Goal: Task Accomplishment & Management: Use online tool/utility

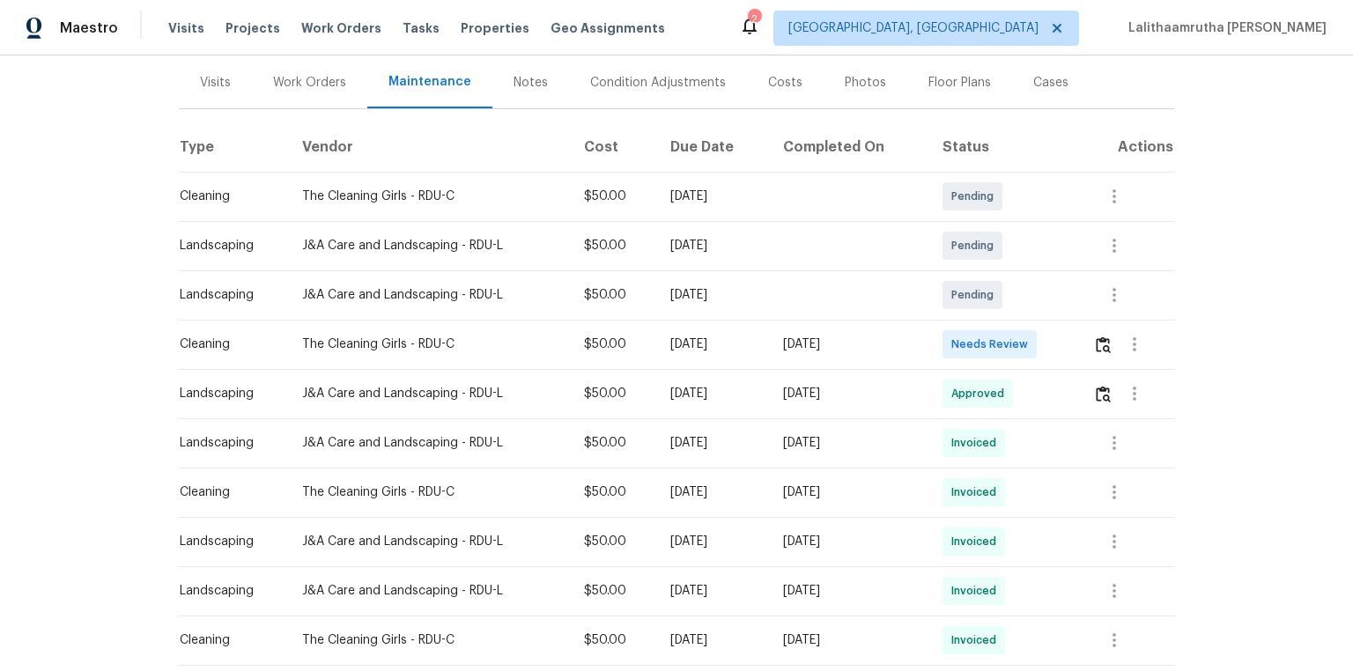
scroll to position [211, 0]
click at [962, 347] on img "button" at bounding box center [1103, 344] width 15 height 17
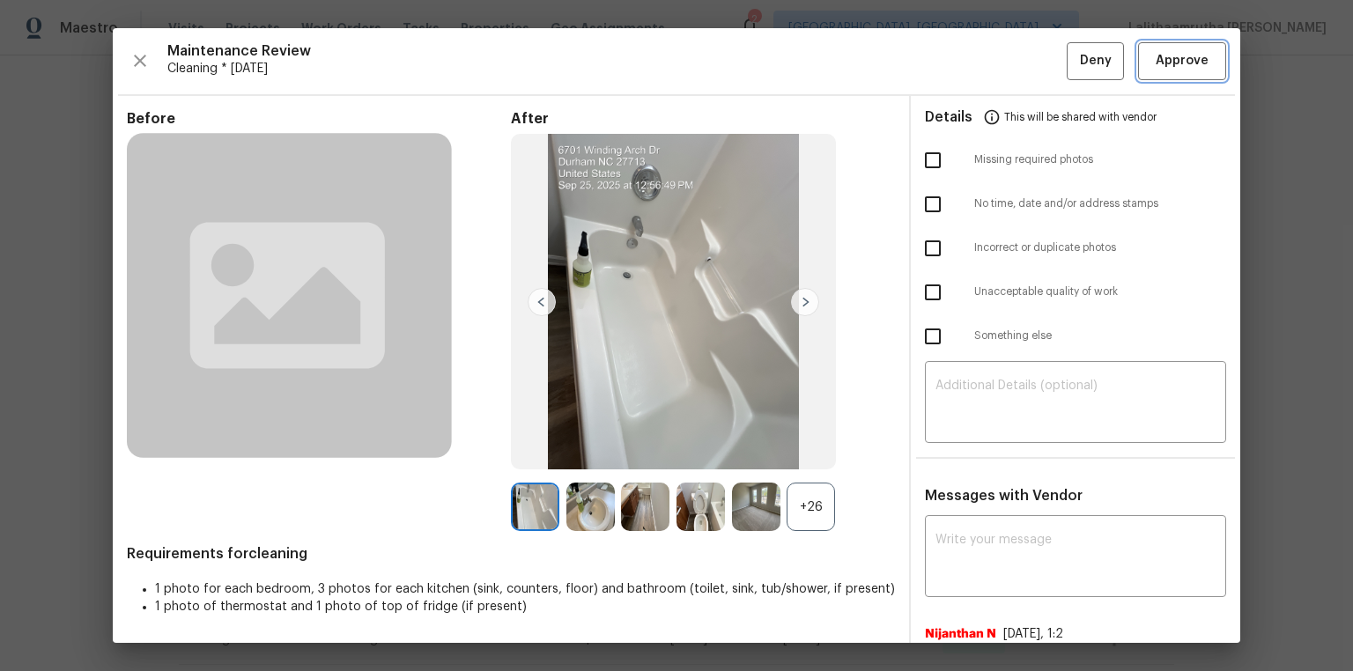
click at [962, 56] on span "Approve" at bounding box center [1182, 61] width 53 height 22
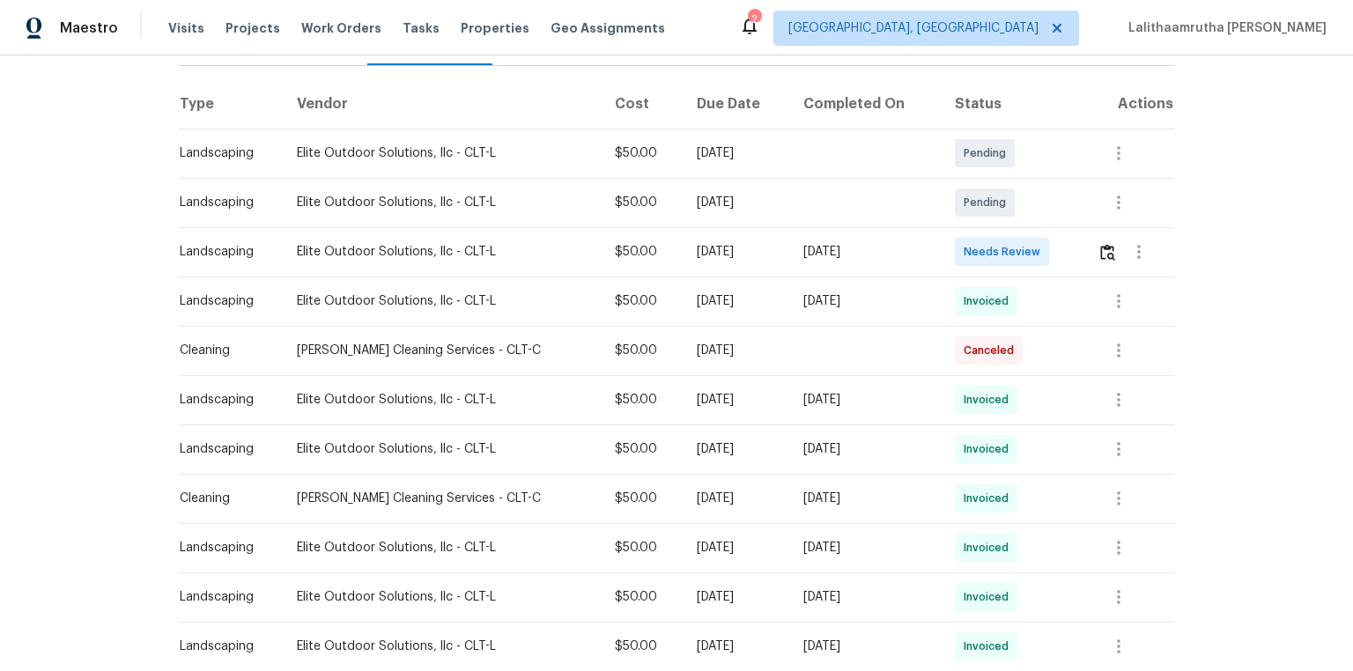
scroll to position [282, 0]
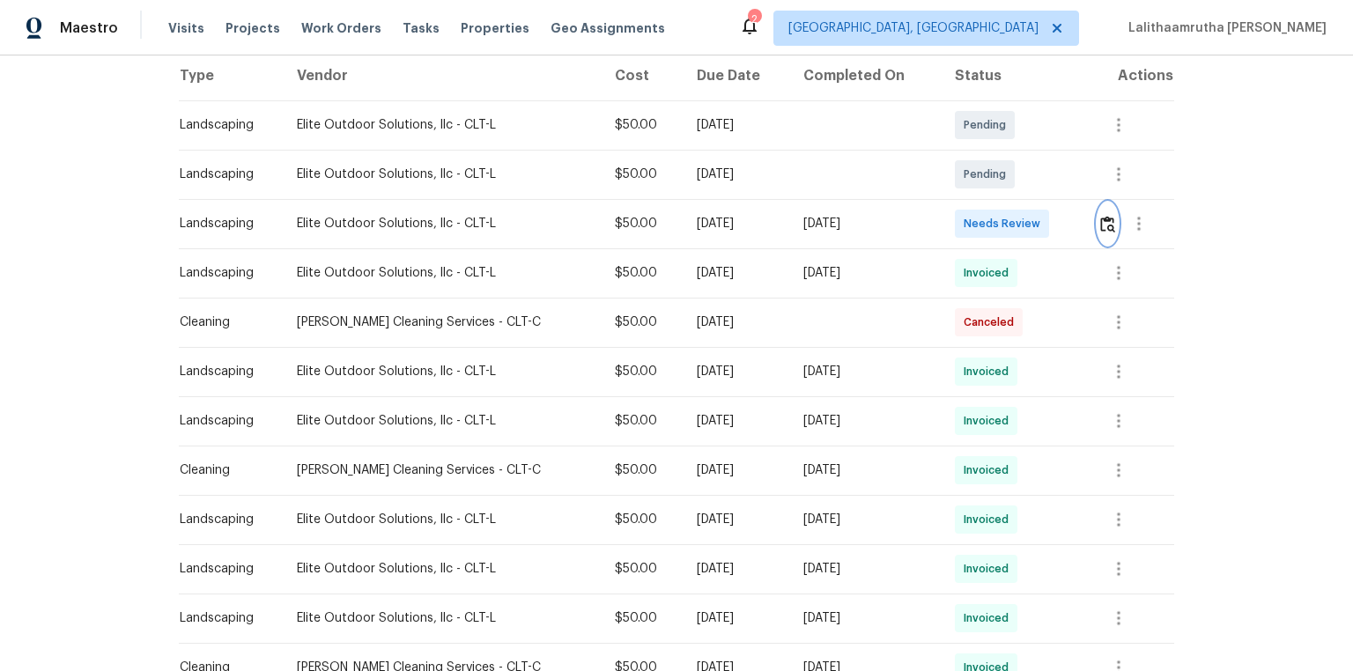
click at [937, 223] on img "button" at bounding box center [1108, 224] width 15 height 17
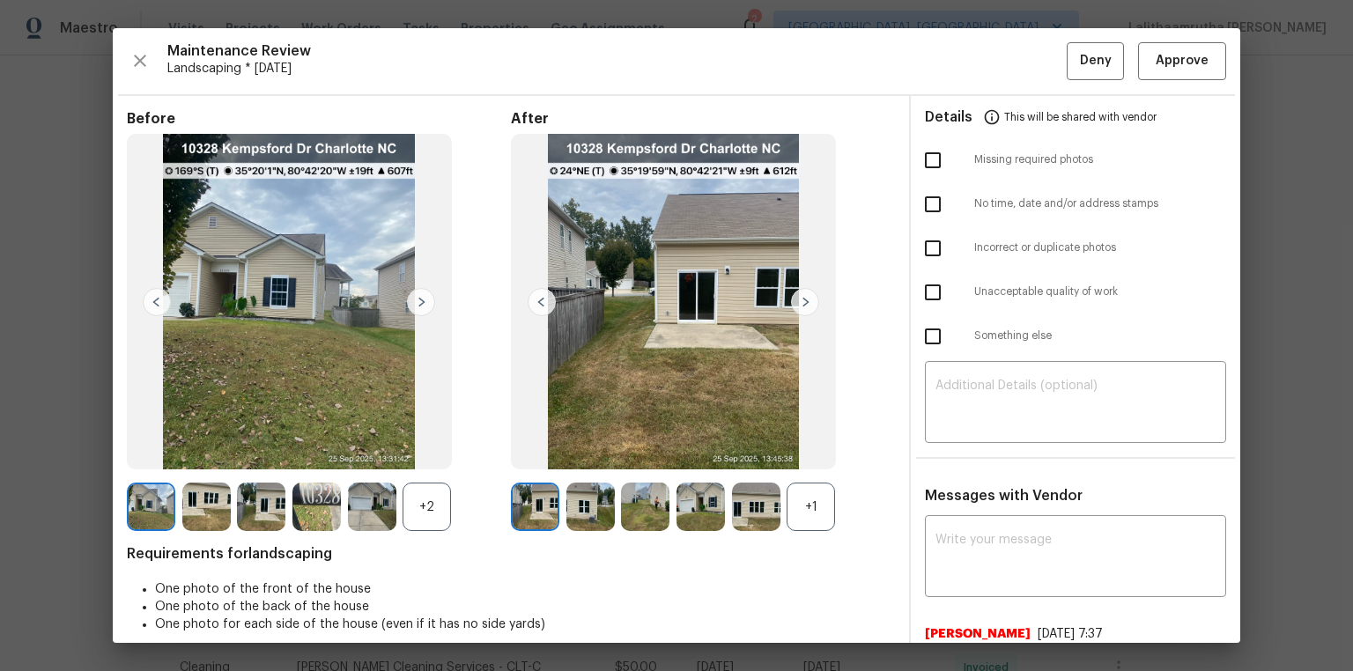
click at [419, 305] on img at bounding box center [421, 302] width 28 height 28
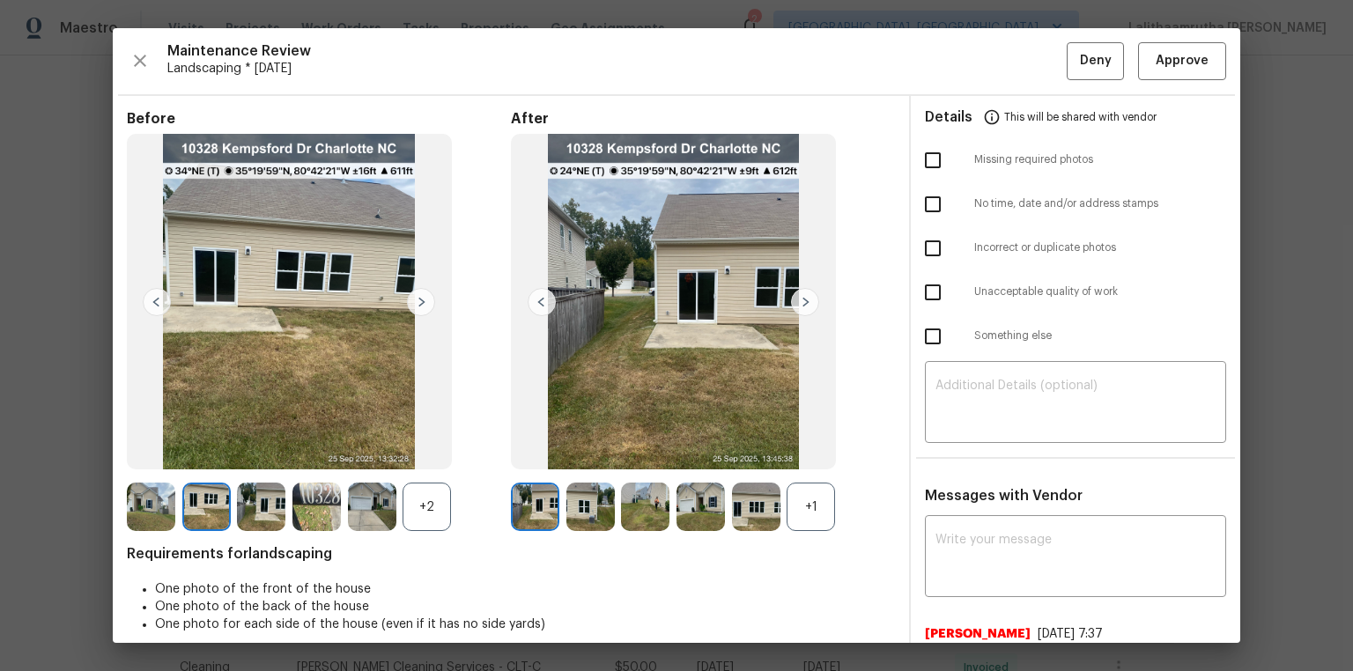
click at [419, 305] on img at bounding box center [421, 302] width 28 height 28
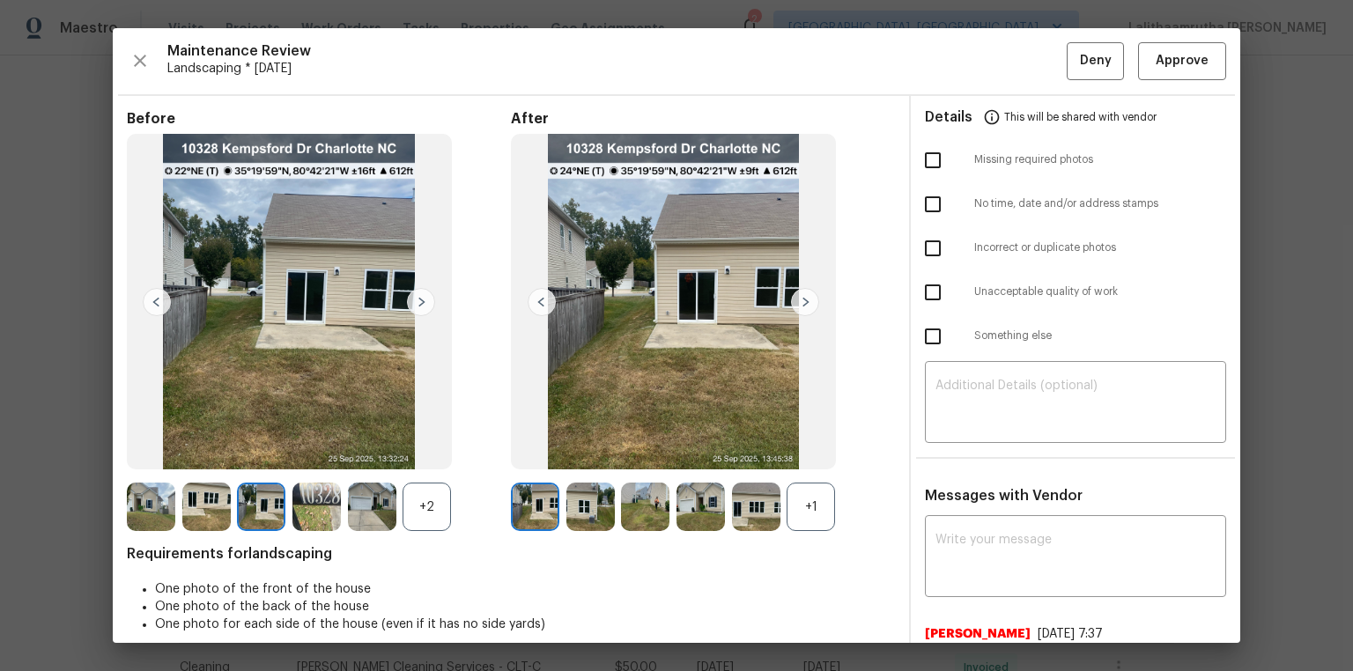
click at [419, 305] on img at bounding box center [421, 302] width 28 height 28
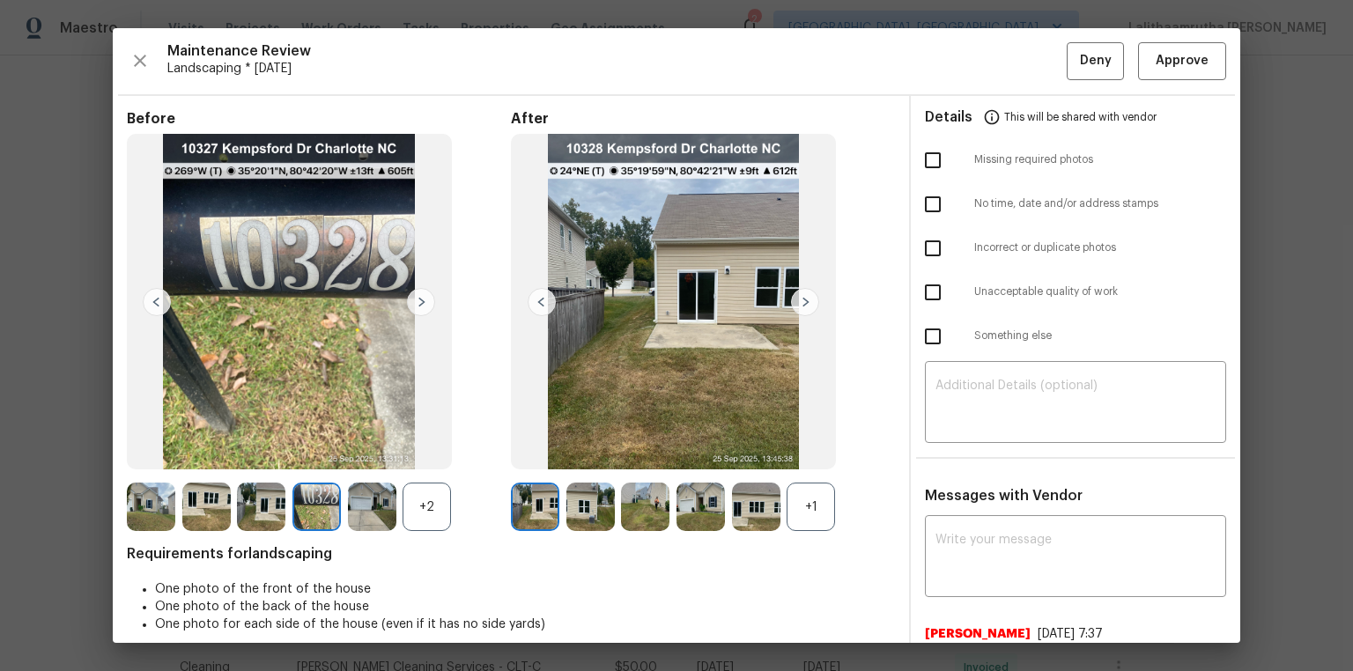
click at [419, 305] on img at bounding box center [421, 302] width 28 height 28
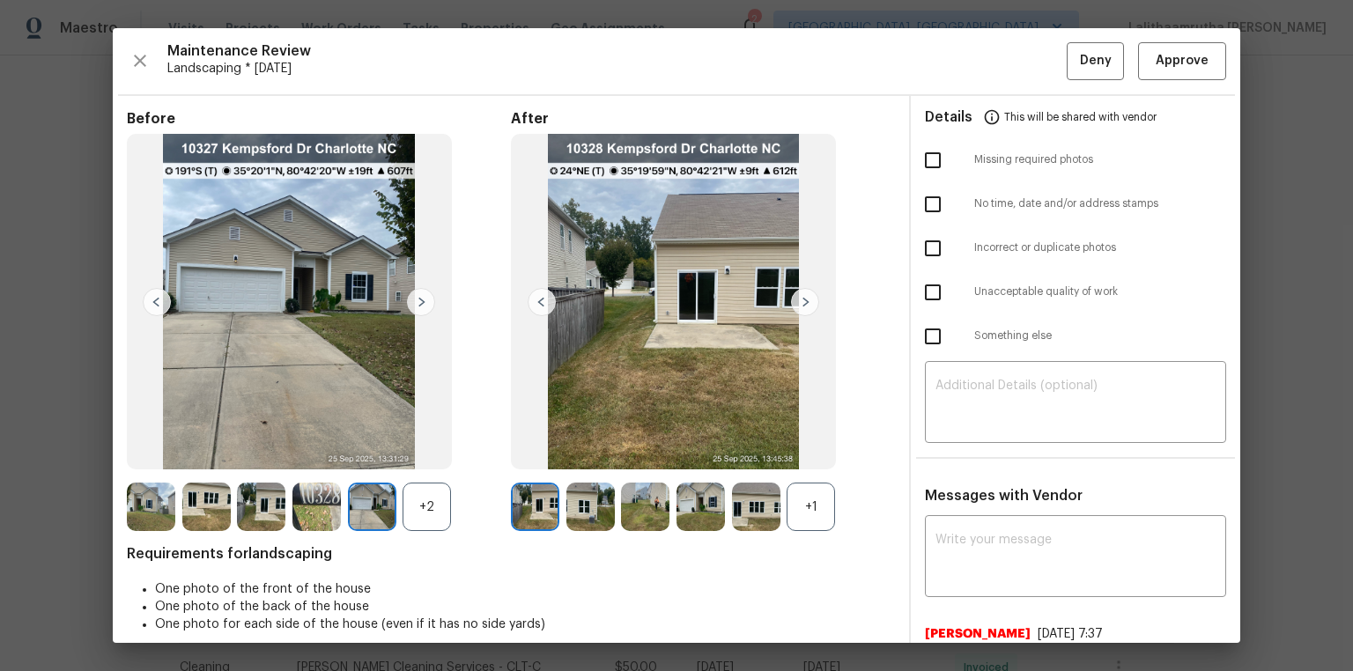
click at [419, 305] on img at bounding box center [421, 302] width 28 height 28
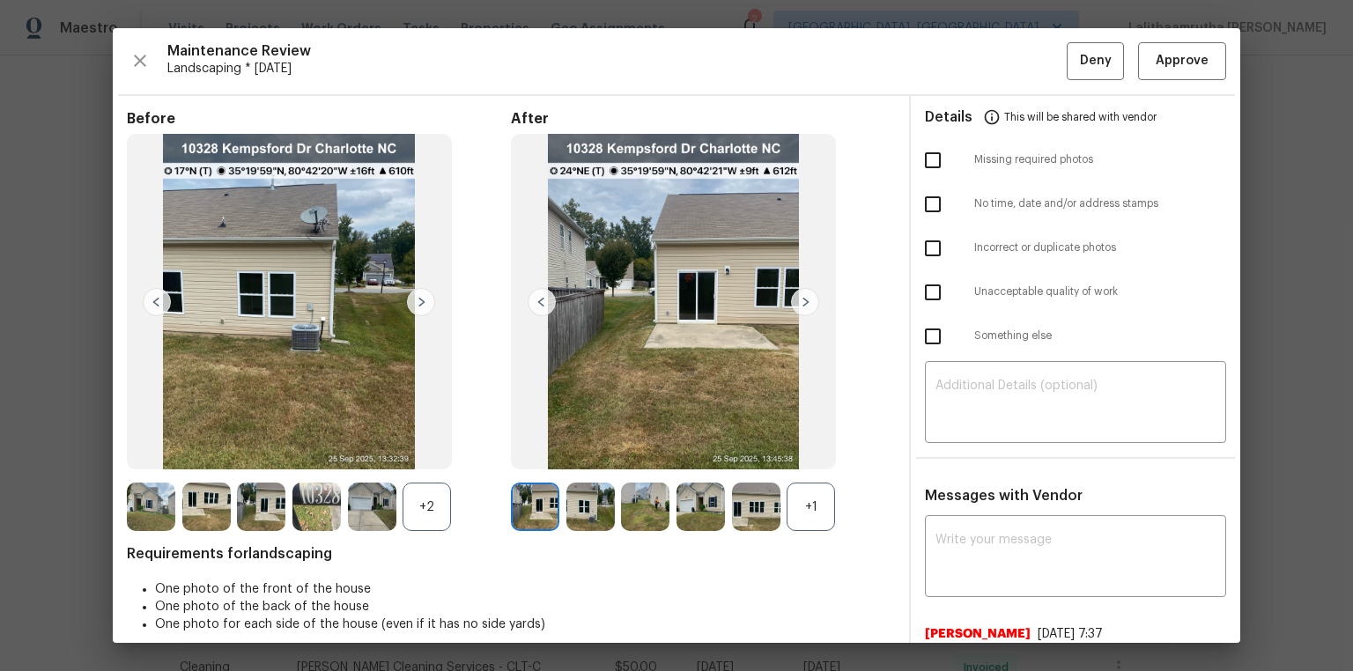
click at [419, 305] on img at bounding box center [421, 302] width 28 height 28
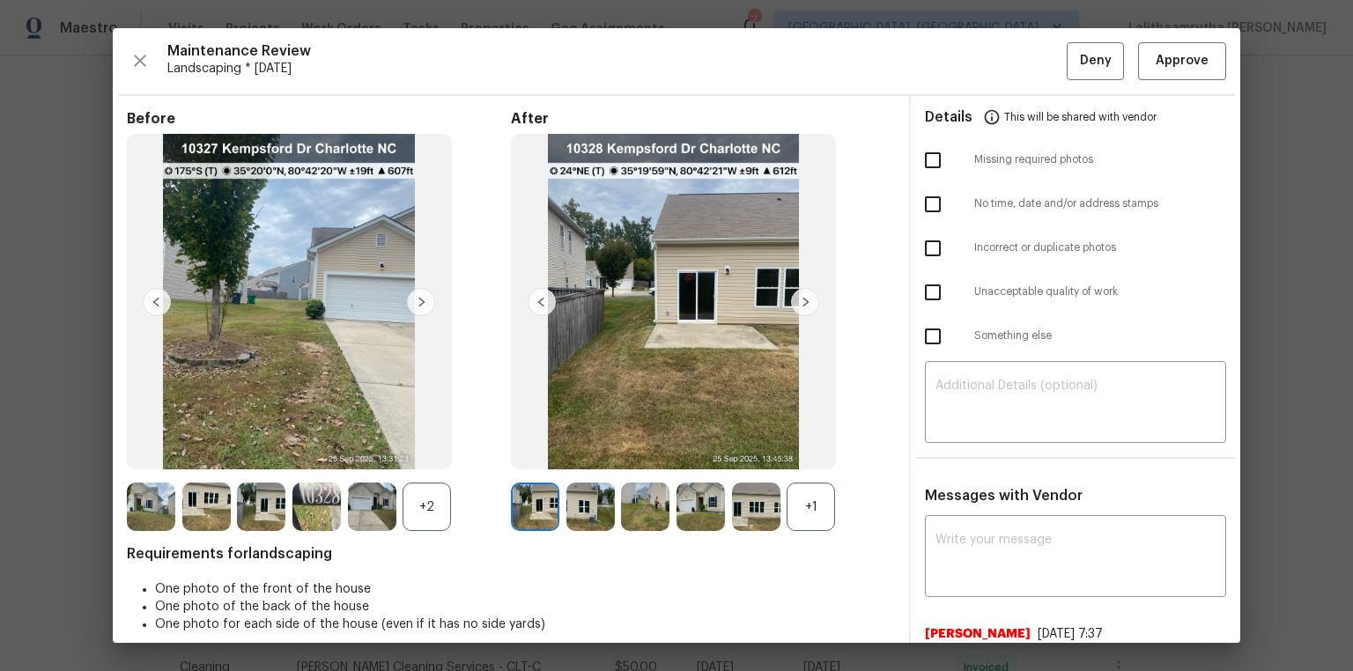
click at [419, 305] on img at bounding box center [421, 302] width 28 height 28
click at [801, 307] on img at bounding box center [805, 302] width 28 height 28
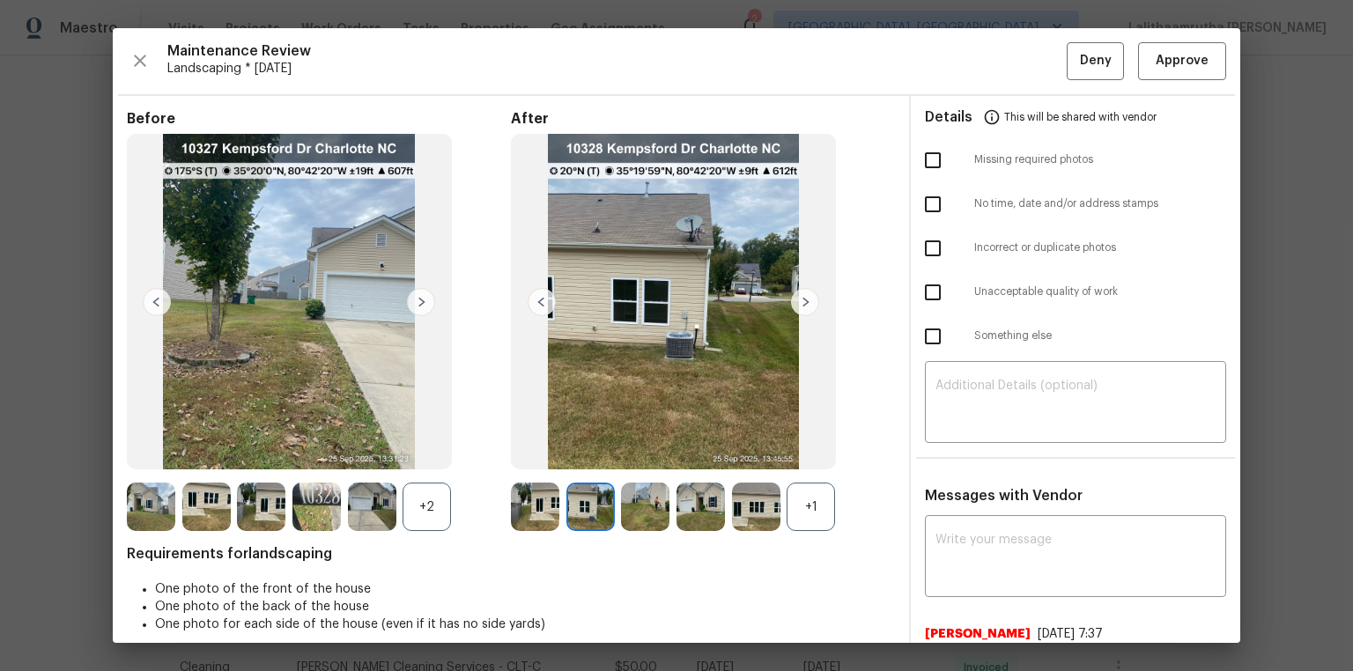
click at [800, 307] on img at bounding box center [805, 302] width 28 height 28
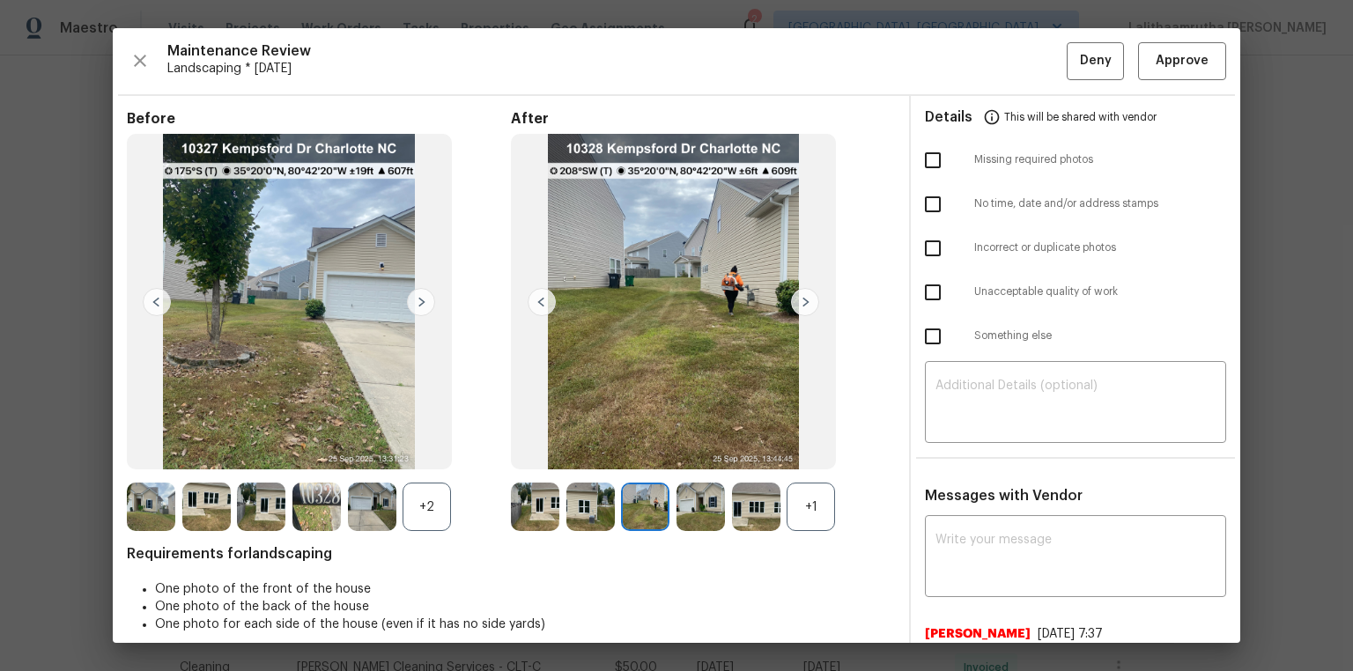
click at [800, 307] on img at bounding box center [805, 302] width 28 height 28
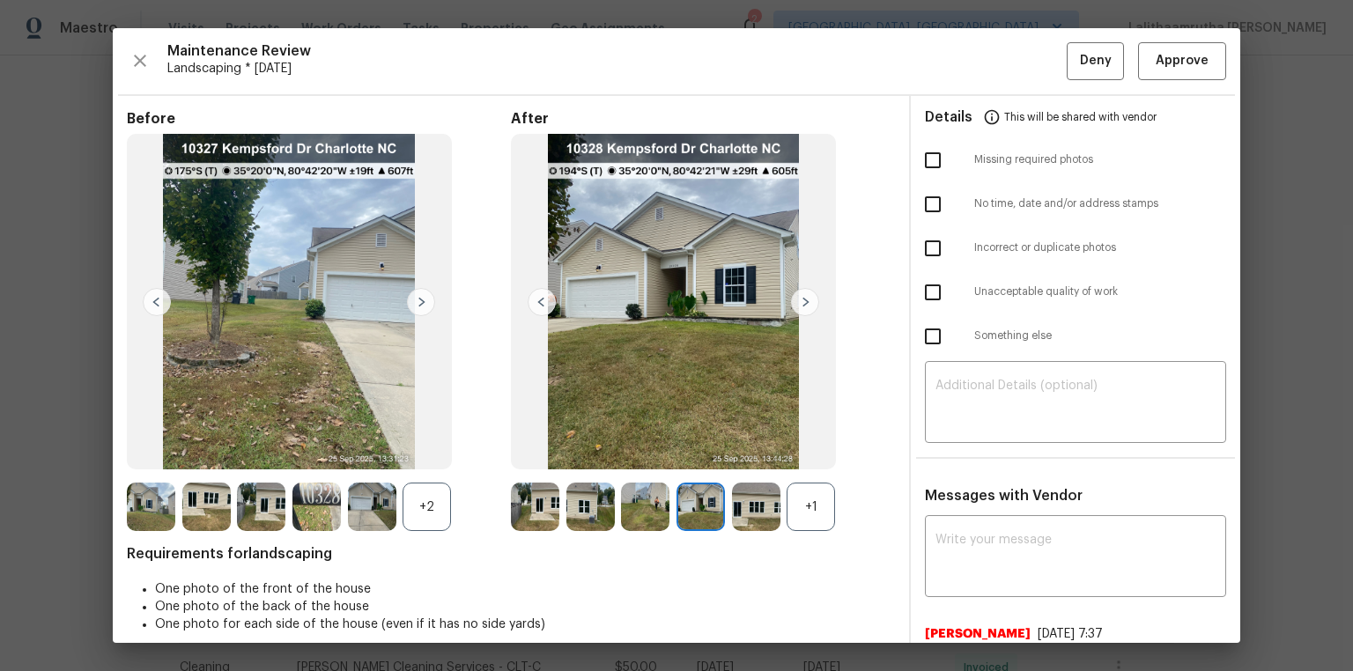
click at [800, 307] on img at bounding box center [805, 302] width 28 height 28
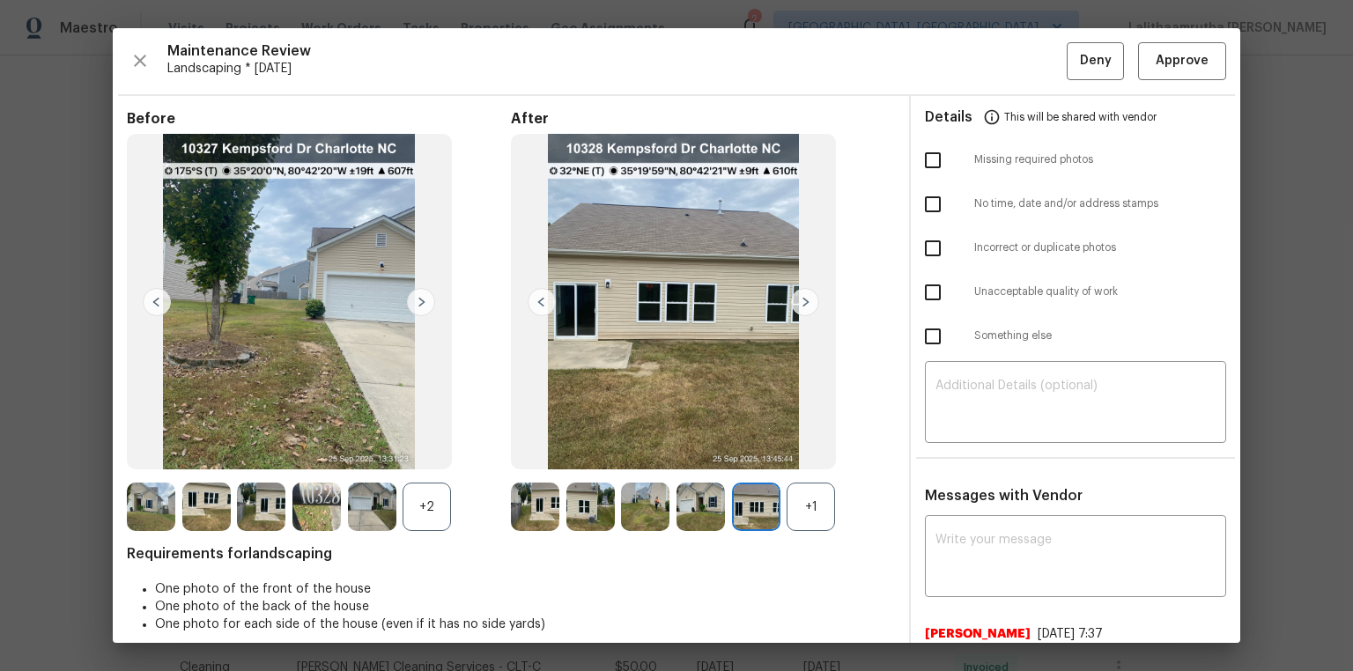
click at [800, 307] on img at bounding box center [805, 302] width 28 height 28
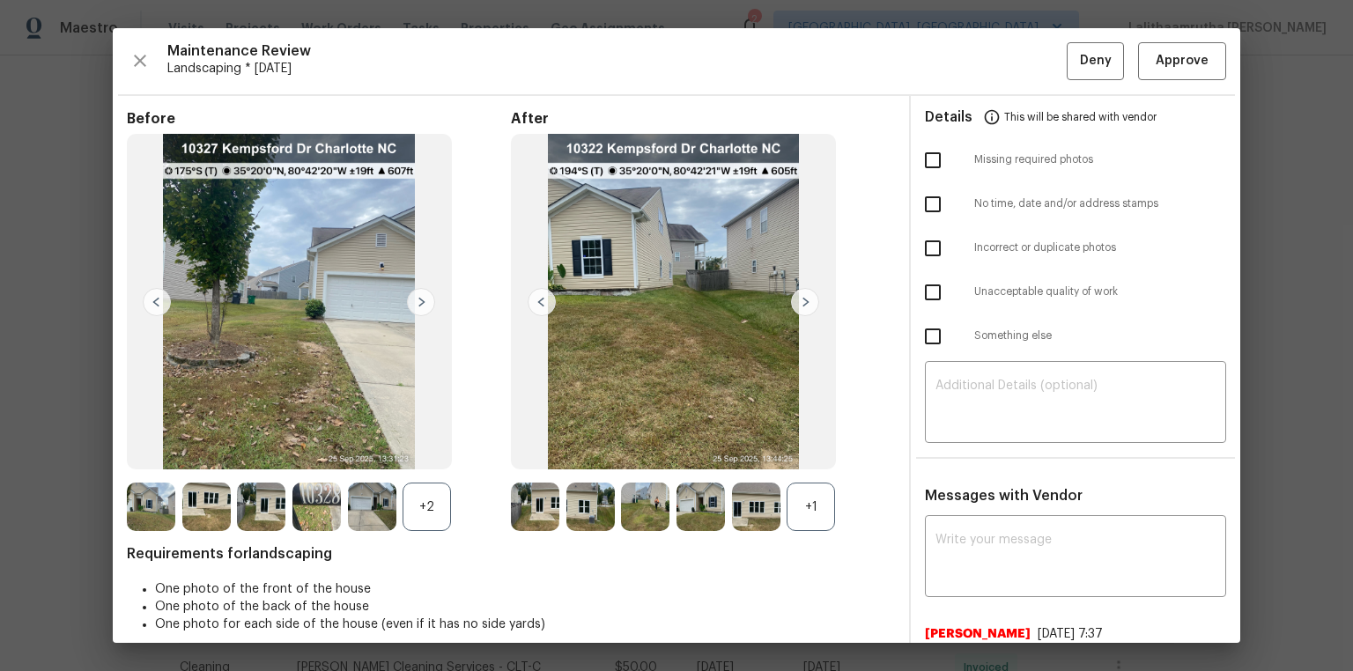
click at [800, 307] on img at bounding box center [805, 302] width 28 height 28
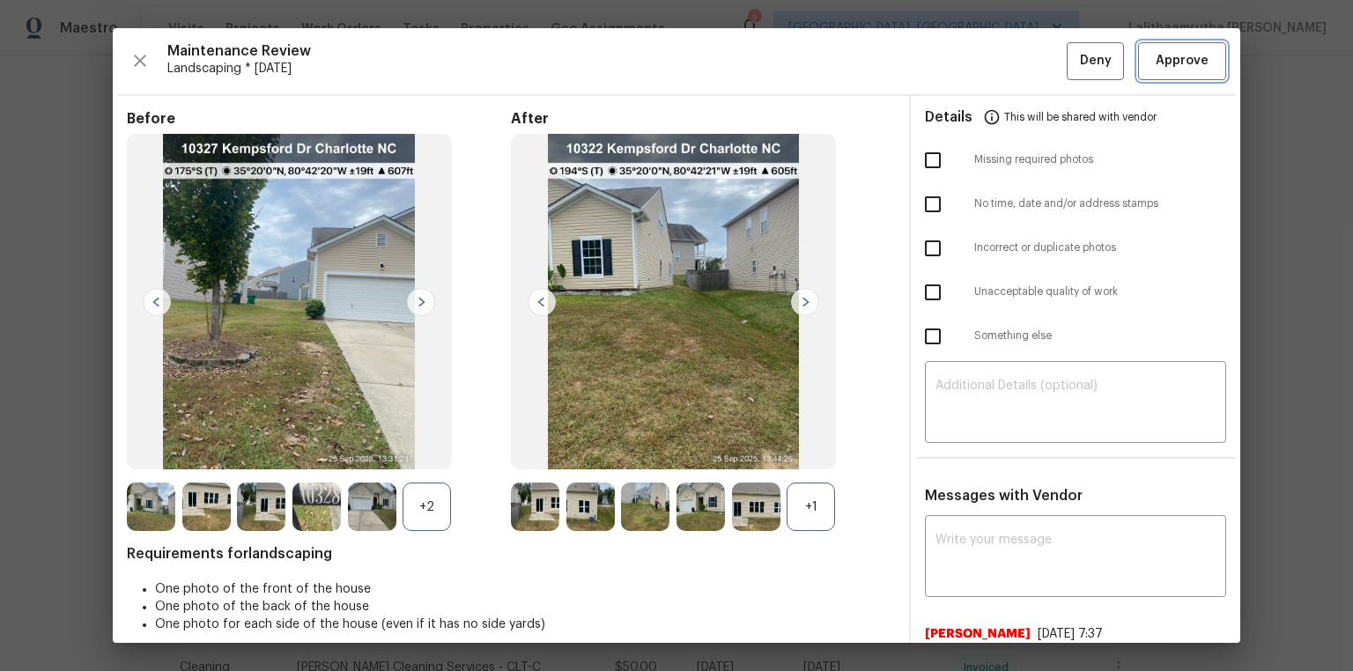
click at [937, 58] on span "Approve" at bounding box center [1182, 61] width 53 height 22
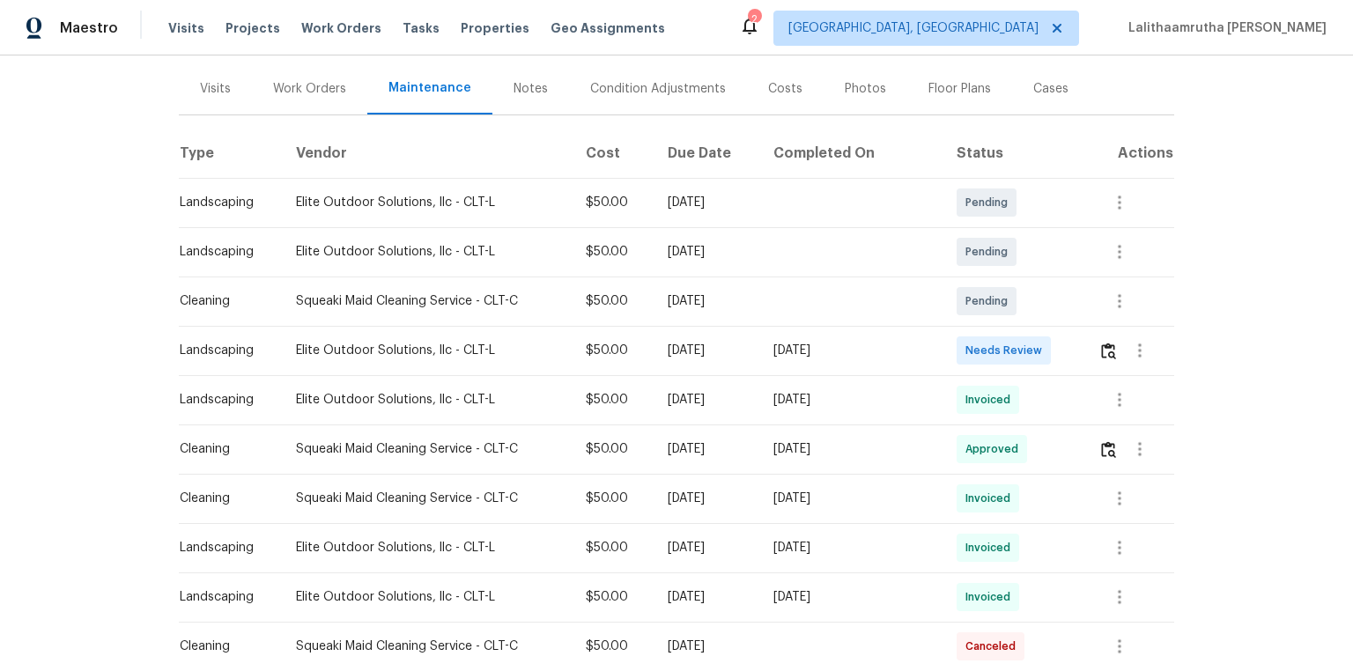
scroll to position [211, 0]
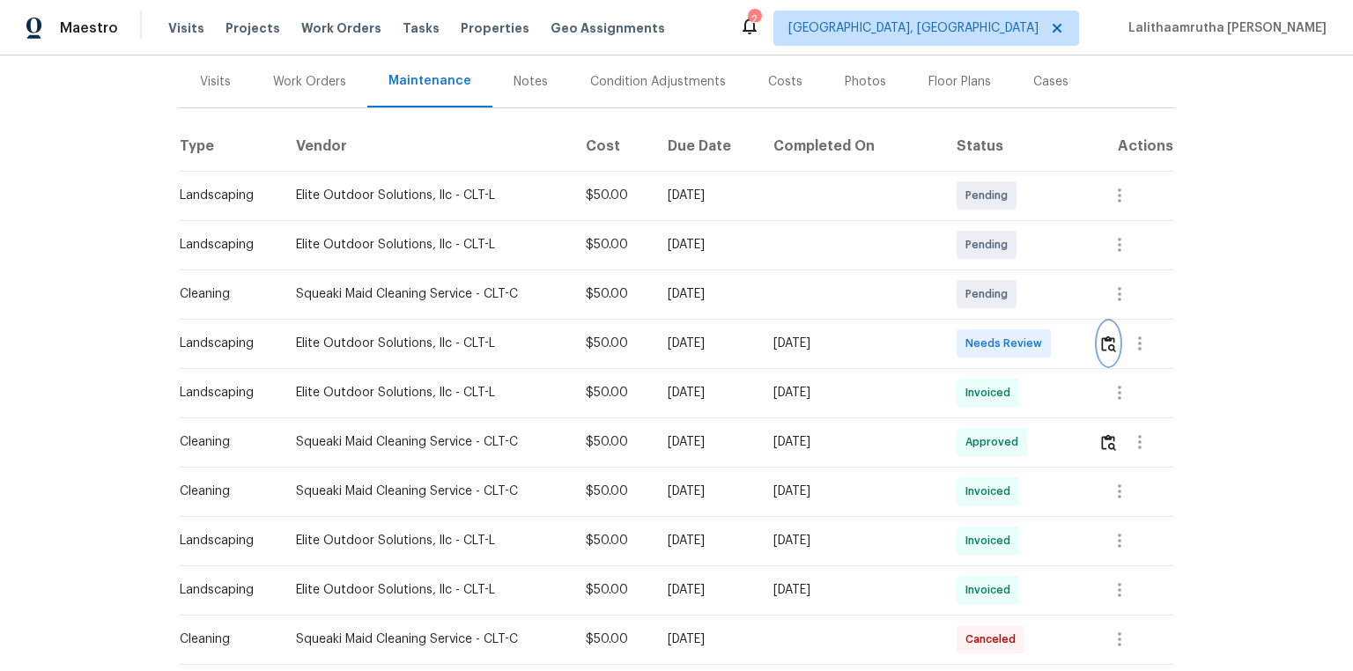
click at [962, 343] on img "button" at bounding box center [1108, 344] width 15 height 17
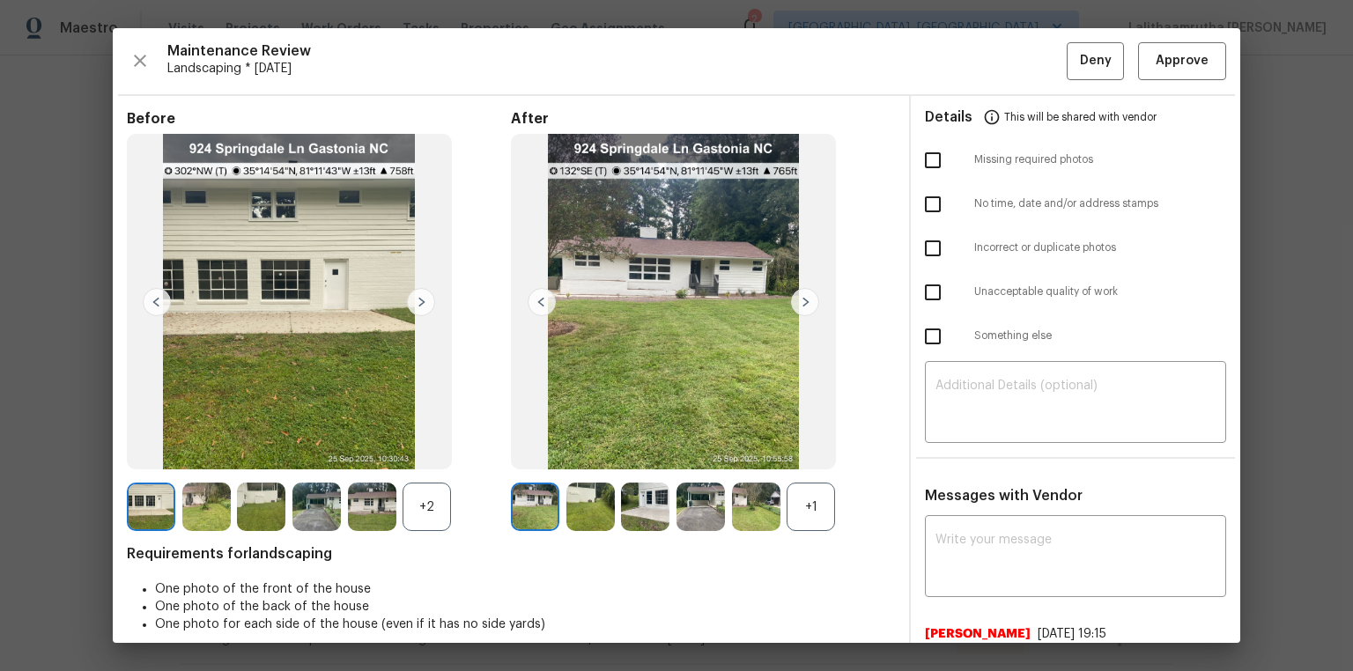
click at [419, 300] on img at bounding box center [421, 302] width 28 height 28
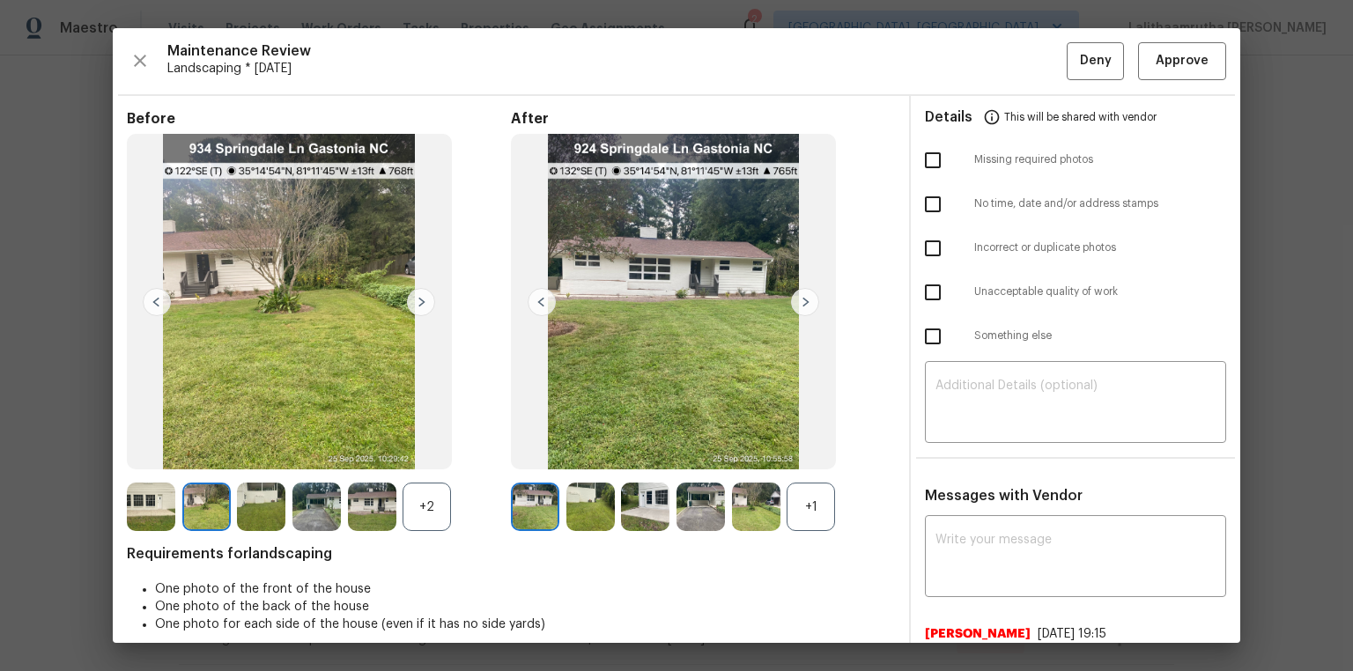
click at [419, 300] on img at bounding box center [421, 302] width 28 height 28
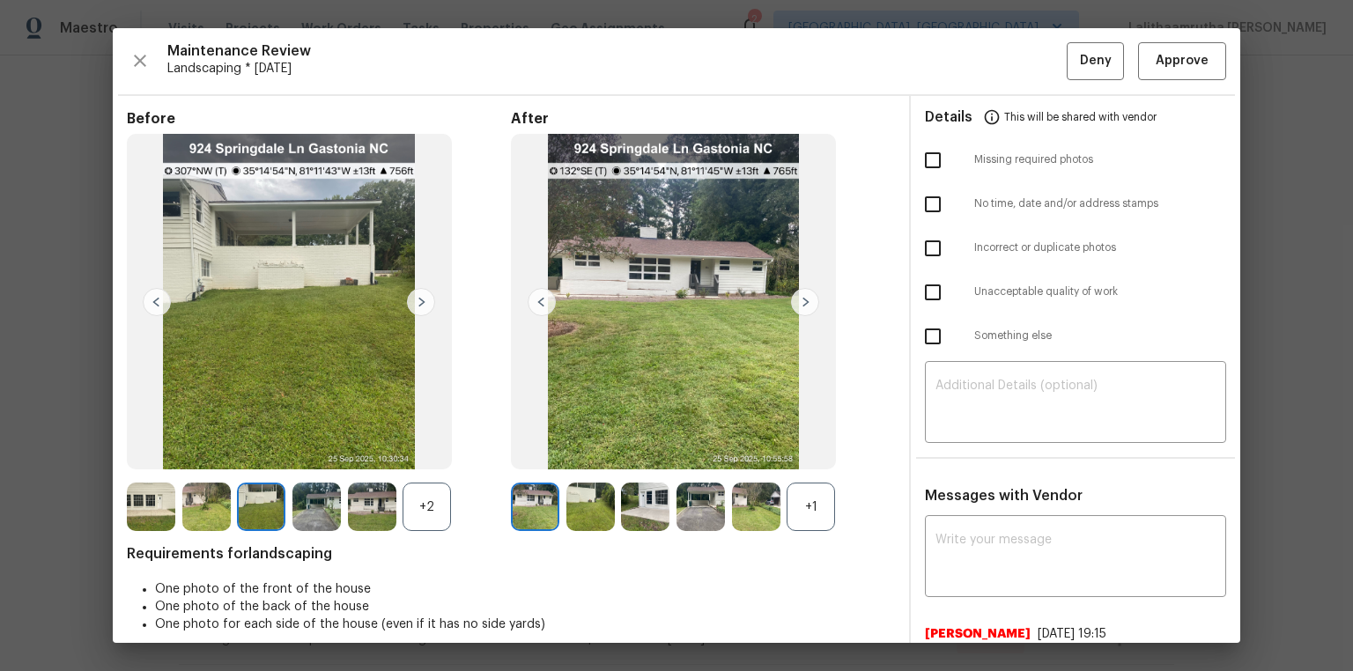
click at [419, 300] on img at bounding box center [421, 302] width 28 height 28
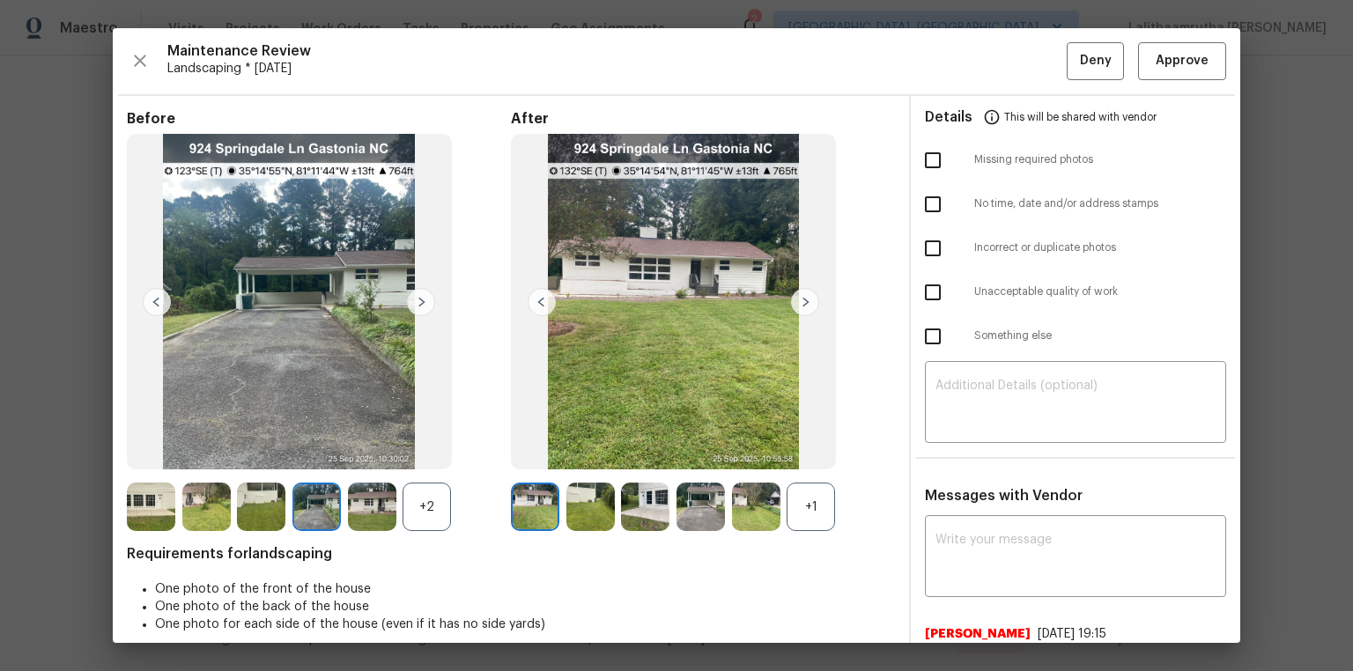
click at [419, 300] on img at bounding box center [421, 302] width 28 height 28
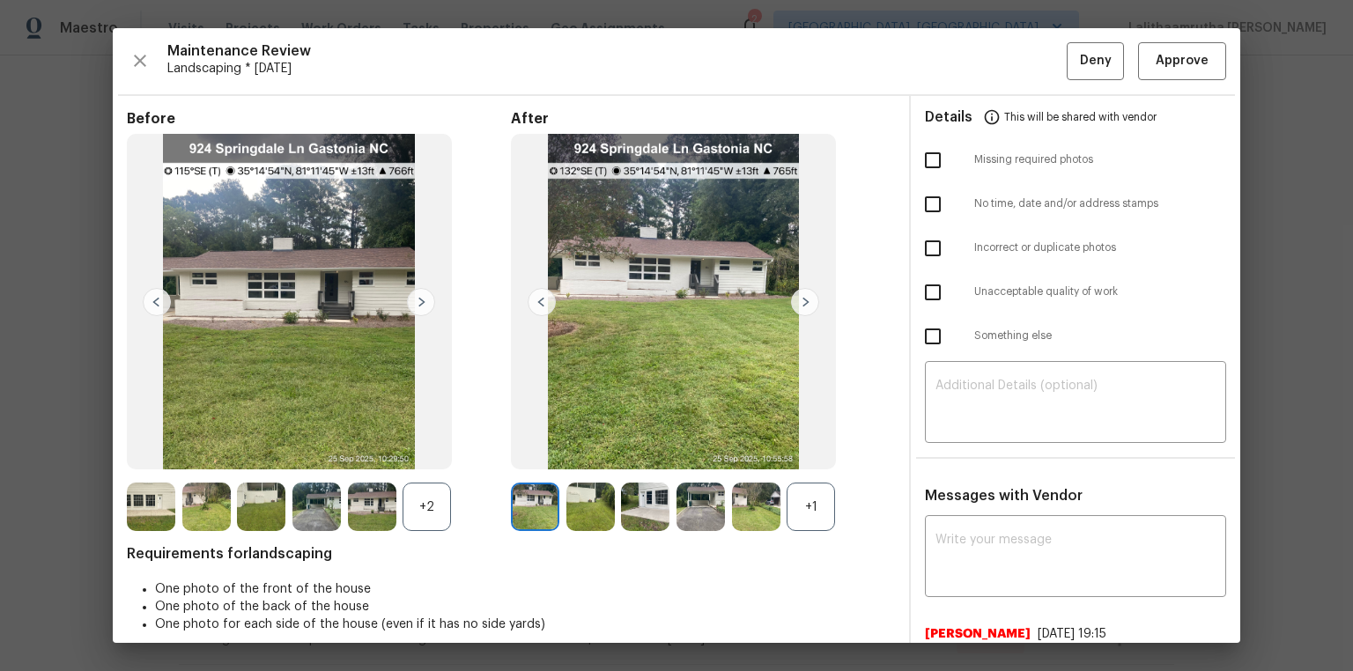
click at [419, 300] on img at bounding box center [421, 302] width 28 height 28
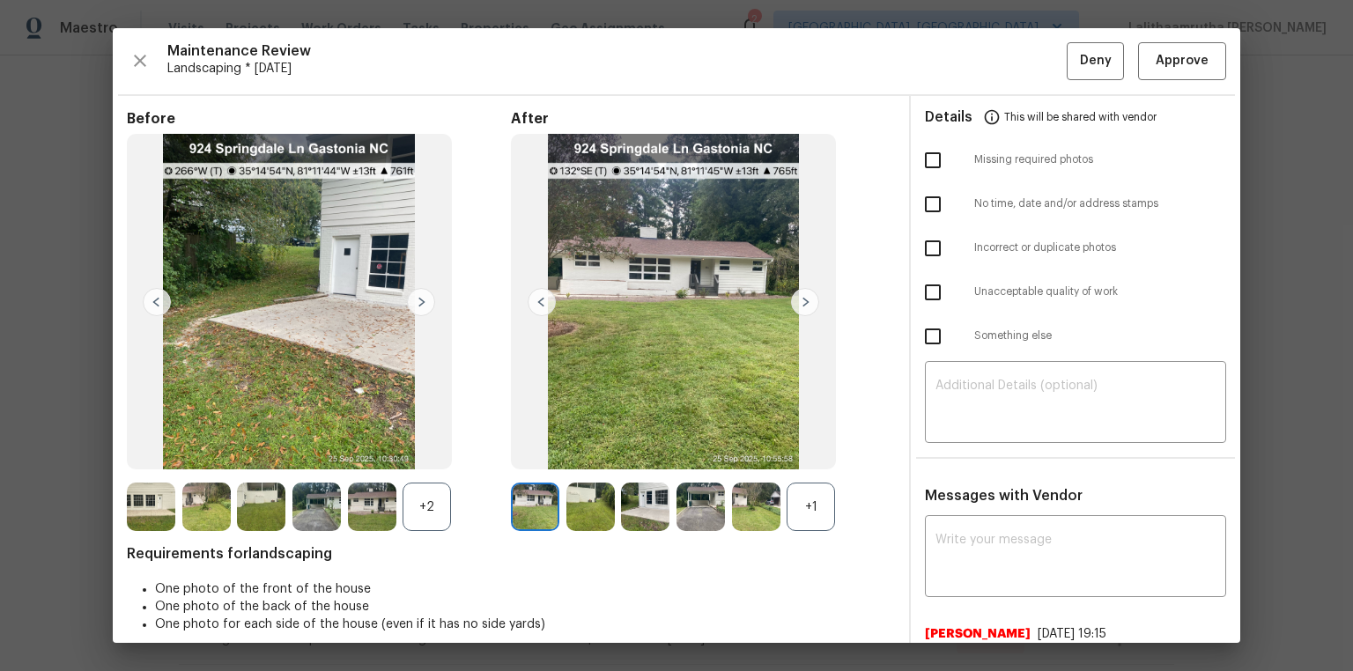
click at [419, 300] on img at bounding box center [421, 302] width 28 height 28
click at [793, 303] on img at bounding box center [805, 302] width 28 height 28
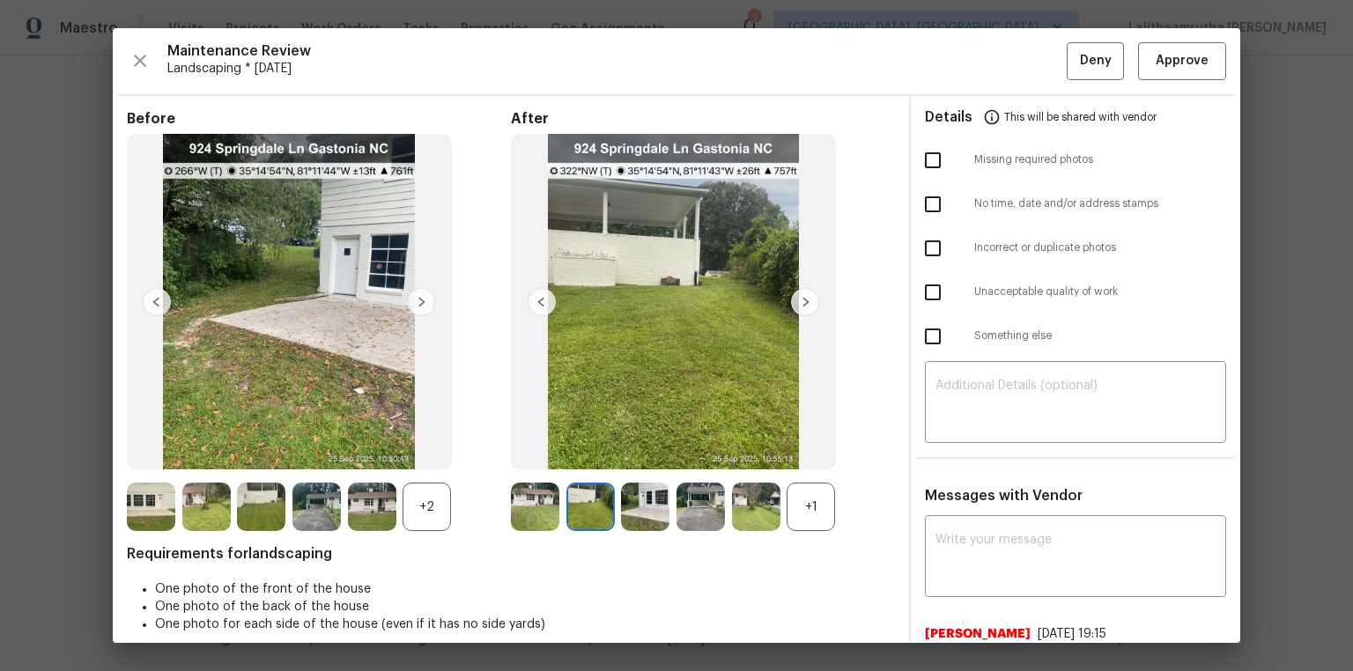
click at [793, 303] on img at bounding box center [805, 302] width 28 height 28
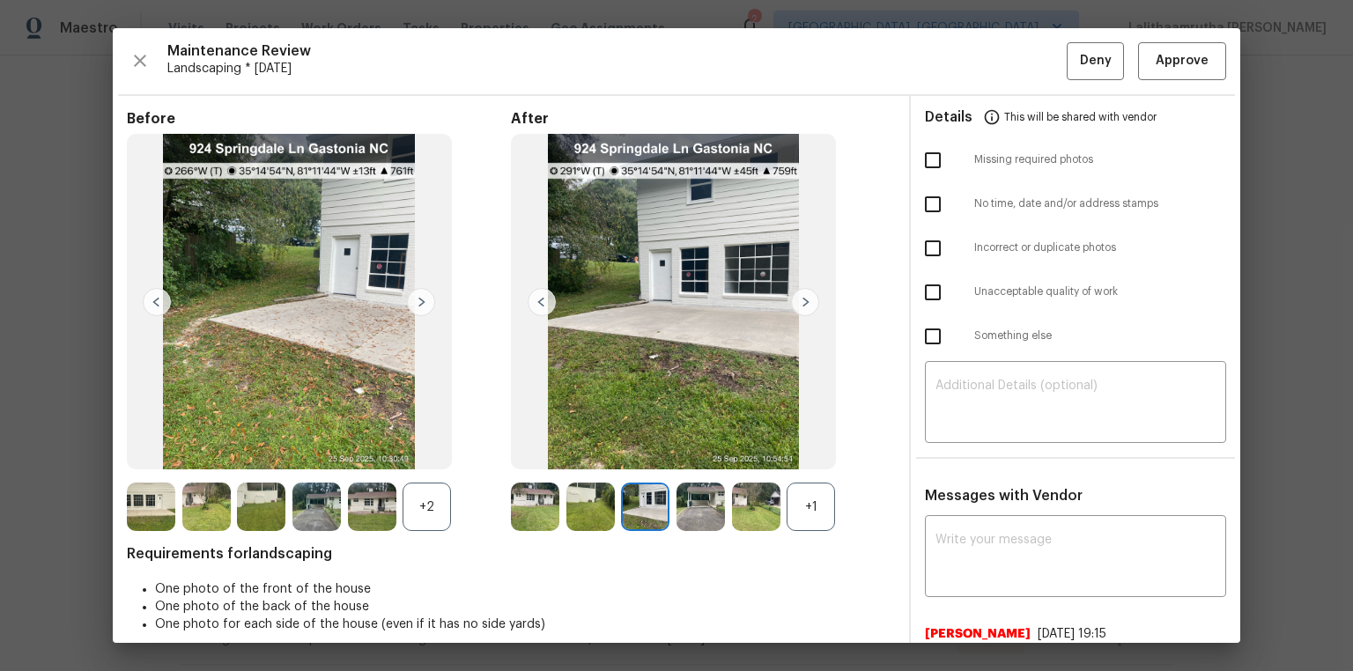
click at [793, 303] on img at bounding box center [805, 302] width 28 height 28
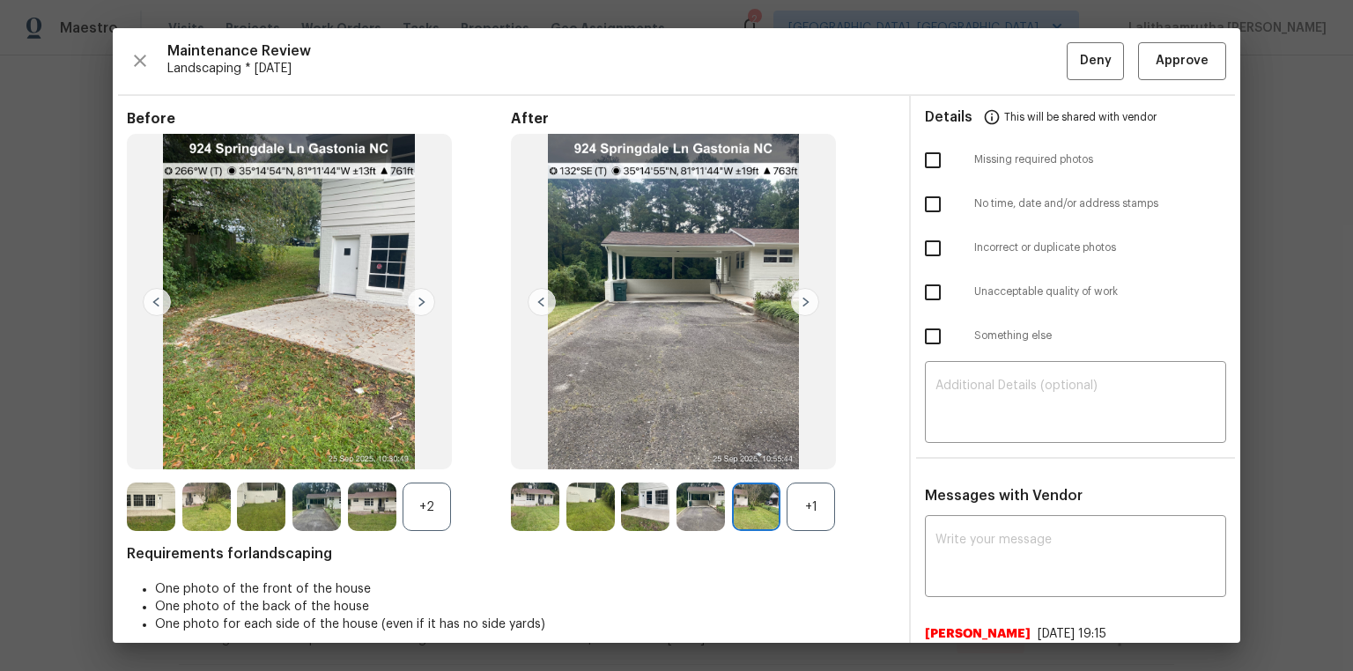
click at [793, 303] on img at bounding box center [805, 302] width 28 height 28
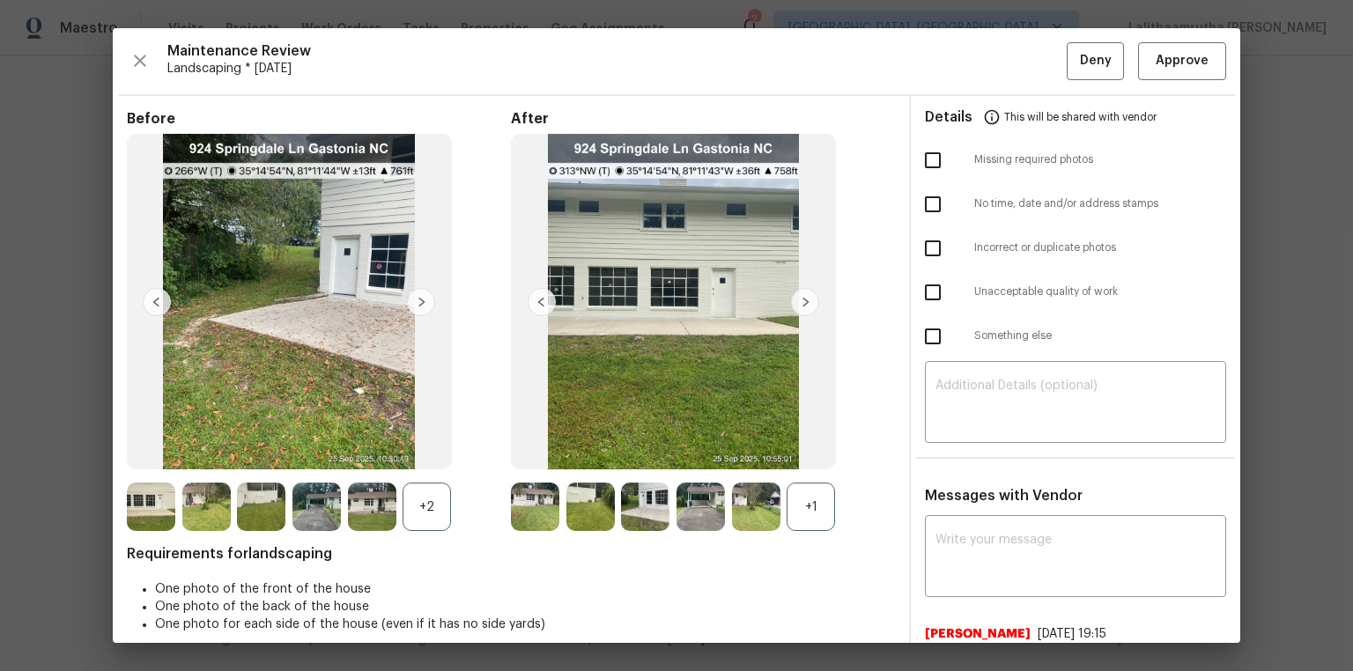
click at [793, 303] on img at bounding box center [805, 302] width 28 height 28
click at [962, 58] on span "Approve" at bounding box center [1182, 61] width 53 height 22
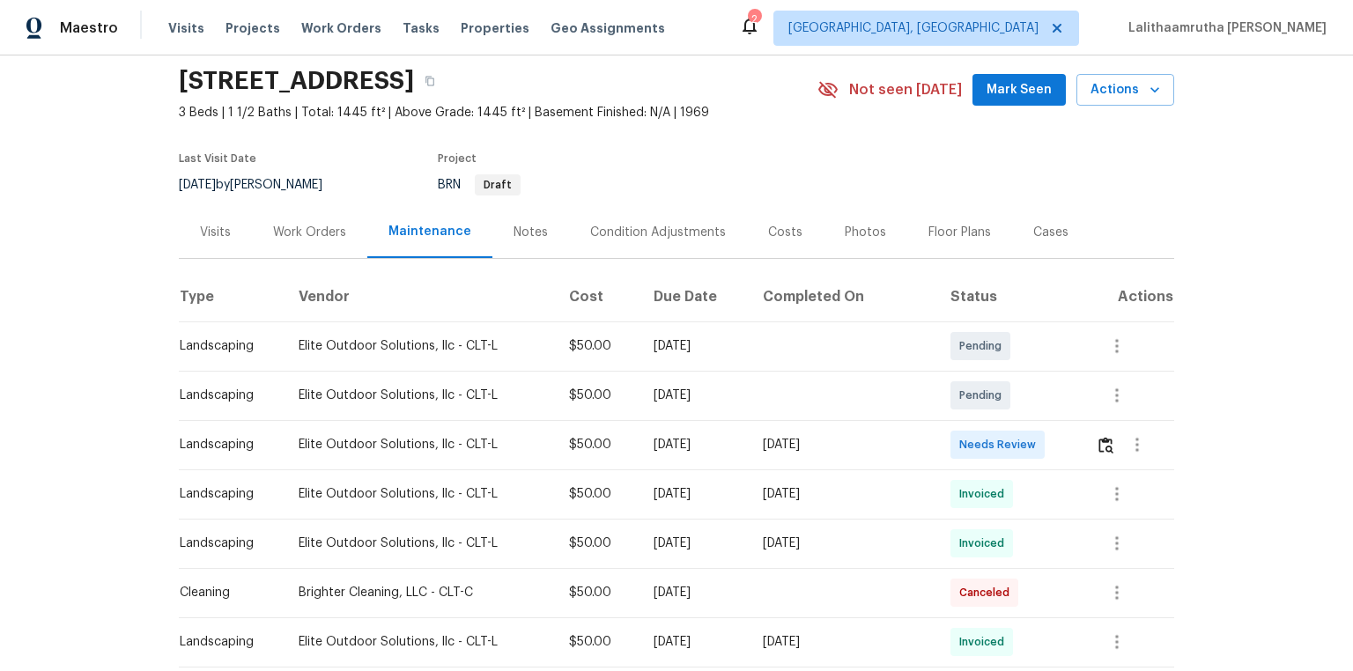
scroll to position [141, 0]
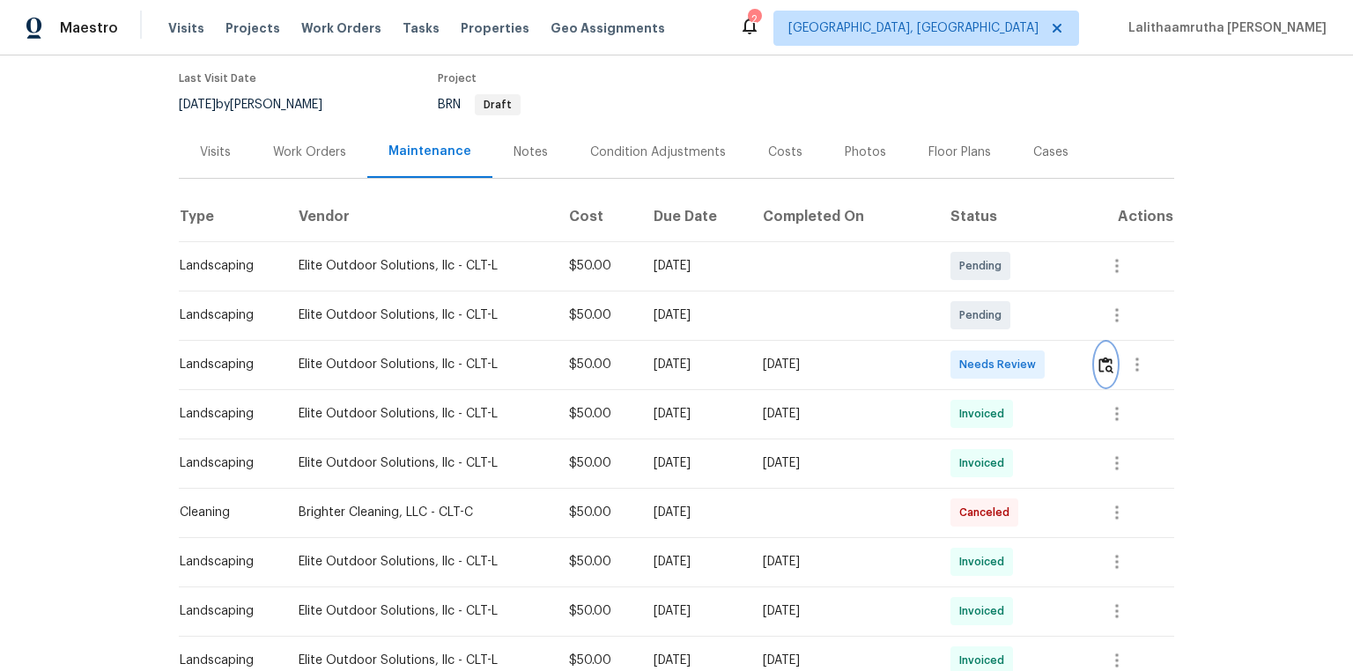
click at [962, 364] on button "button" at bounding box center [1106, 365] width 20 height 42
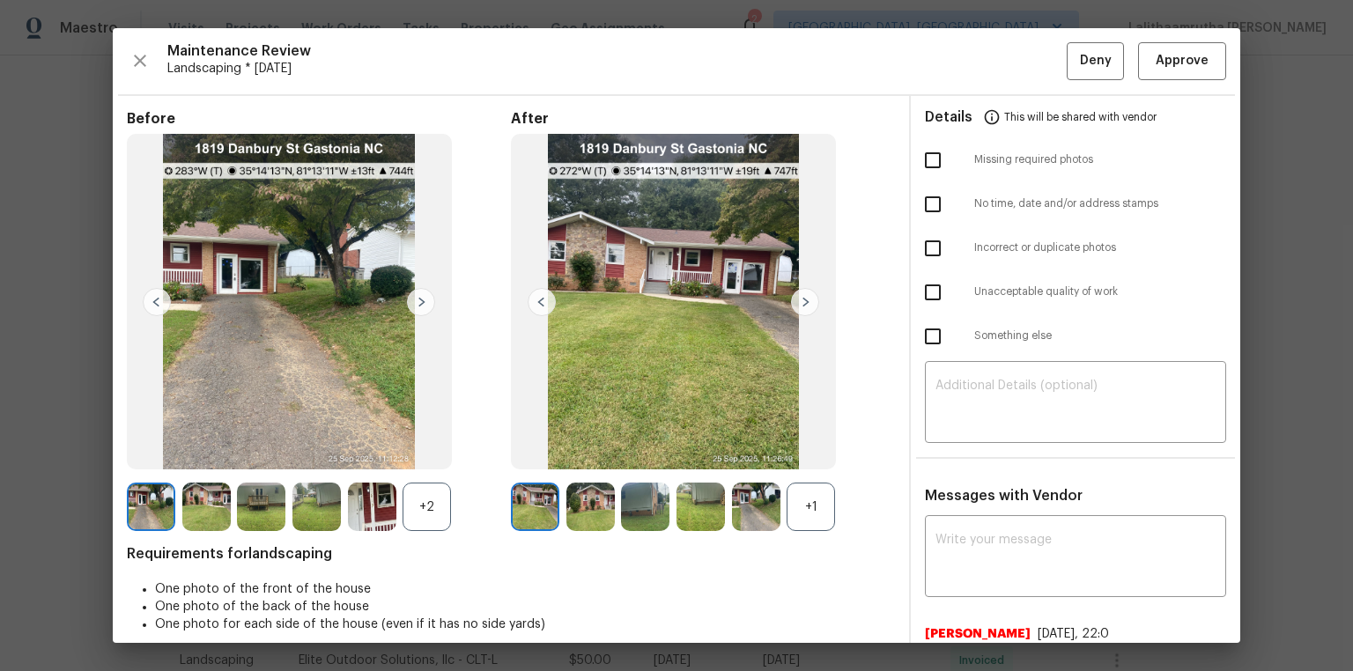
click at [426, 304] on img at bounding box center [421, 302] width 28 height 28
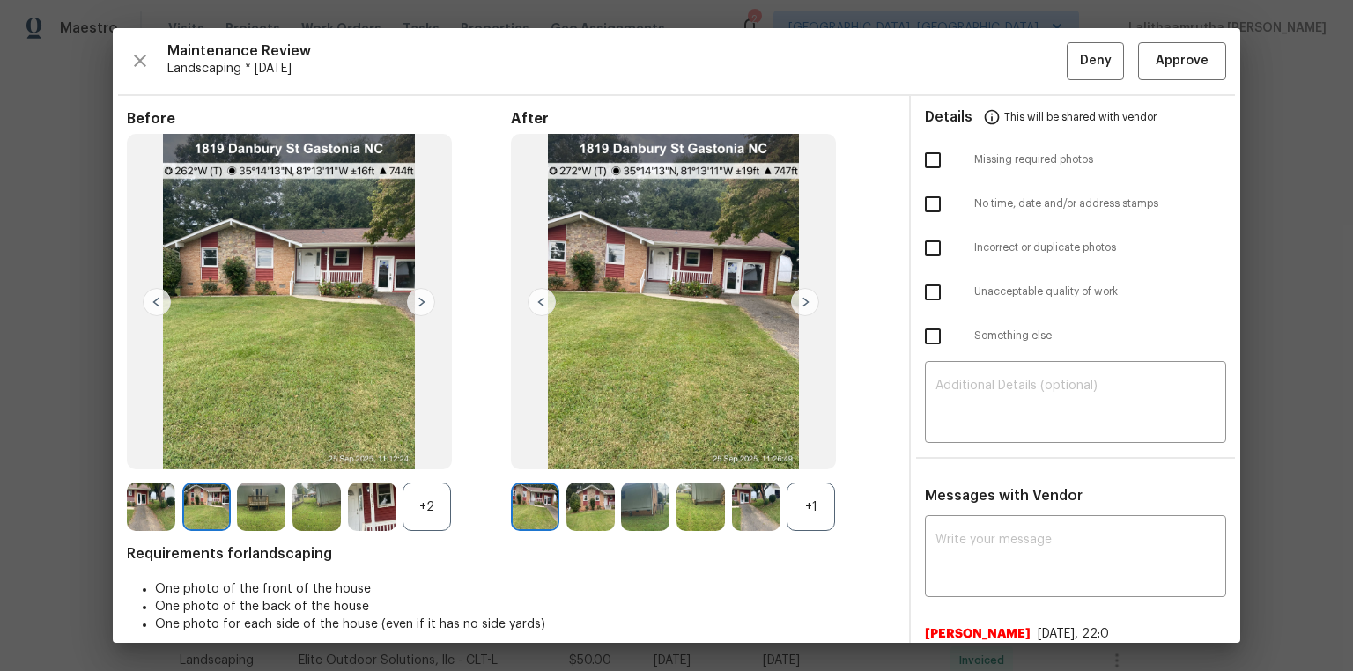
click at [426, 304] on img at bounding box center [421, 302] width 28 height 28
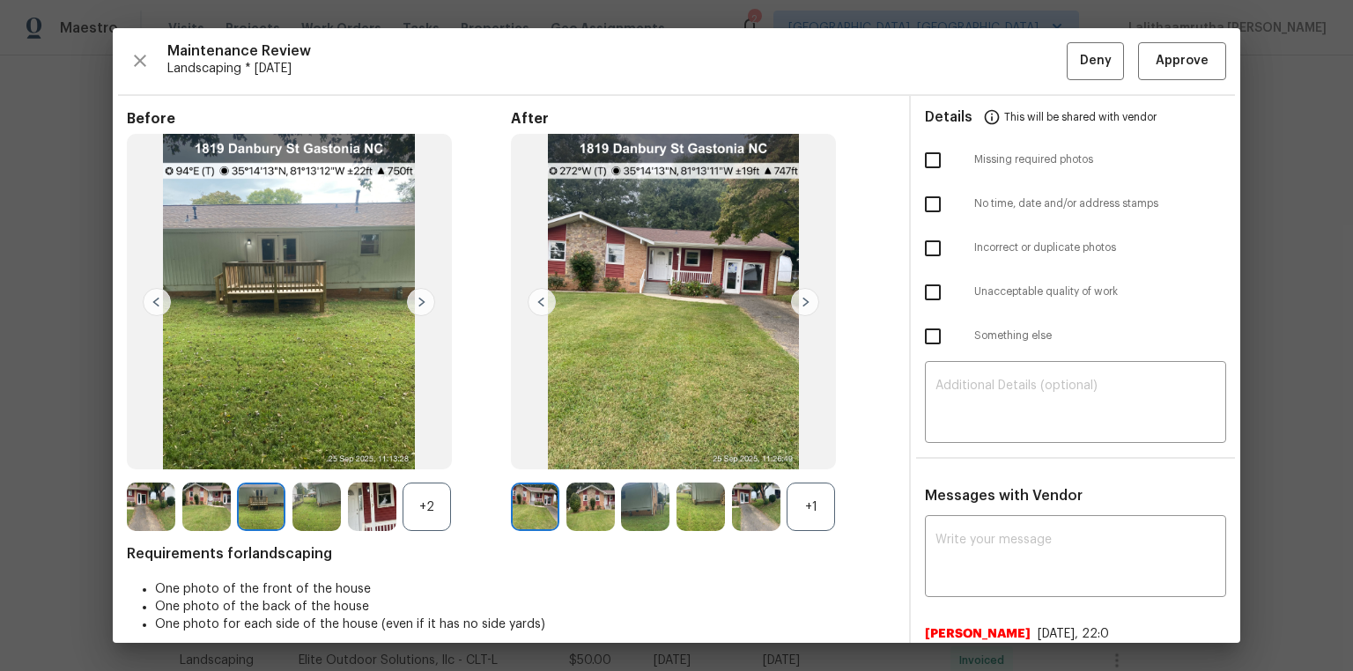
click at [426, 304] on img at bounding box center [421, 302] width 28 height 28
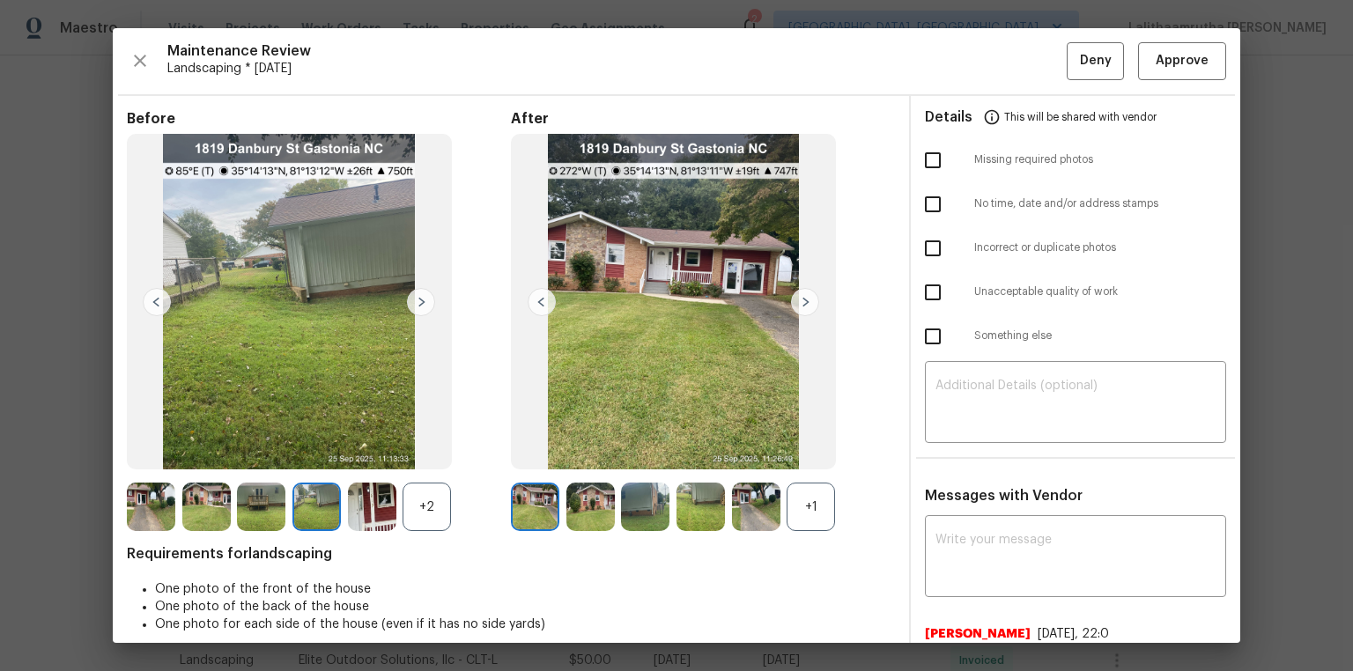
click at [426, 304] on img at bounding box center [421, 302] width 28 height 28
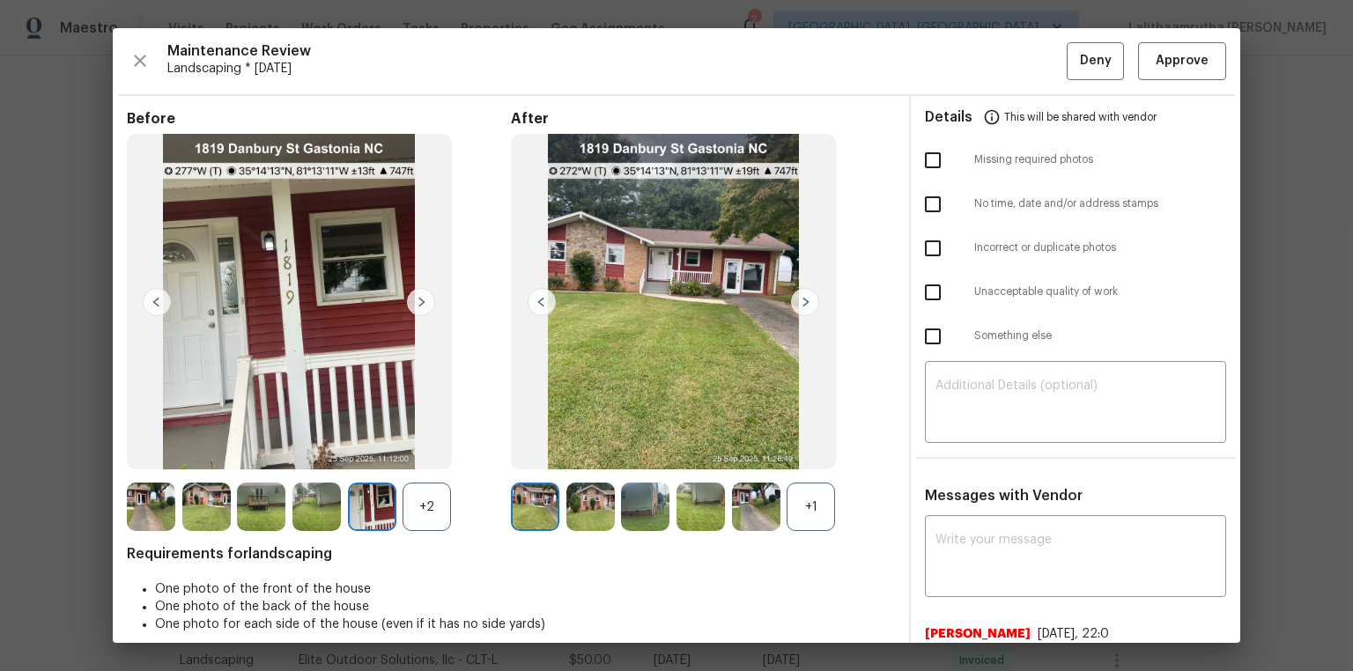
click at [426, 304] on img at bounding box center [421, 302] width 28 height 28
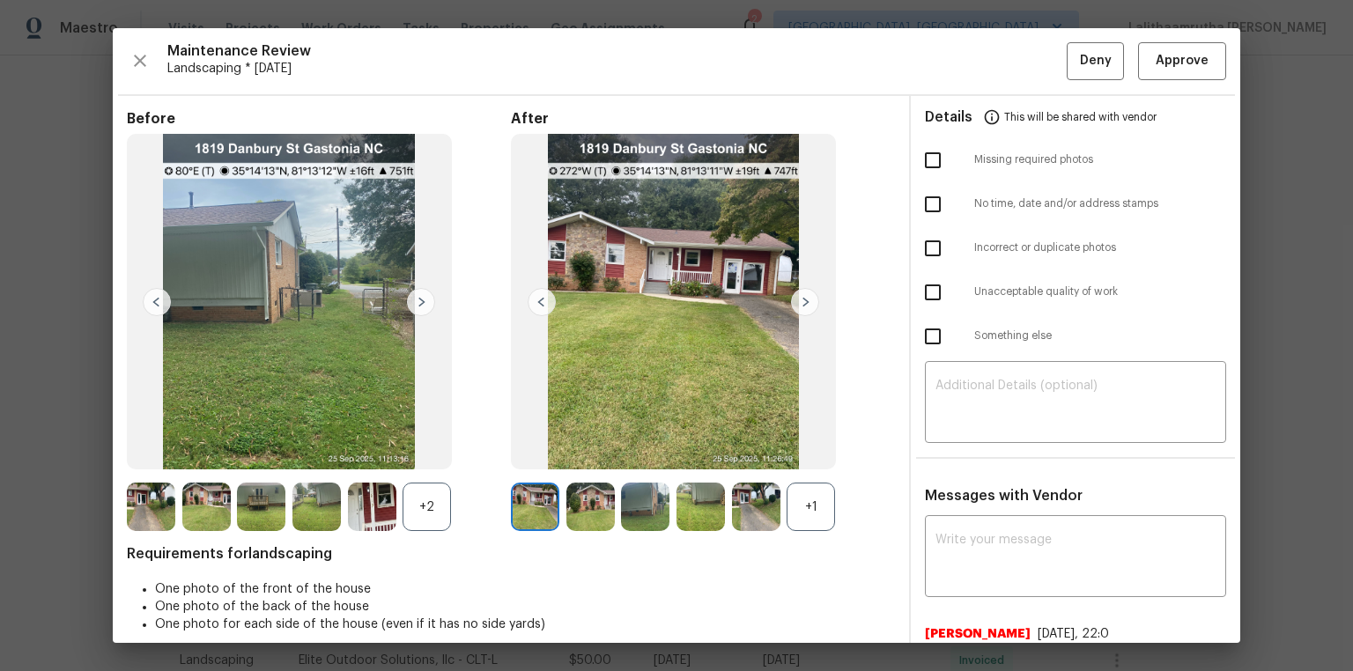
click at [426, 304] on img at bounding box center [421, 302] width 28 height 28
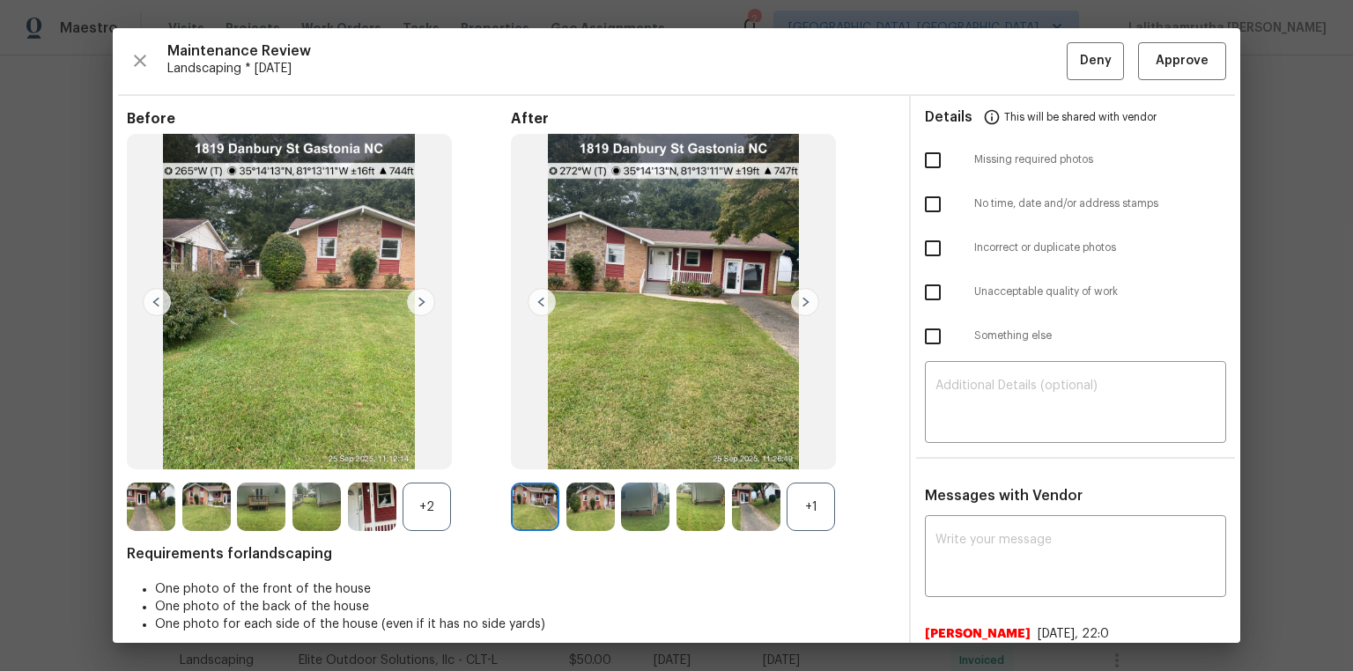
click at [426, 304] on img at bounding box center [421, 302] width 28 height 28
click at [800, 294] on img at bounding box center [805, 302] width 28 height 28
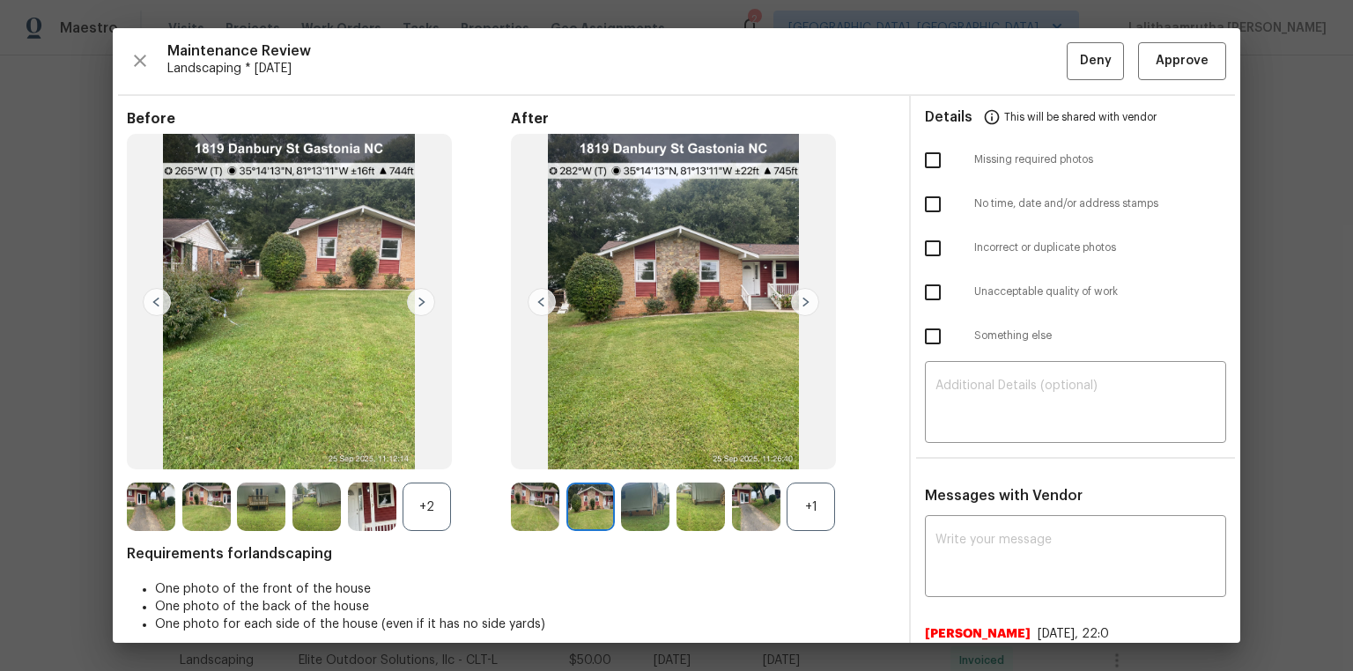
click at [800, 294] on img at bounding box center [805, 302] width 28 height 28
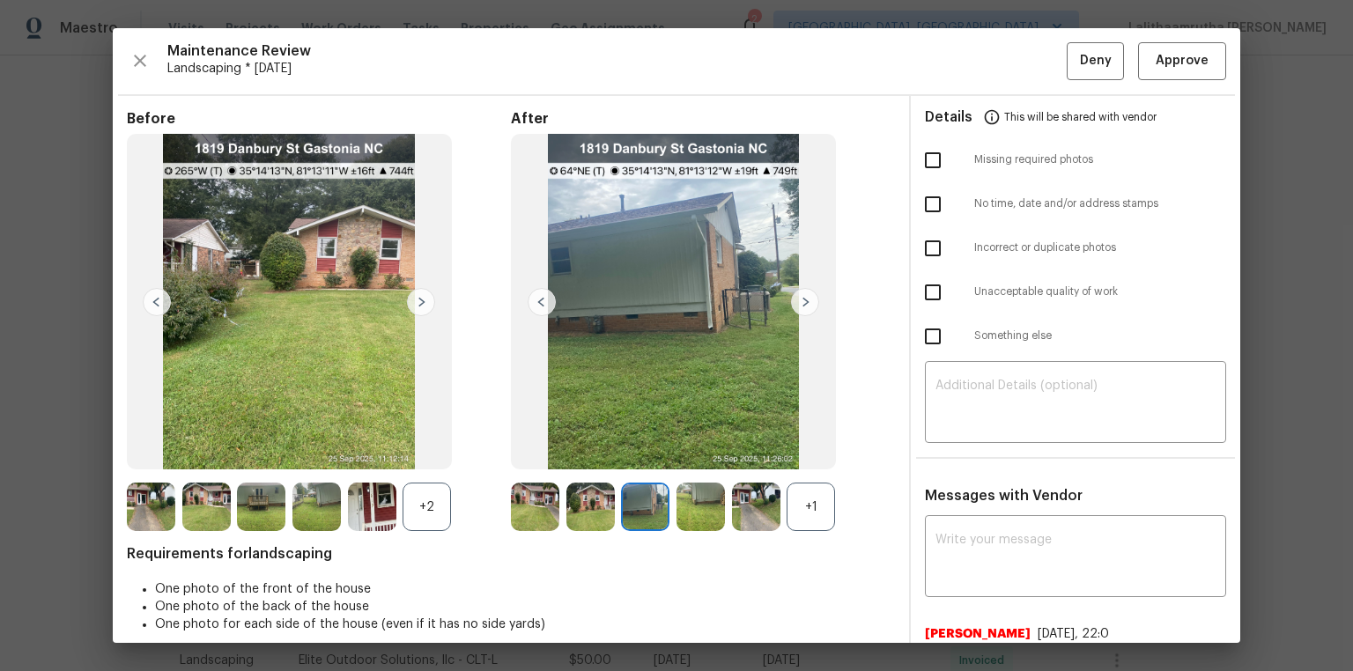
click at [800, 294] on img at bounding box center [805, 302] width 28 height 28
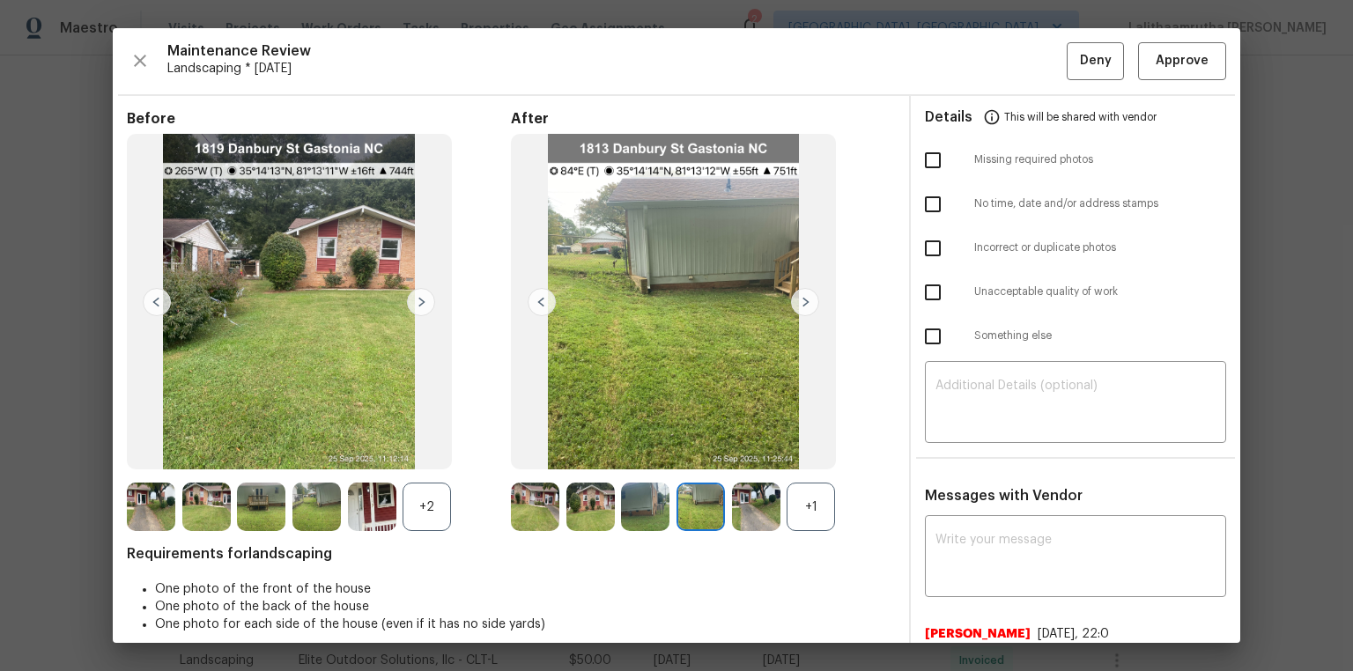
click at [800, 294] on img at bounding box center [805, 302] width 28 height 28
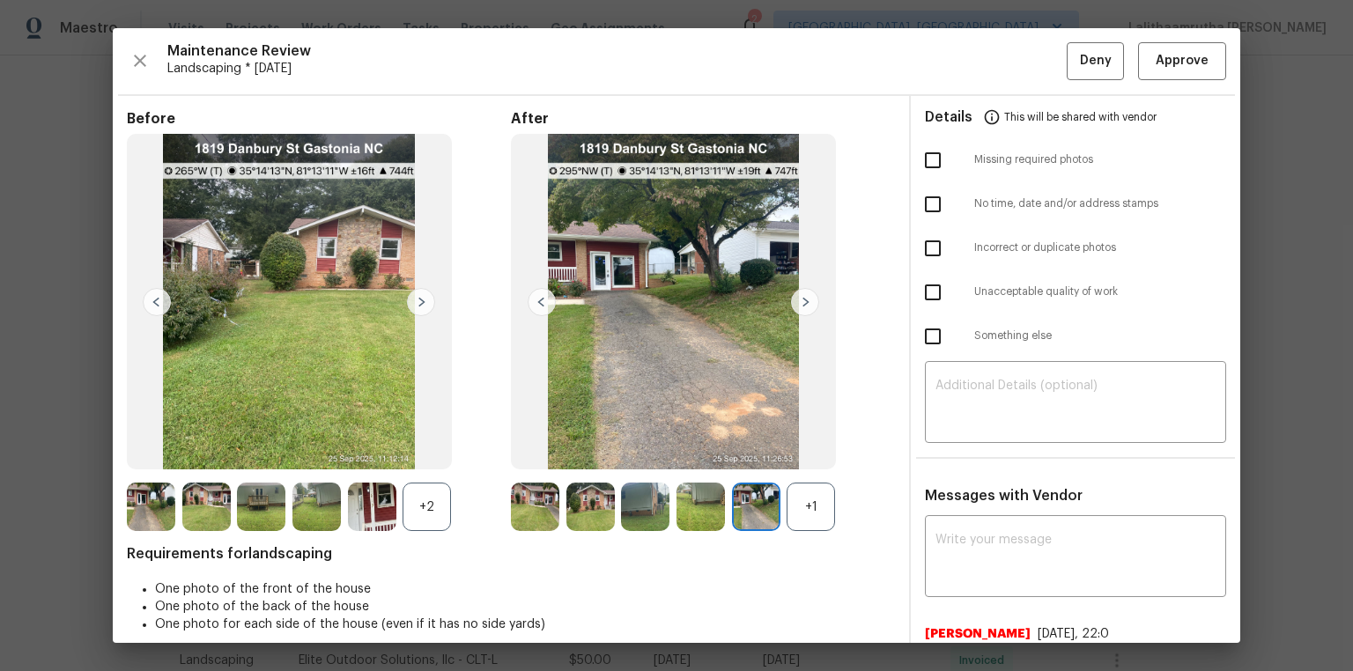
click at [800, 294] on img at bounding box center [805, 302] width 28 height 28
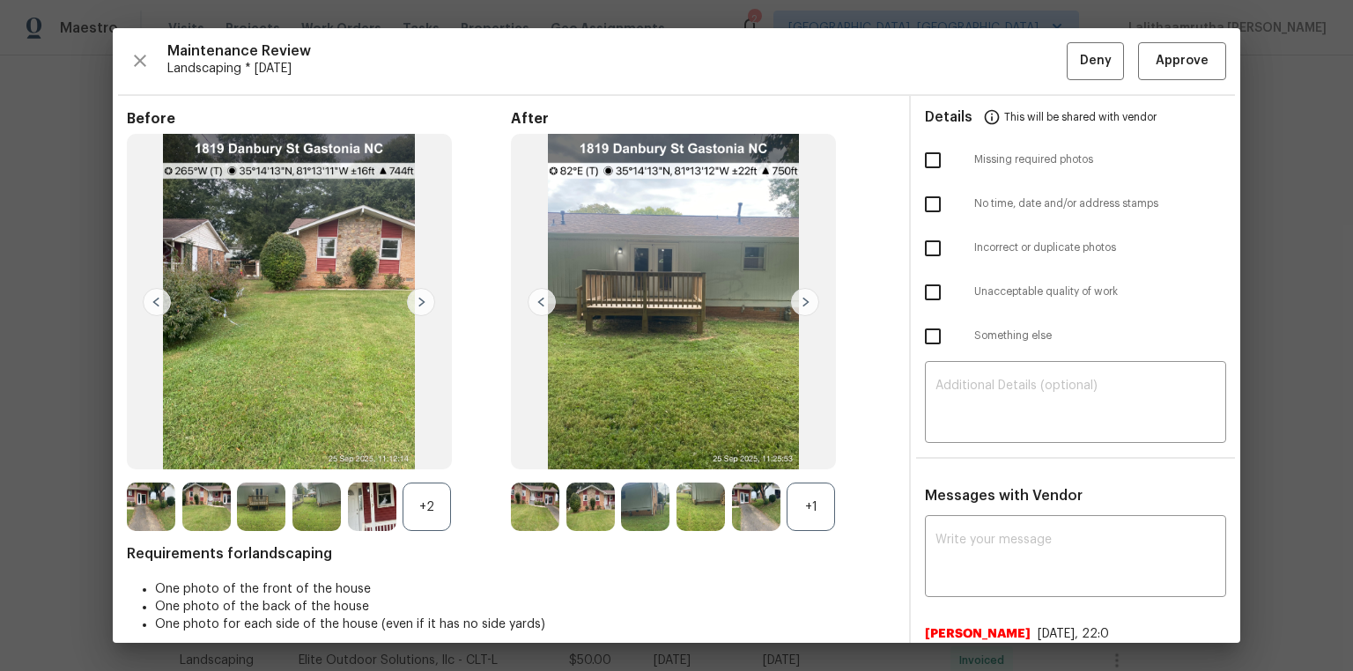
click at [800, 294] on img at bounding box center [805, 302] width 28 height 28
click at [962, 60] on span "Approve" at bounding box center [1182, 61] width 53 height 22
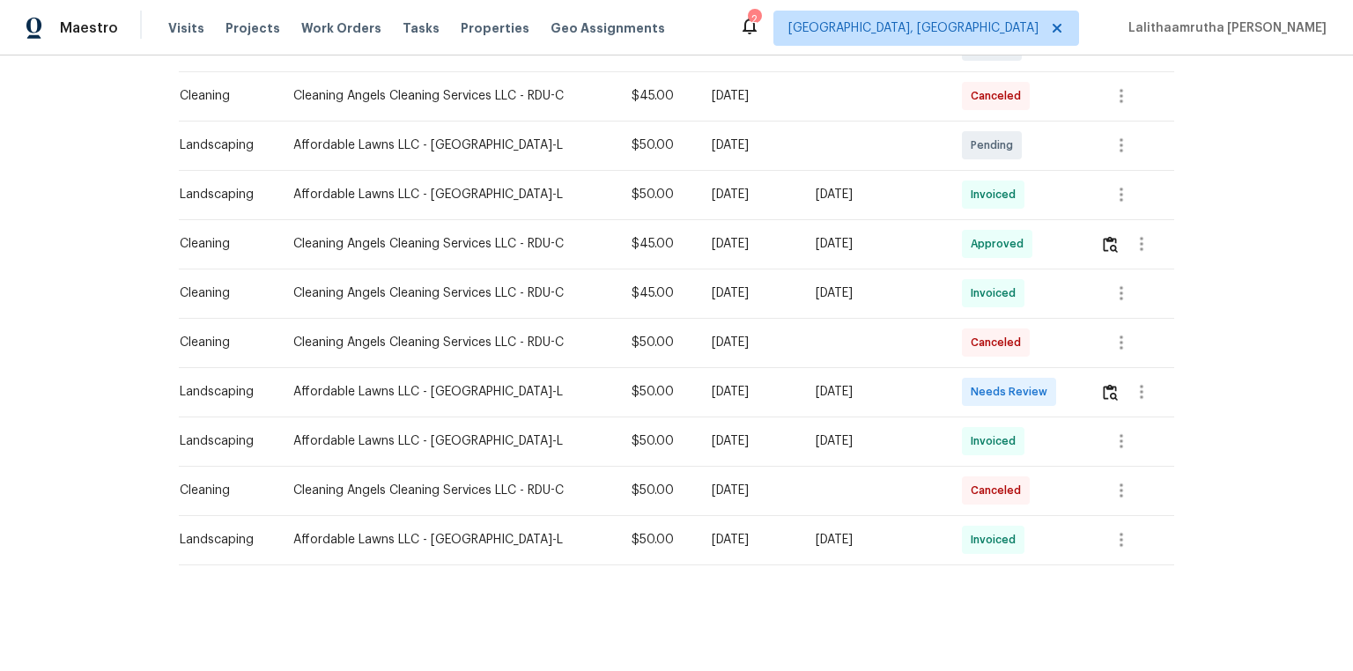
scroll to position [370, 0]
click at [962, 384] on img "button" at bounding box center [1110, 392] width 15 height 17
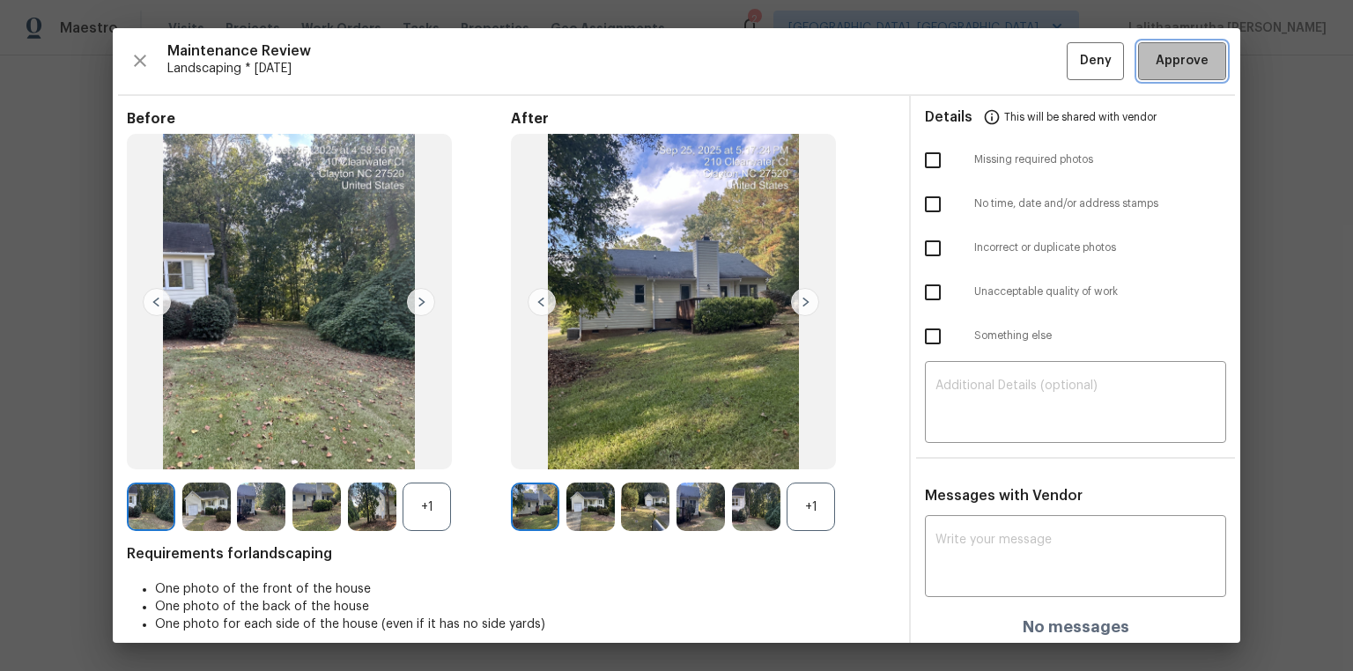
click at [962, 56] on span "Approve" at bounding box center [1182, 61] width 53 height 22
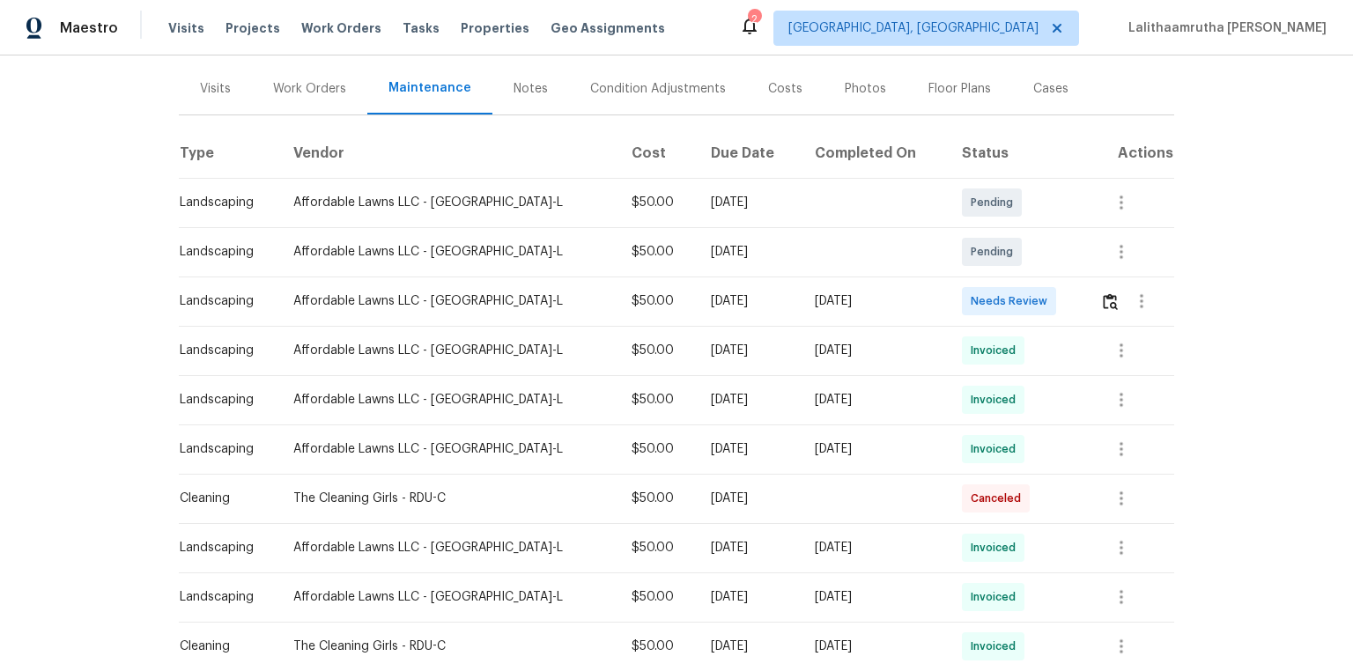
scroll to position [211, 0]
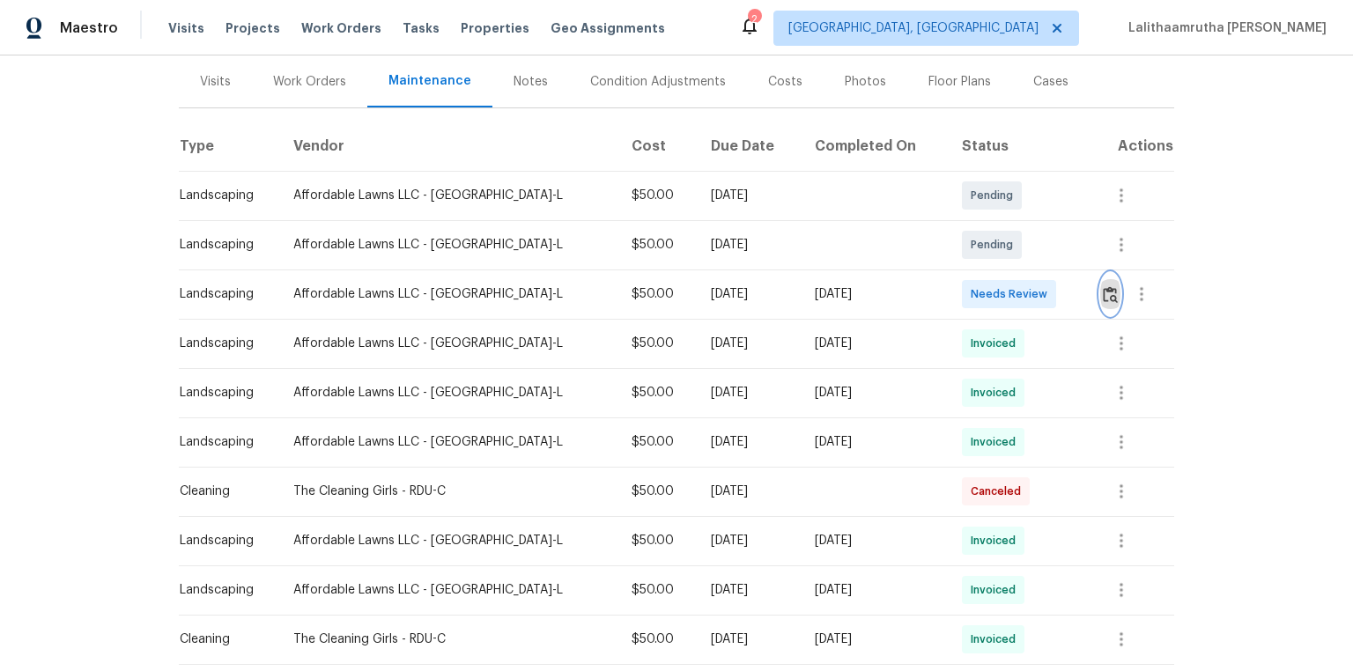
click at [962, 291] on button "button" at bounding box center [1111, 294] width 20 height 42
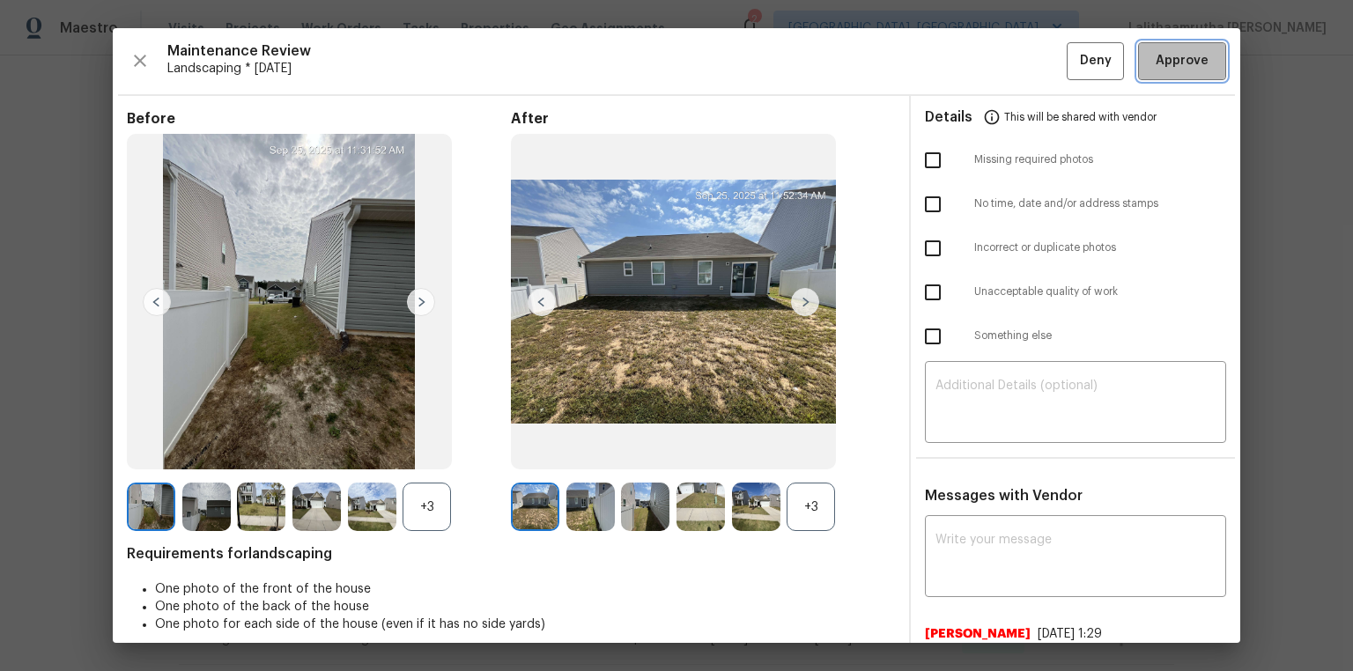
click at [962, 60] on span "Approve" at bounding box center [1182, 61] width 53 height 22
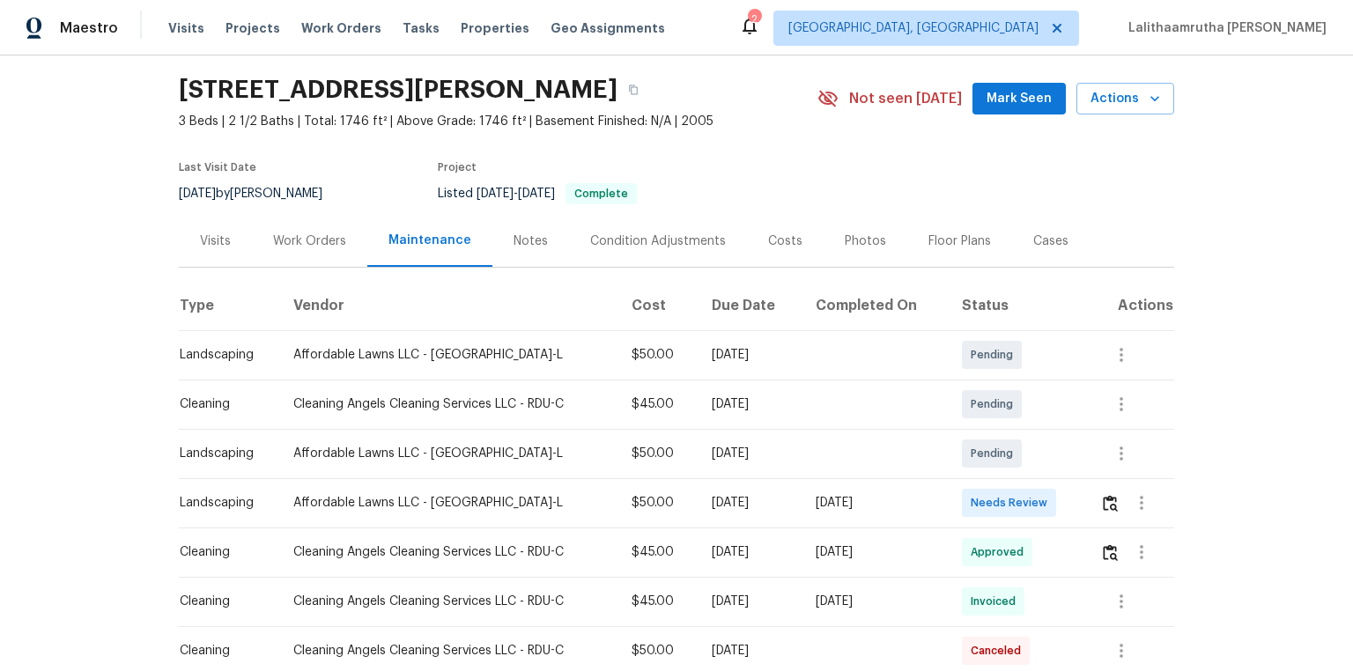
scroll to position [141, 0]
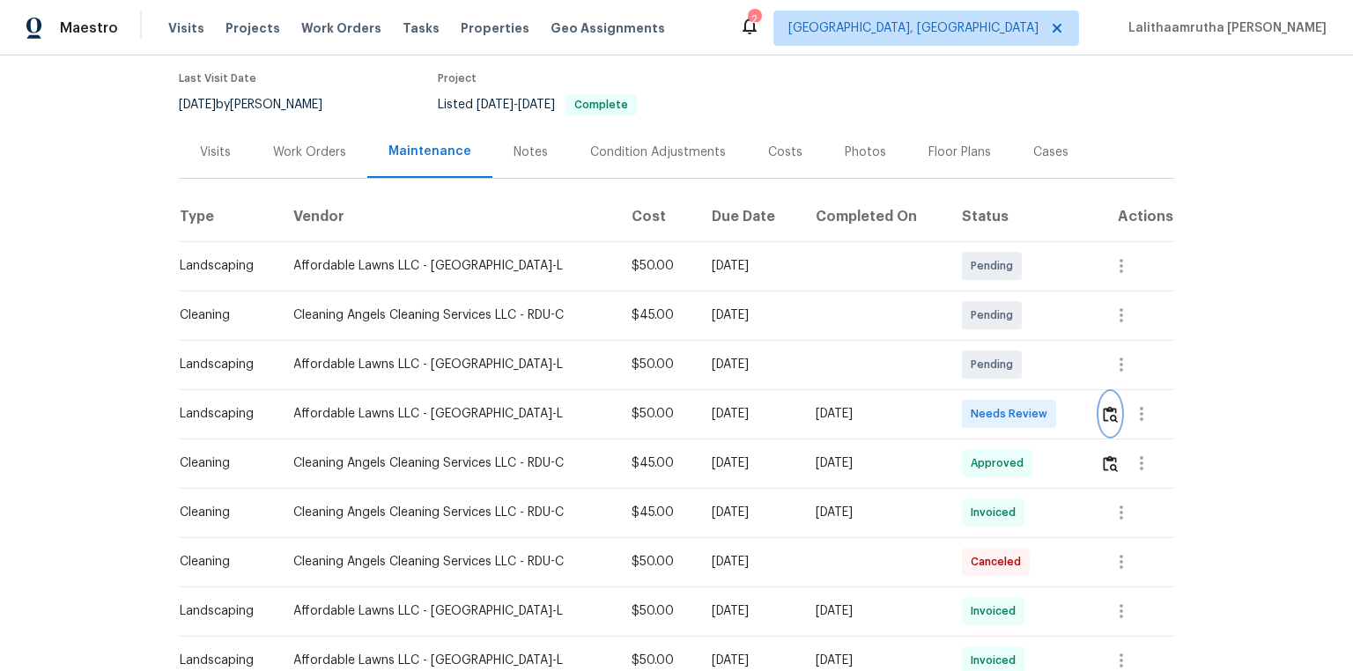
click at [962, 411] on img "button" at bounding box center [1110, 414] width 15 height 17
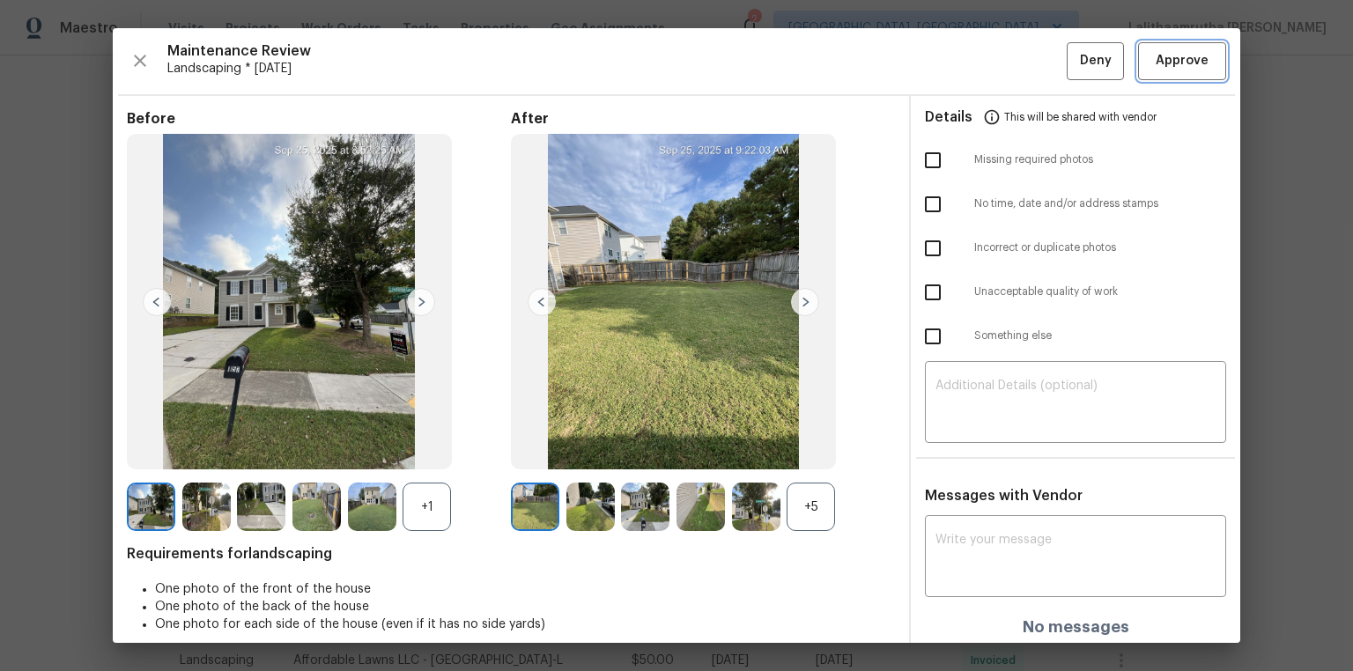
click at [962, 52] on span "Approve" at bounding box center [1182, 61] width 53 height 22
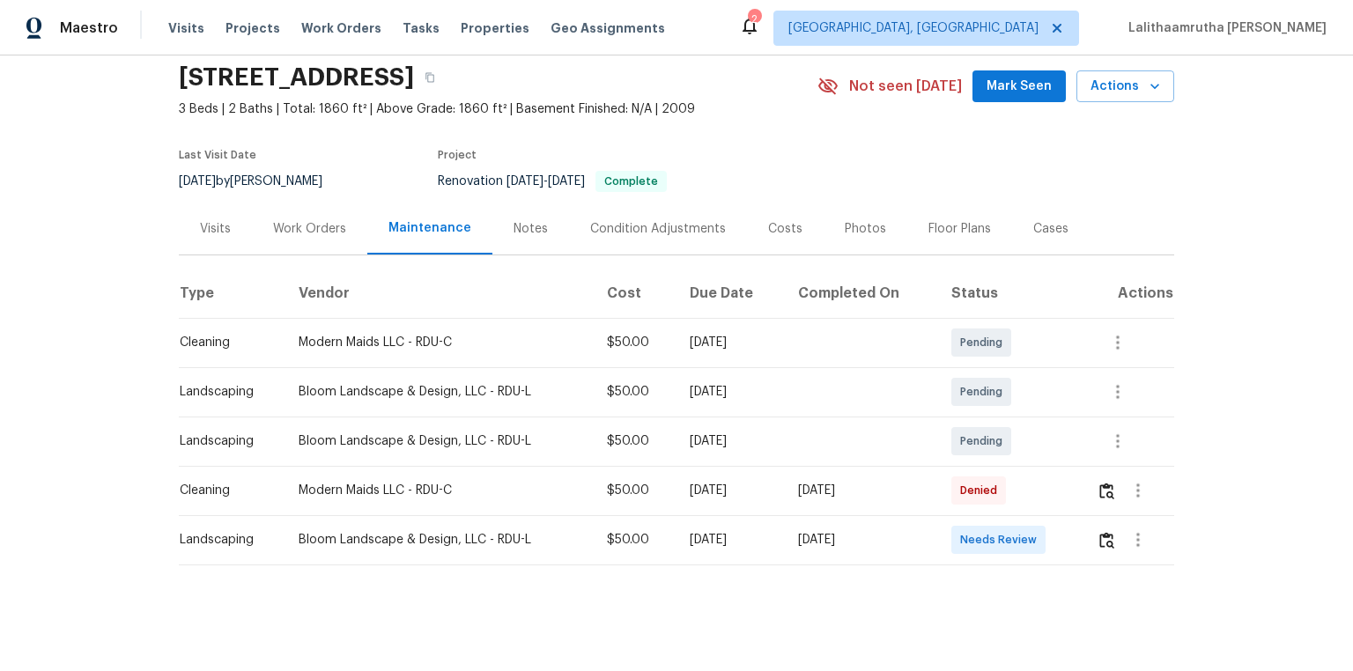
scroll to position [74, 0]
click at [962, 451] on img "button" at bounding box center [1107, 540] width 15 height 17
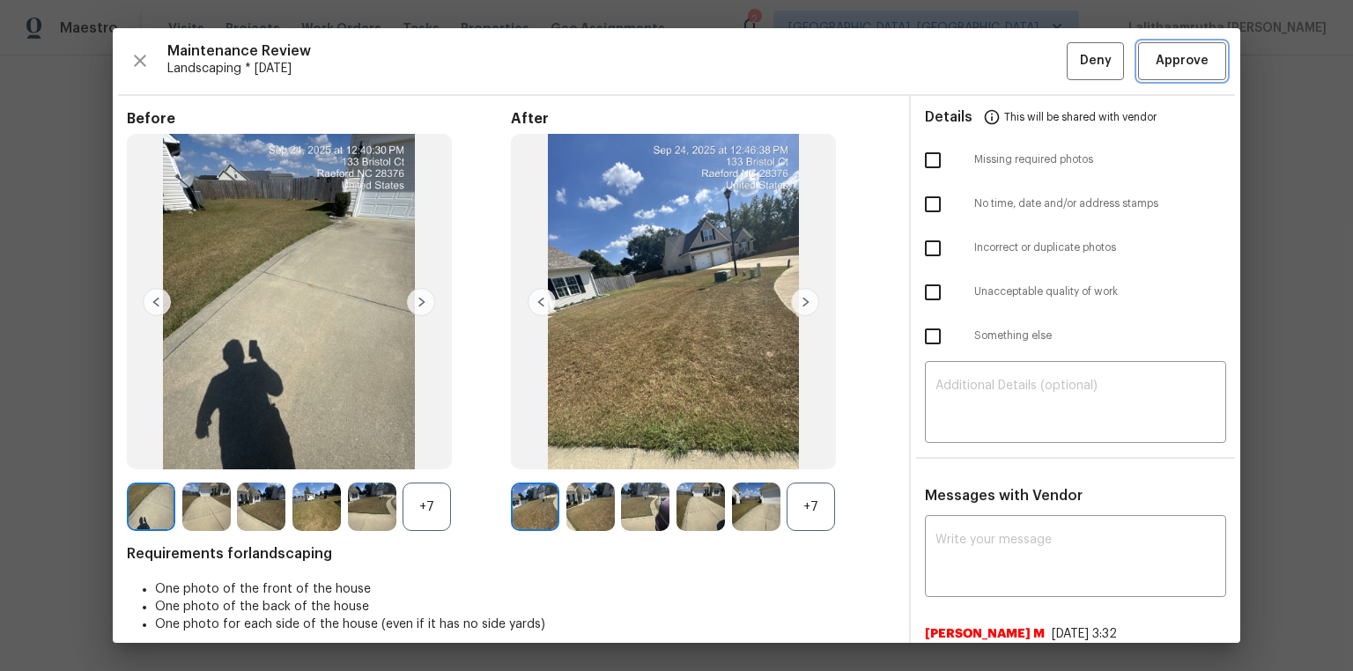
click at [962, 60] on span "Approve" at bounding box center [1182, 61] width 53 height 22
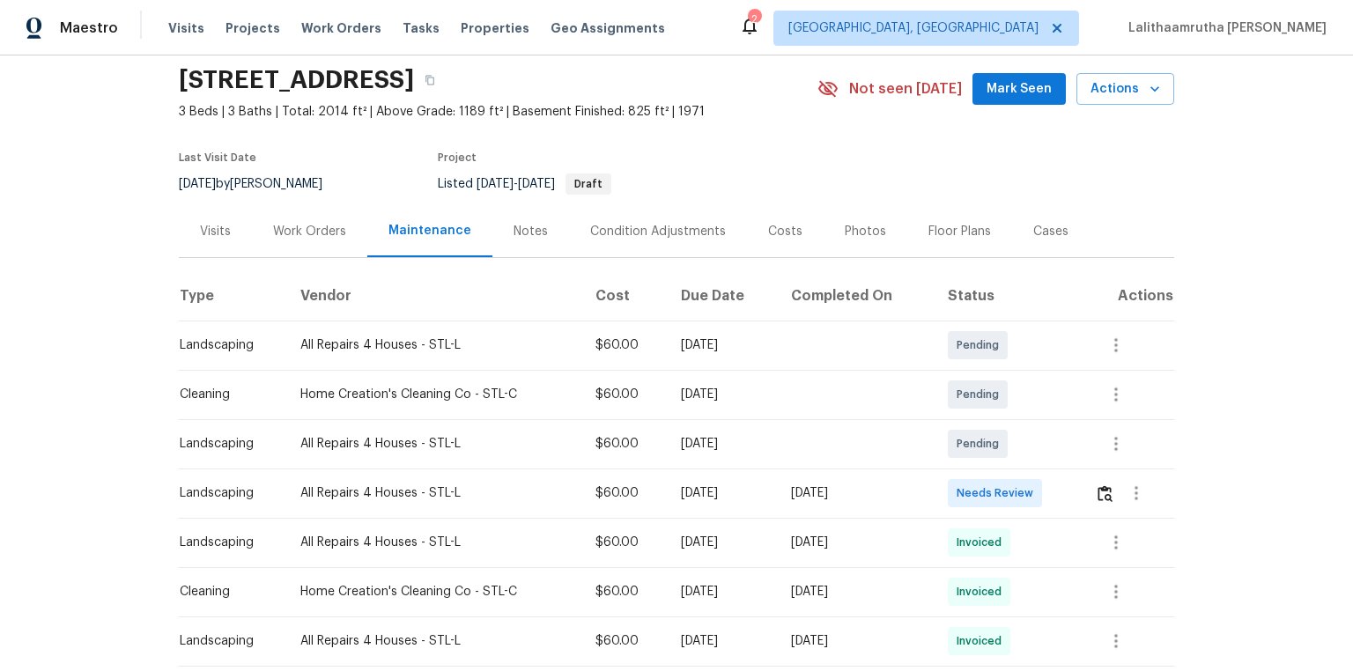
scroll to position [141, 0]
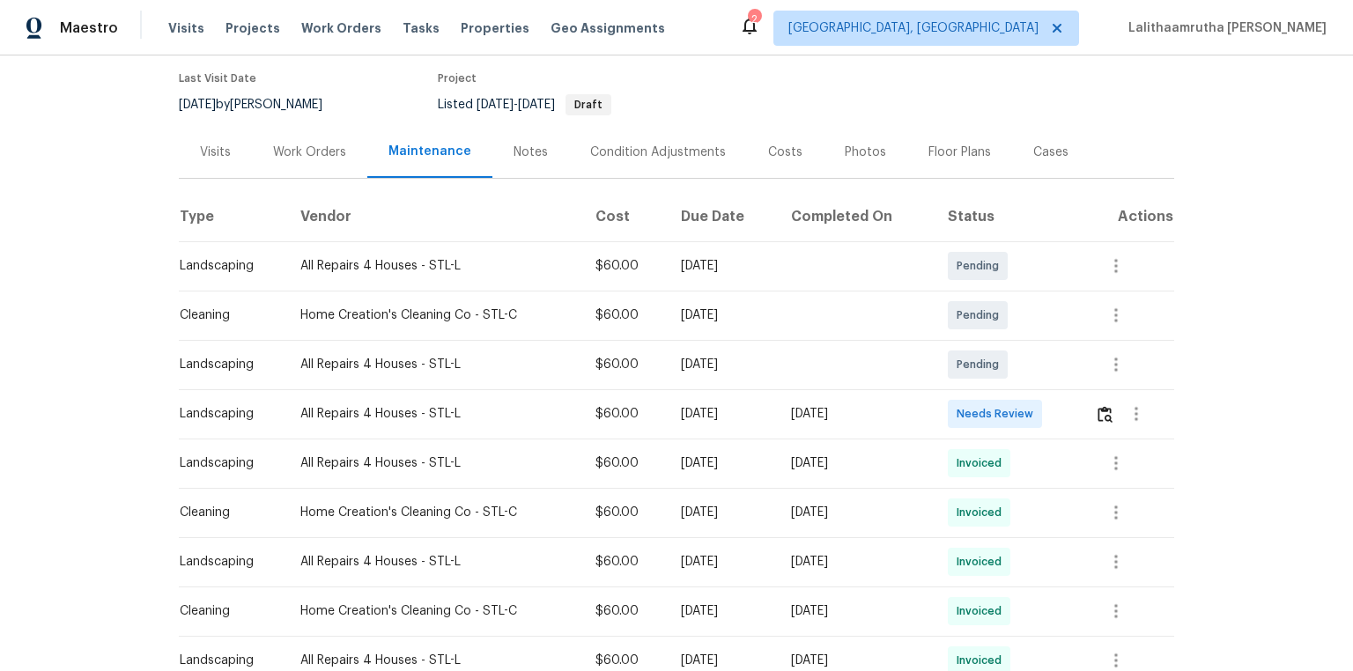
click at [962, 409] on td at bounding box center [1127, 413] width 93 height 49
click at [962, 410] on img "button" at bounding box center [1105, 414] width 15 height 17
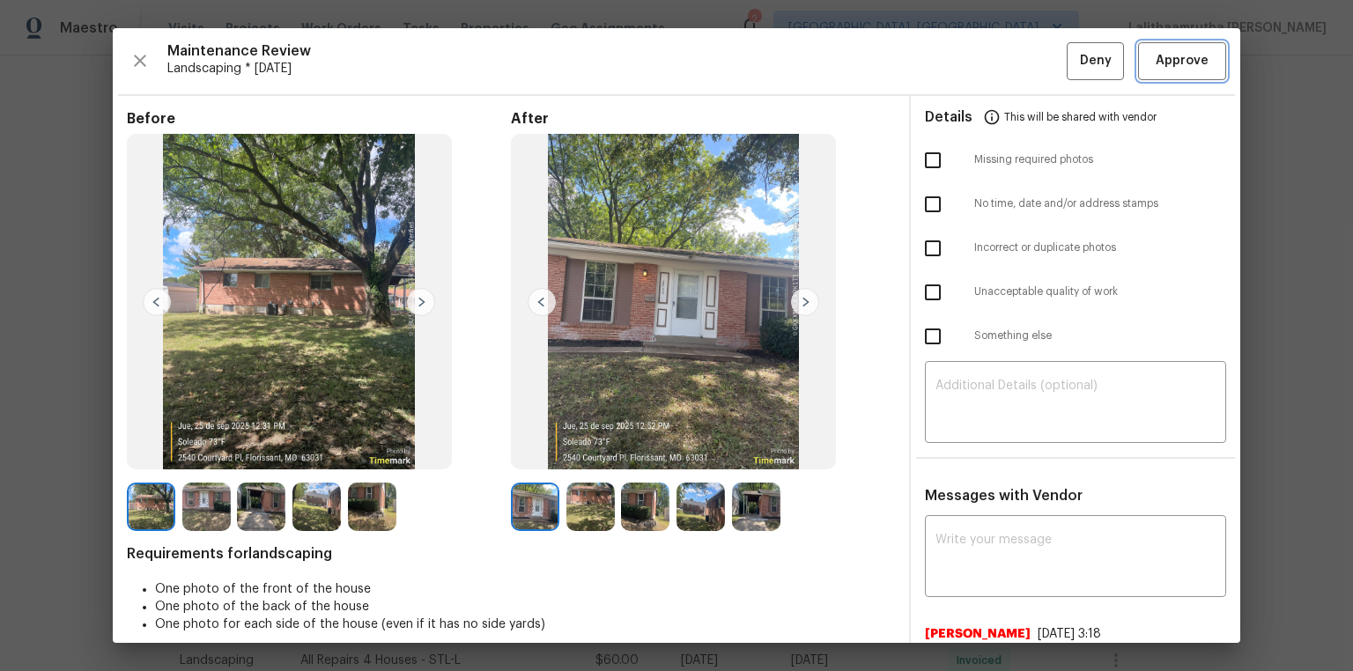
click at [962, 60] on span "Approve" at bounding box center [1182, 61] width 53 height 22
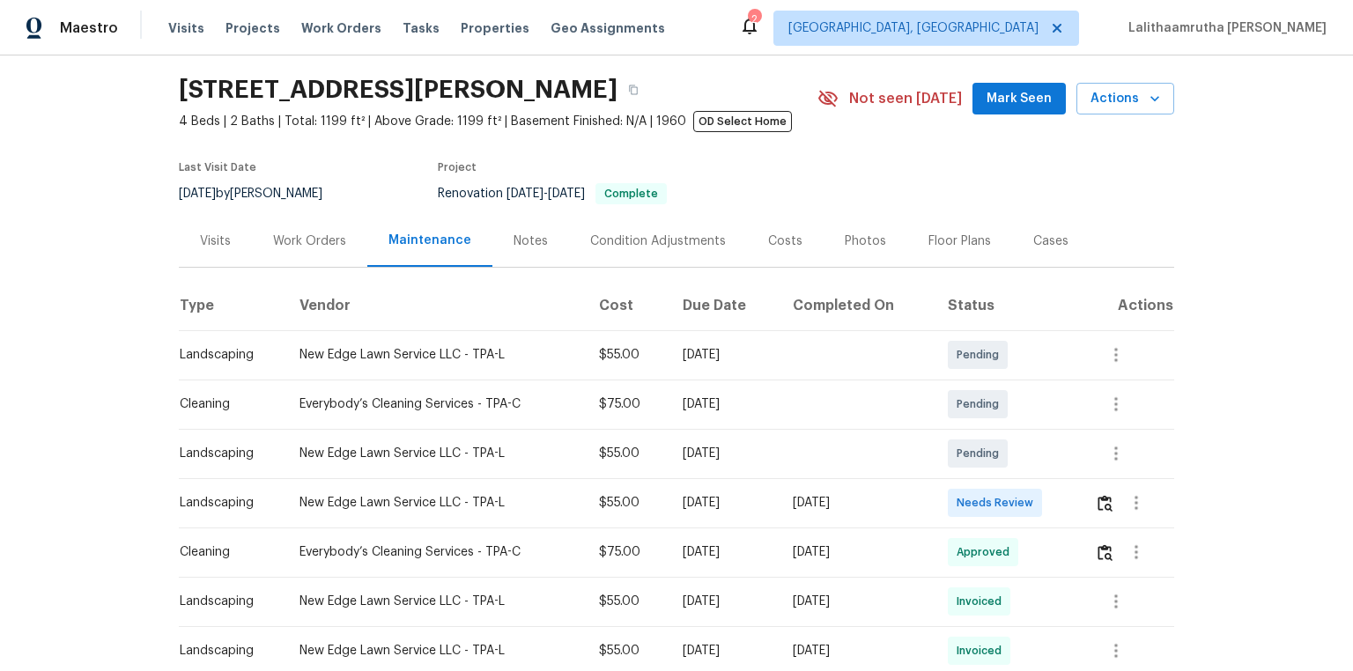
scroll to position [141, 0]
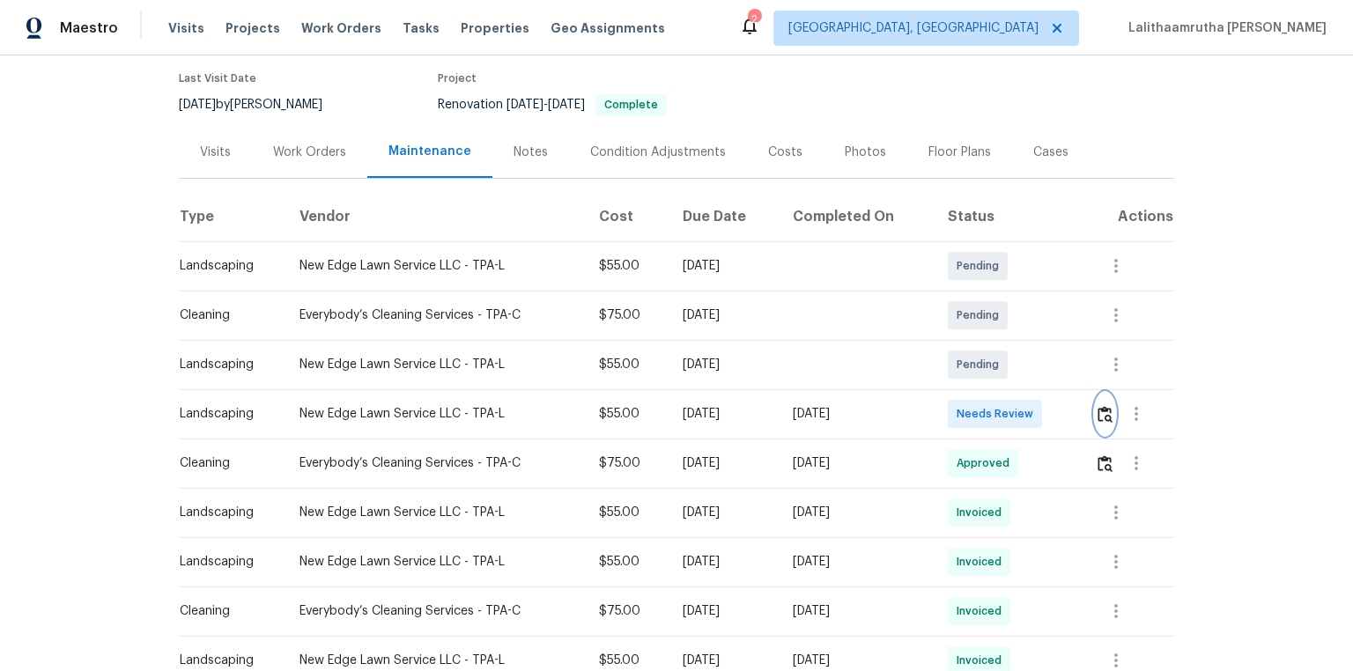
click at [962, 408] on img "button" at bounding box center [1105, 414] width 15 height 17
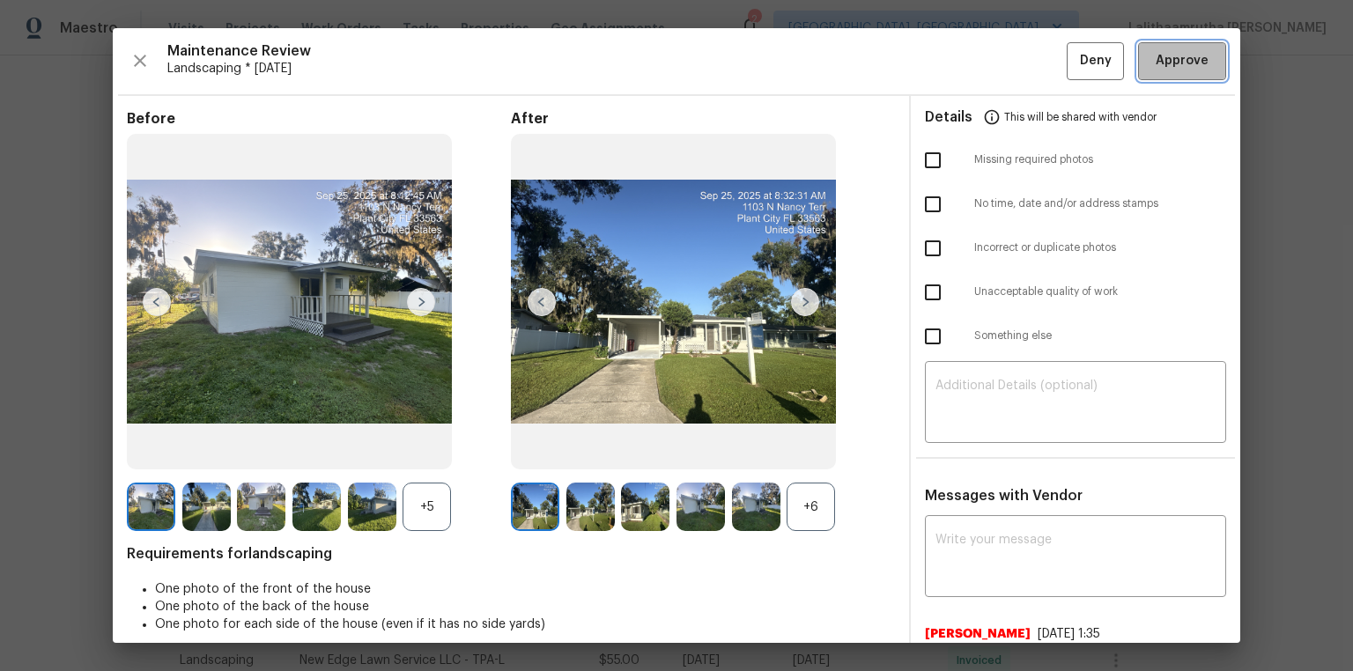
click at [962, 56] on span "Approve" at bounding box center [1182, 61] width 53 height 22
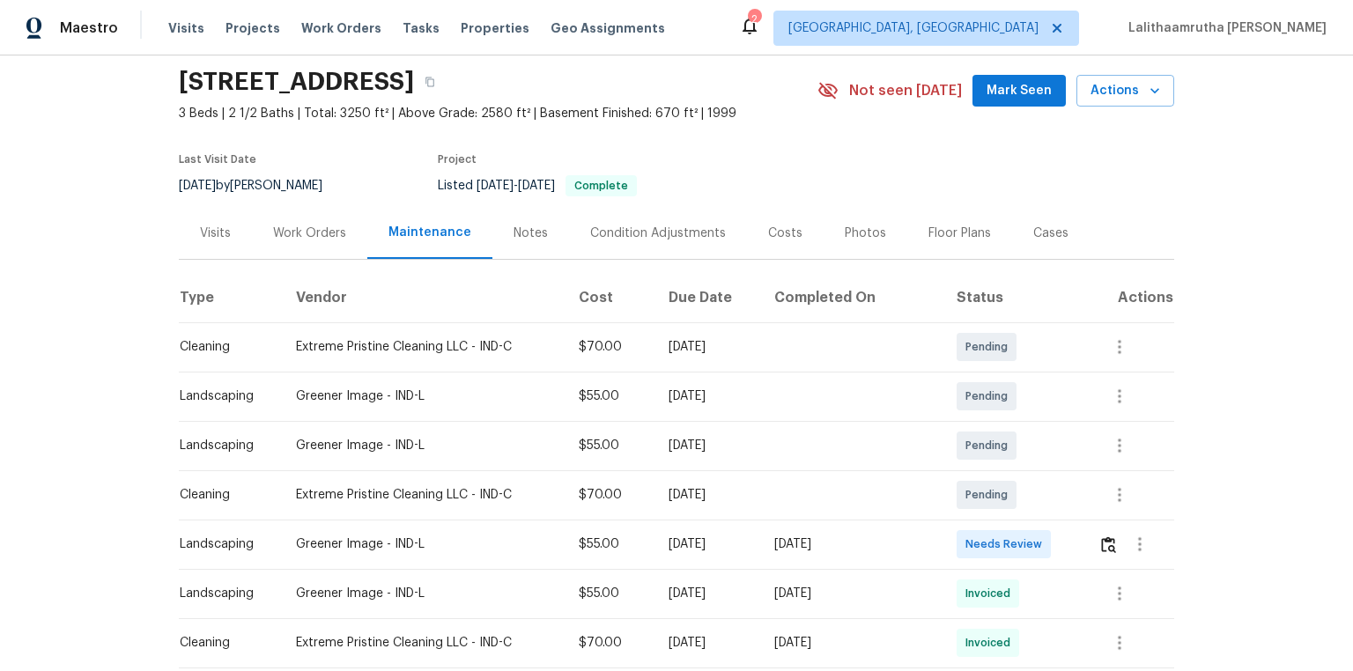
scroll to position [141, 0]
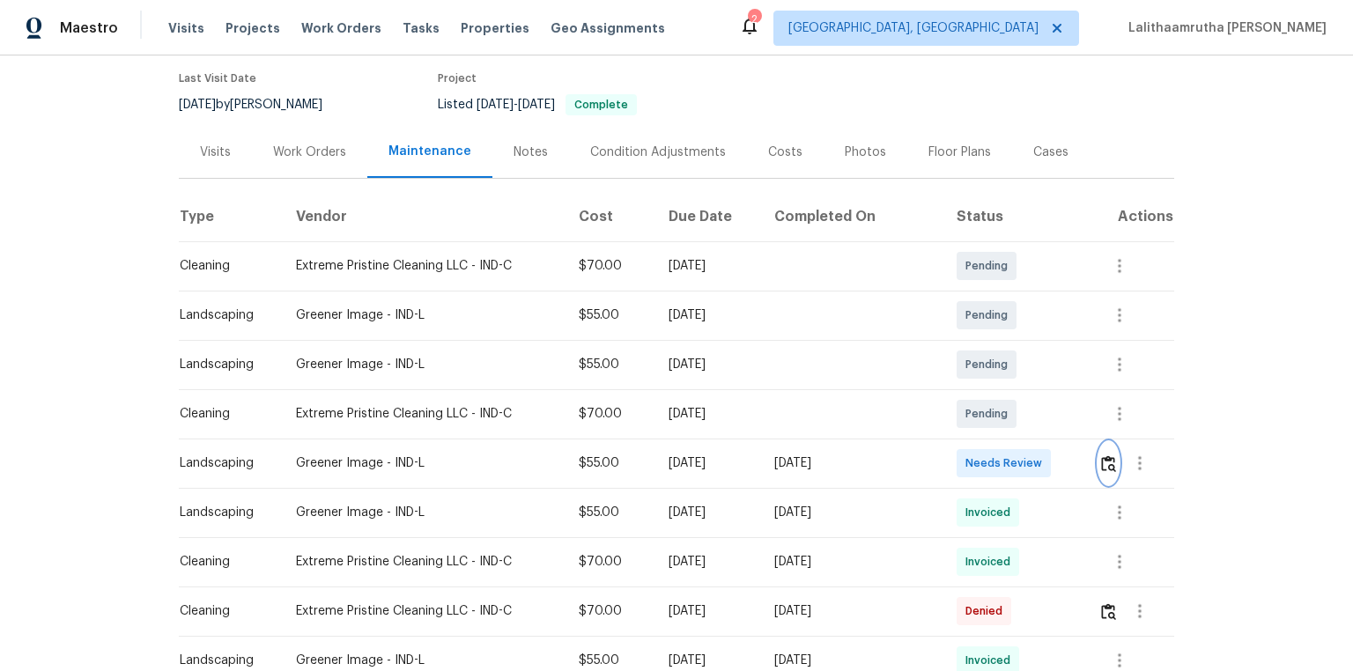
click at [962, 451] on img "button" at bounding box center [1108, 464] width 15 height 17
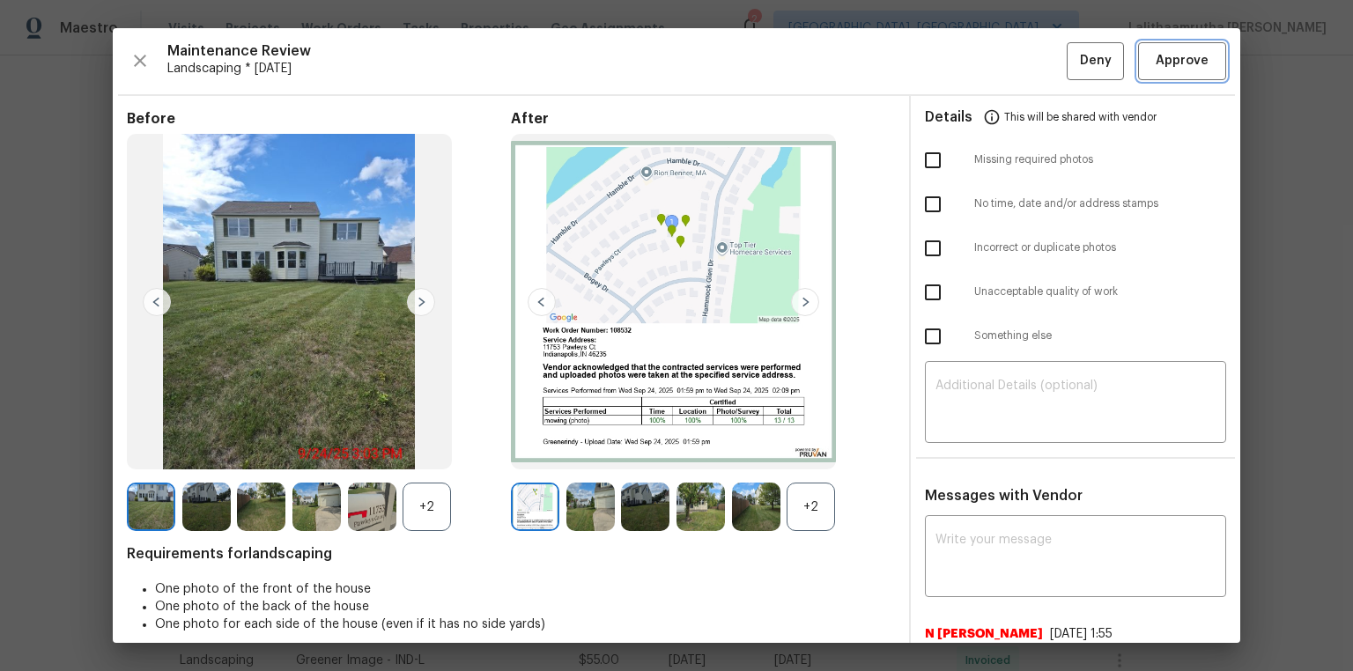
click at [962, 65] on span "Approve" at bounding box center [1182, 61] width 53 height 22
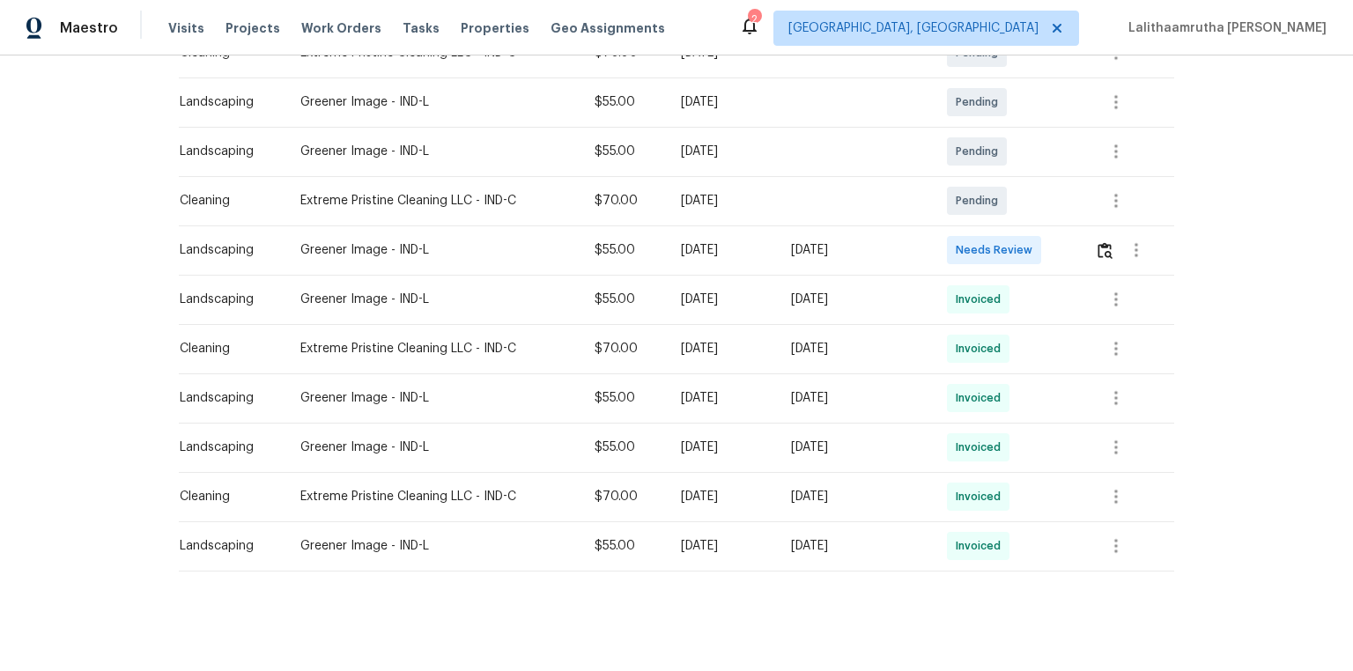
scroll to position [370, 0]
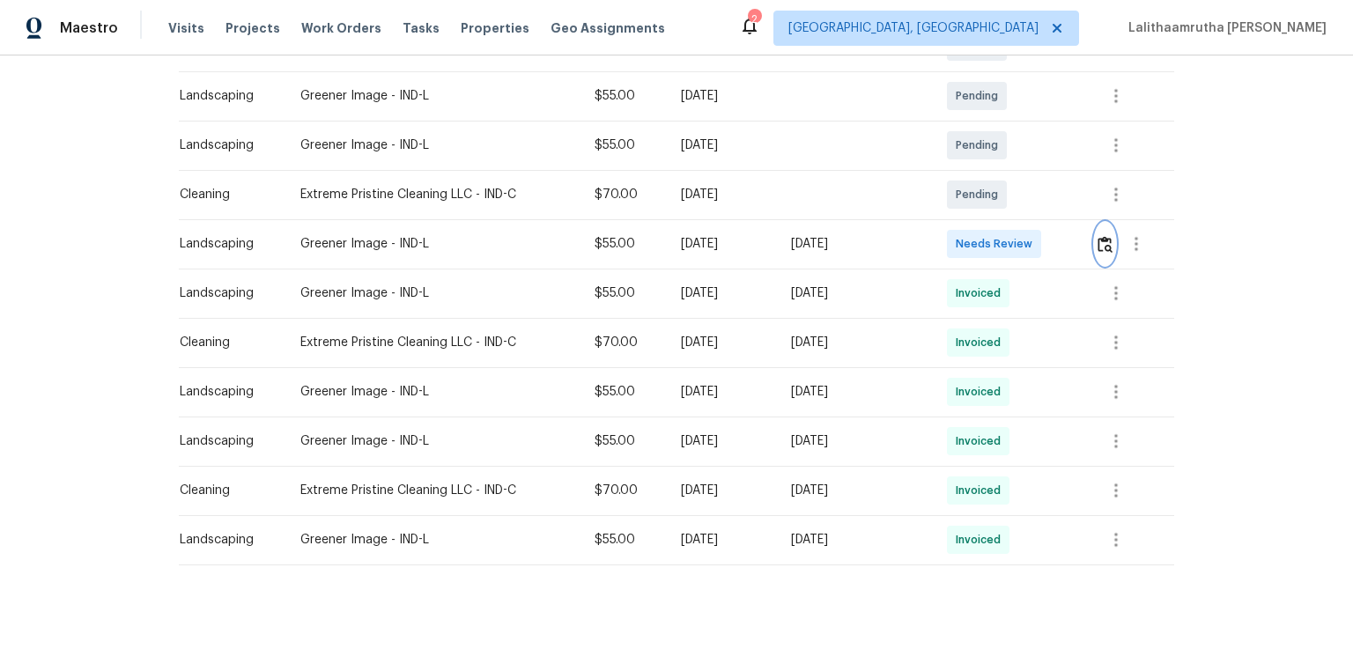
click at [962, 236] on img "button" at bounding box center [1105, 244] width 15 height 17
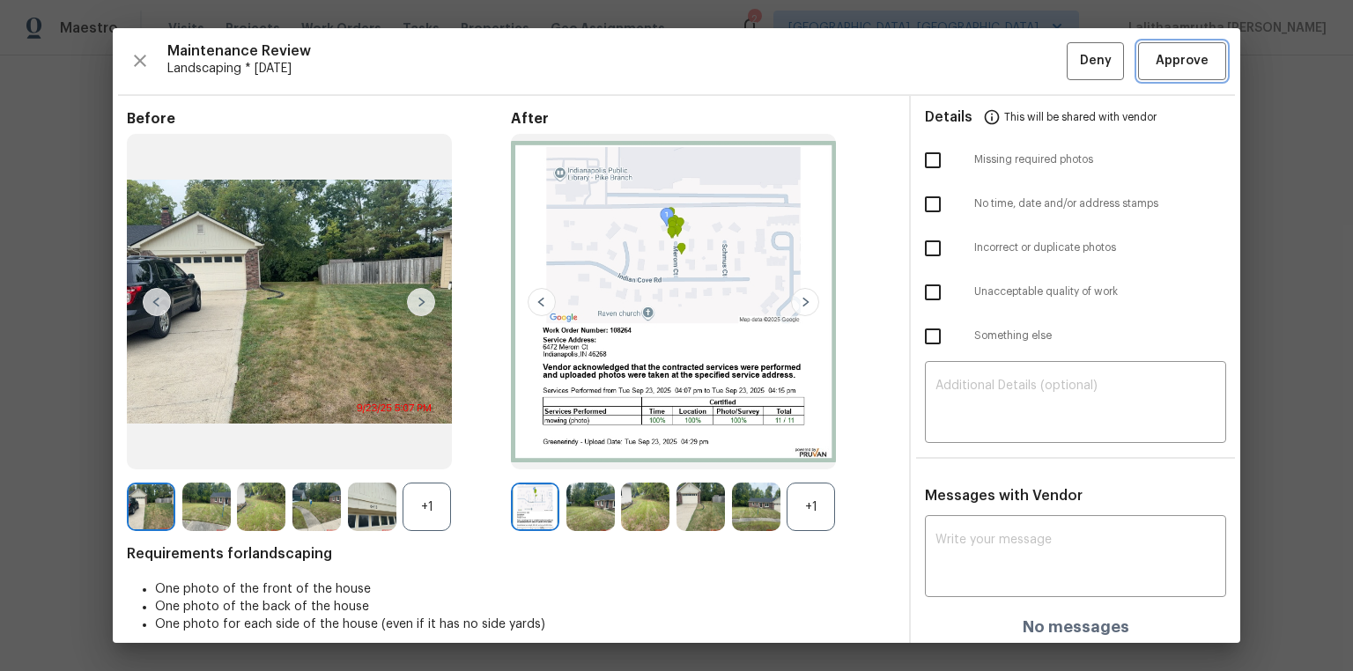
click at [962, 57] on span "Approve" at bounding box center [1182, 61] width 53 height 22
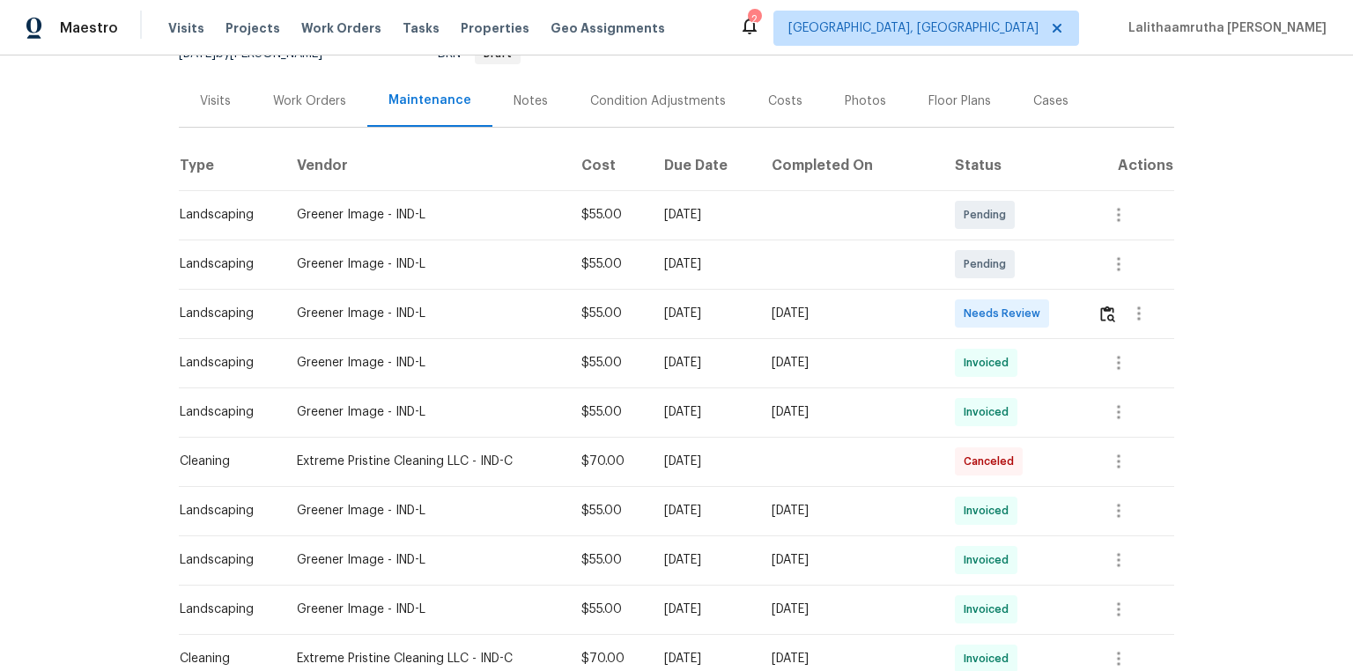
scroll to position [211, 0]
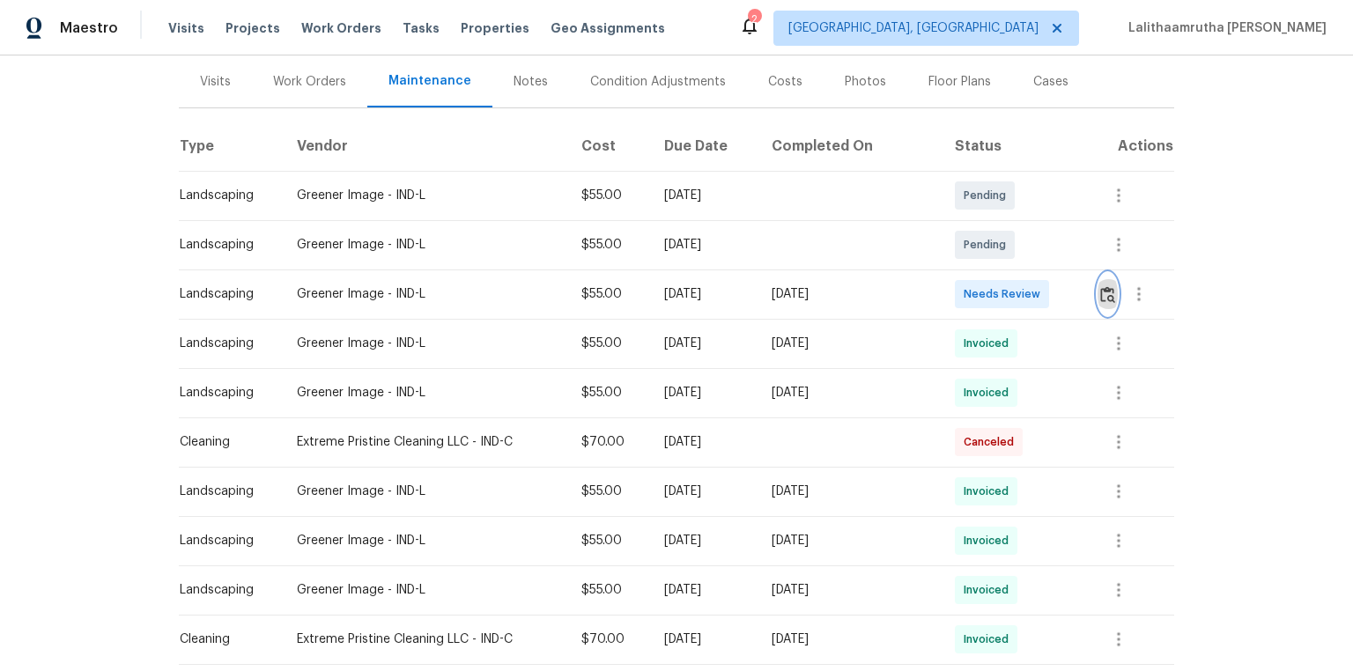
click at [962, 293] on img "button" at bounding box center [1108, 294] width 15 height 17
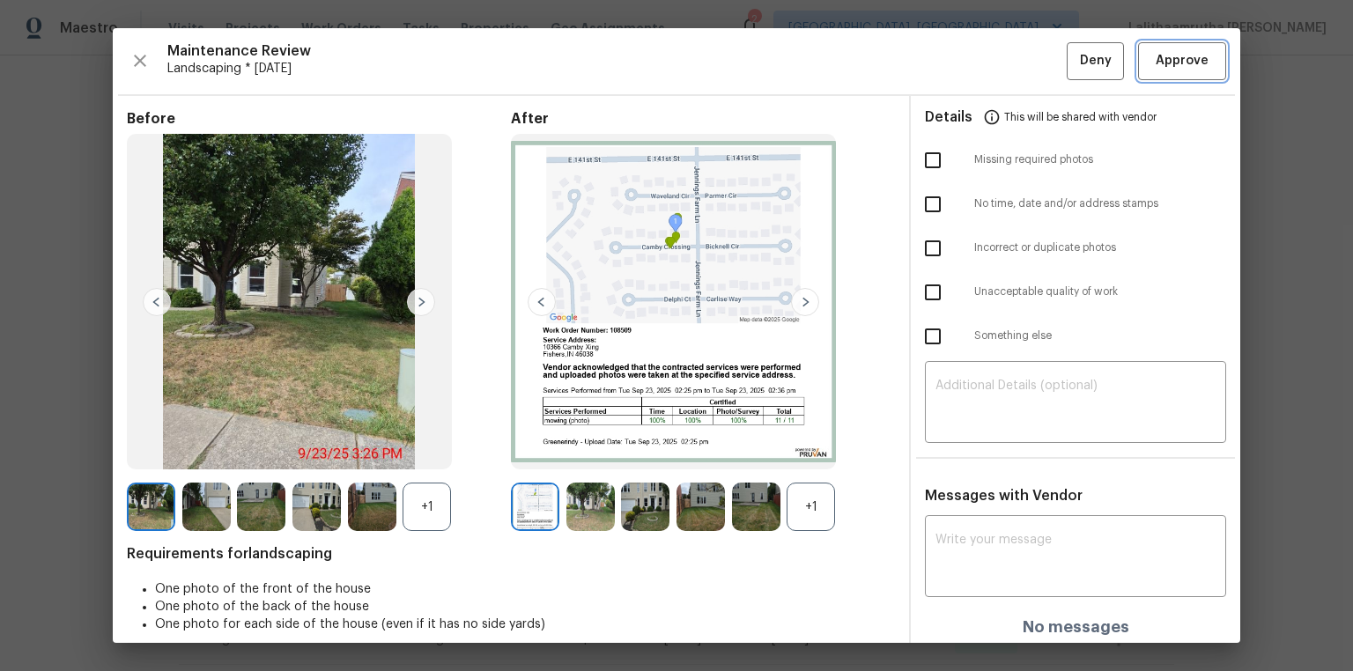
click at [962, 65] on span "Approve" at bounding box center [1182, 61] width 53 height 22
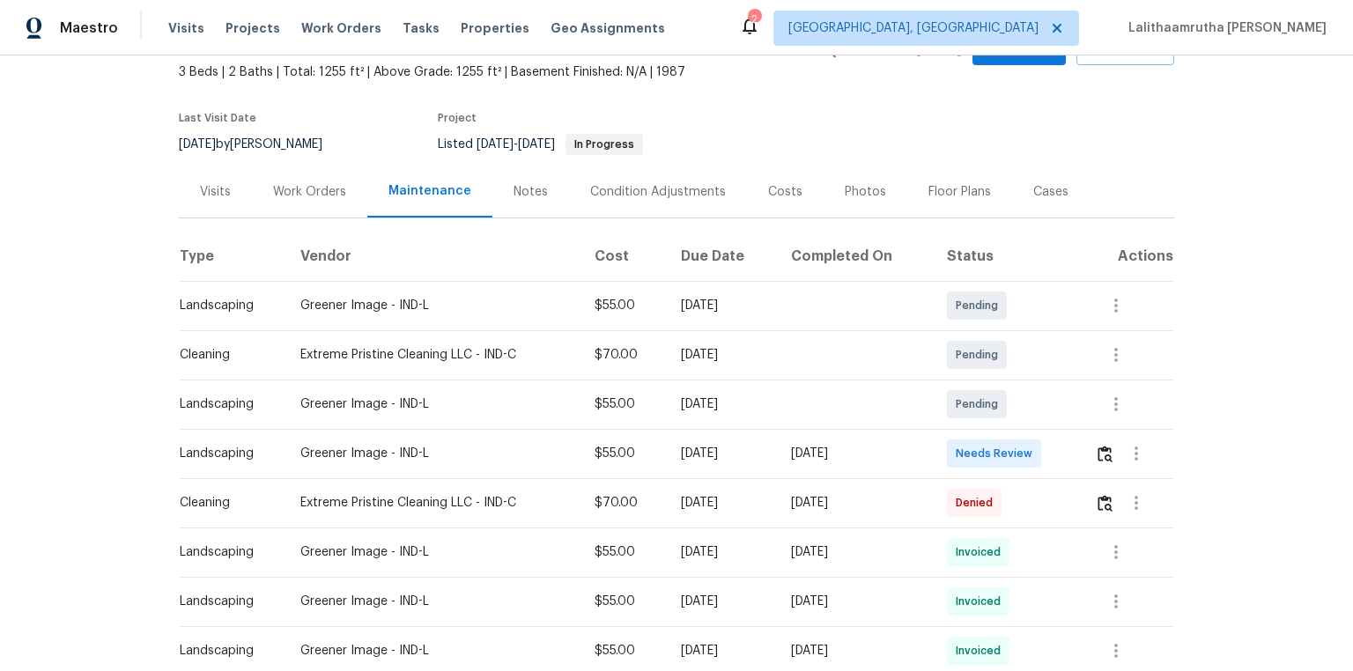
scroll to position [282, 0]
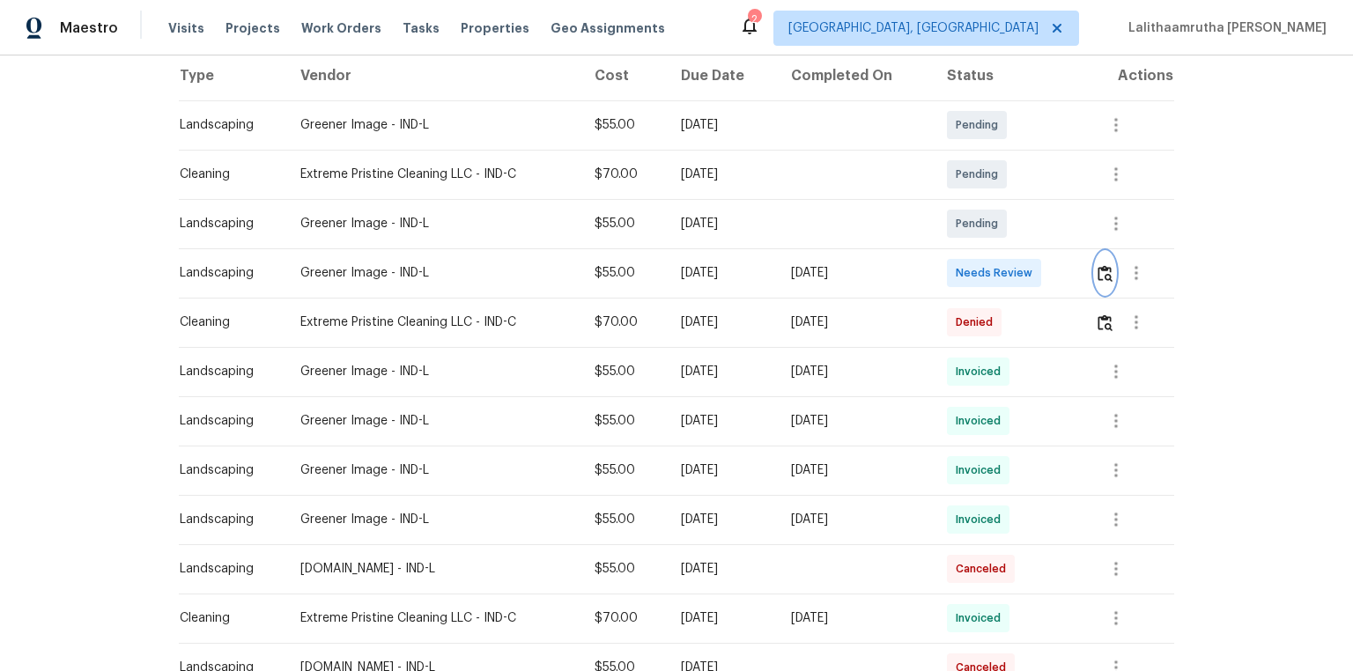
click at [962, 271] on button "button" at bounding box center [1105, 273] width 20 height 42
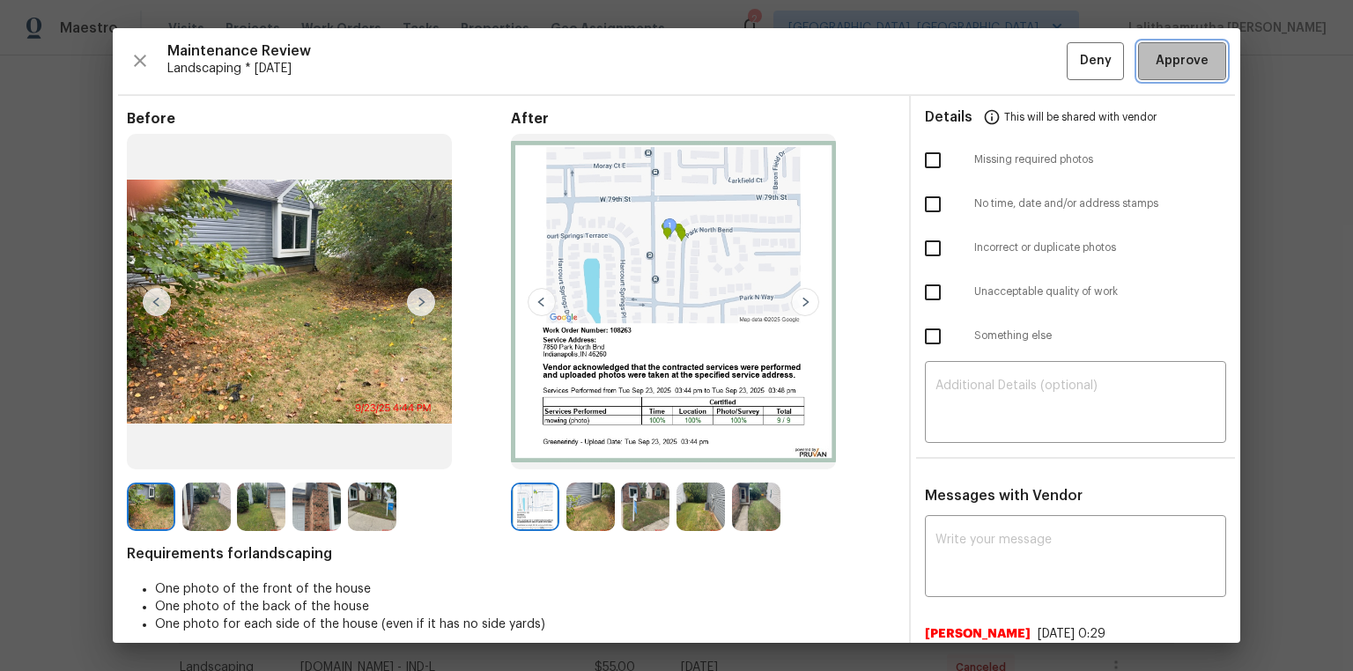
click at [962, 58] on span "Approve" at bounding box center [1182, 61] width 53 height 22
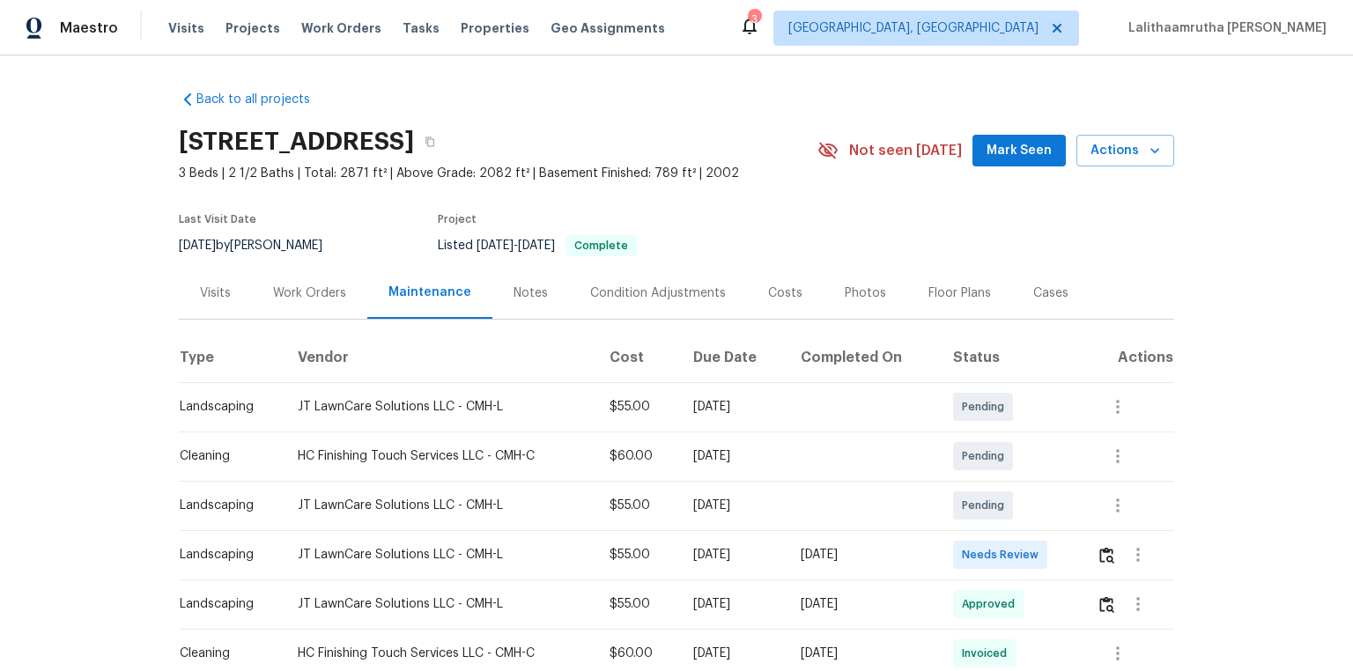
scroll to position [271, 0]
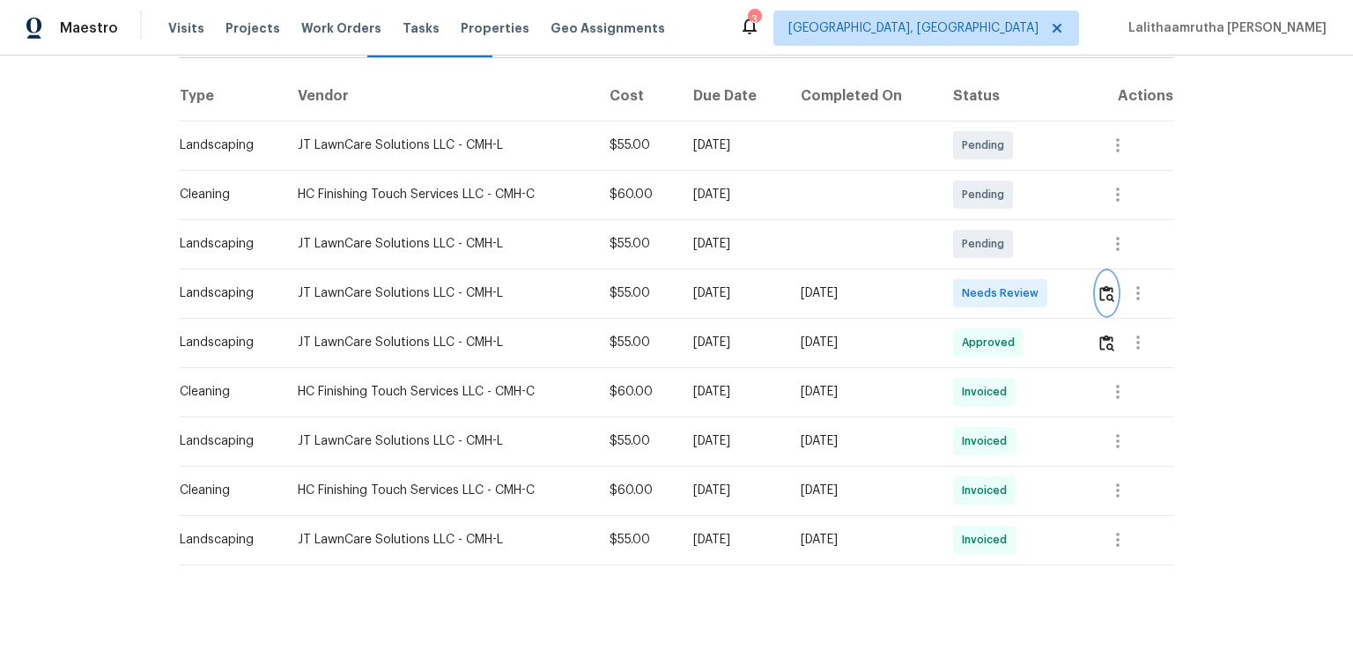
click at [962, 282] on button "button" at bounding box center [1107, 293] width 20 height 42
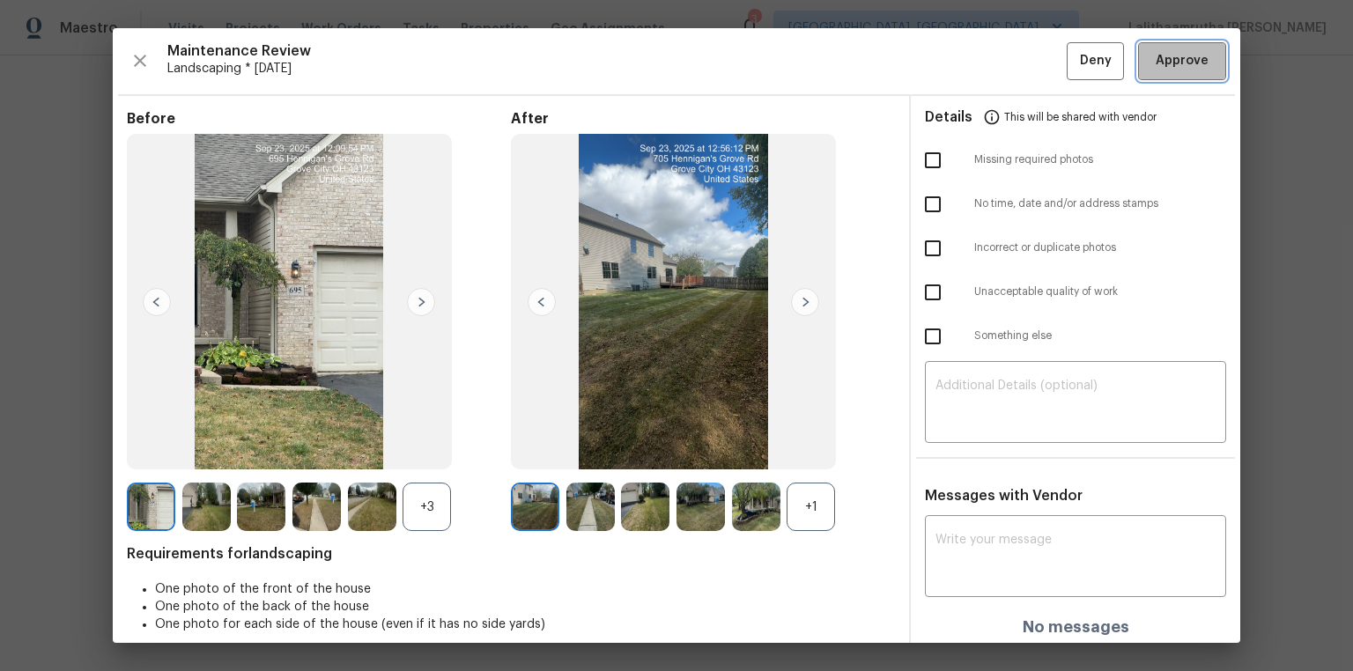
click at [962, 56] on span "Approve" at bounding box center [1182, 61] width 53 height 22
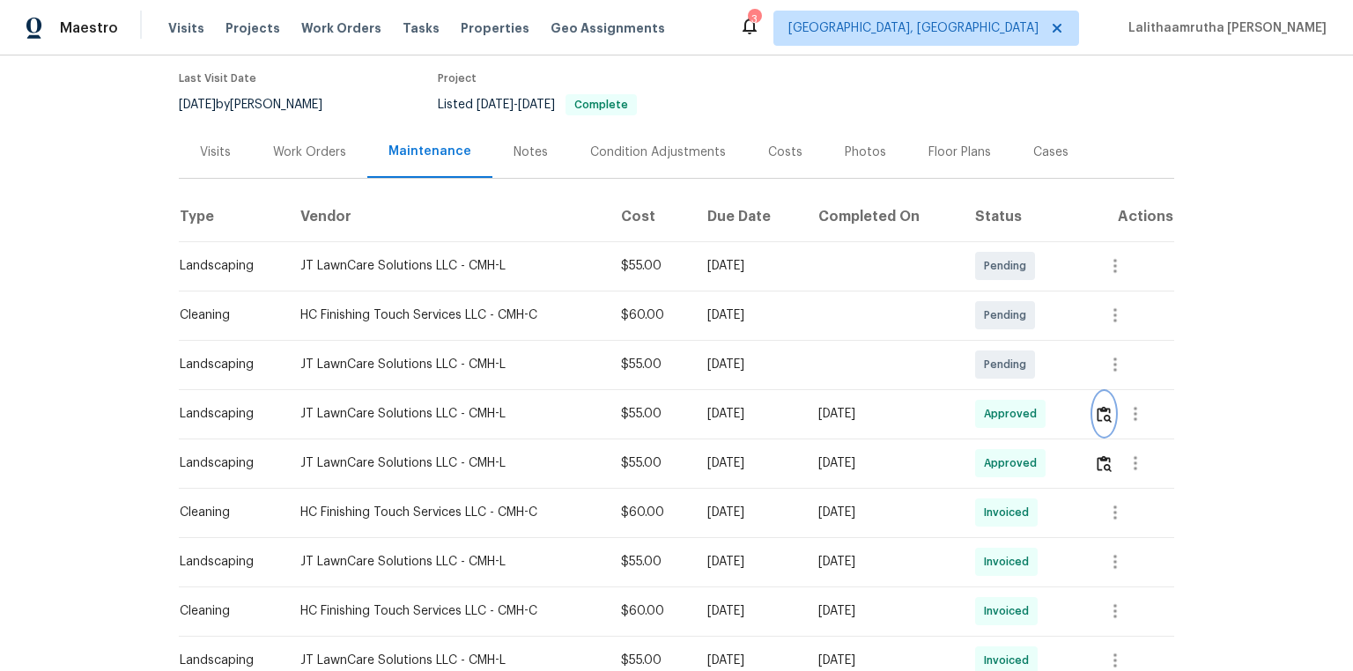
scroll to position [0, 0]
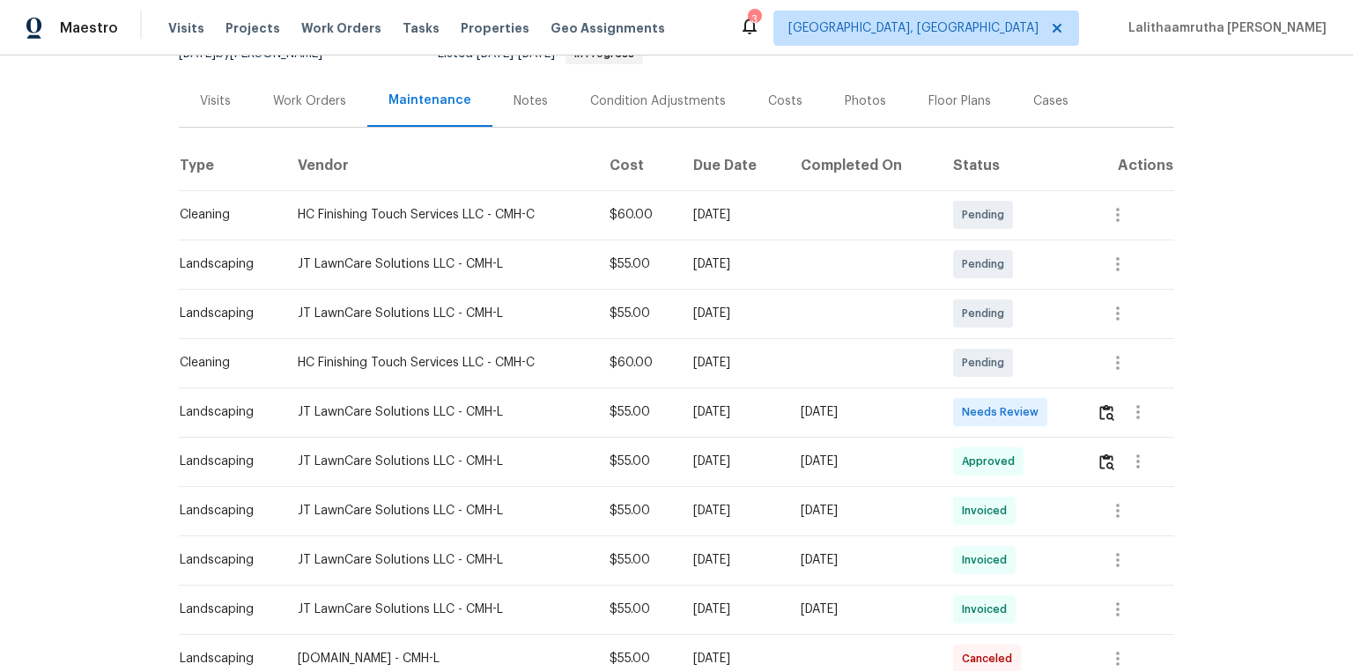
scroll to position [211, 0]
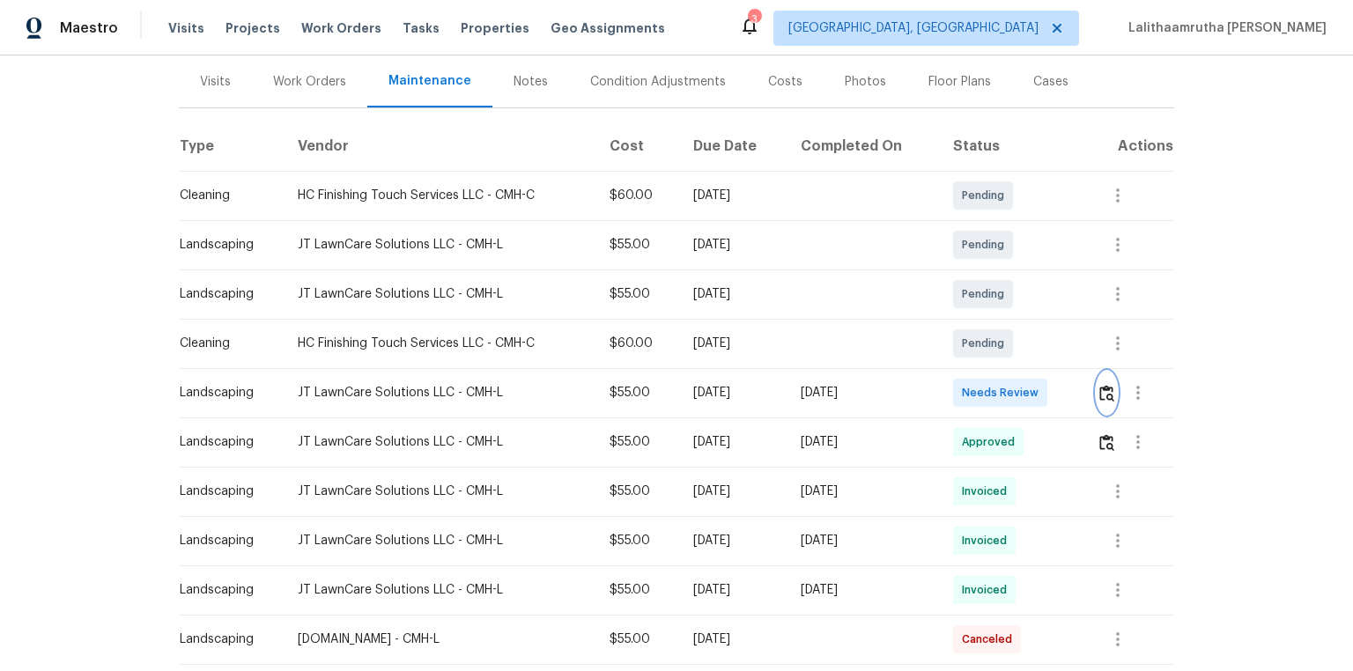
click at [962, 388] on img "button" at bounding box center [1107, 393] width 15 height 17
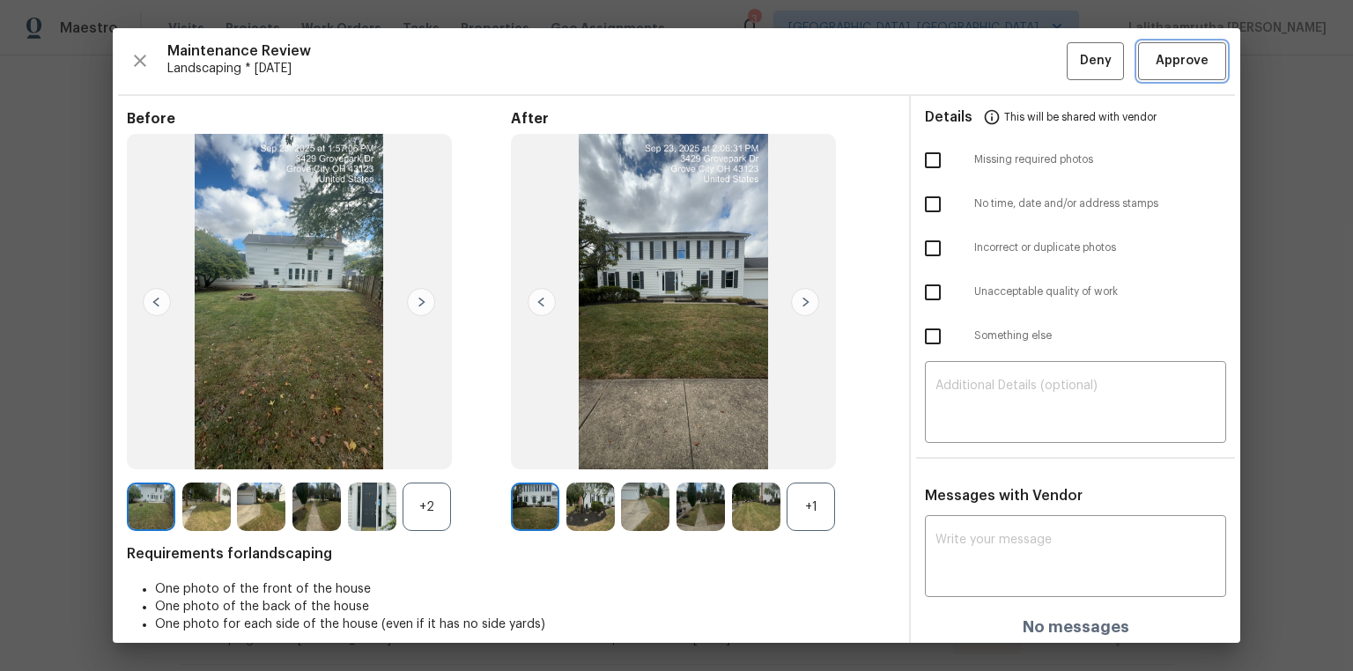
click at [962, 56] on span "Approve" at bounding box center [1182, 61] width 53 height 22
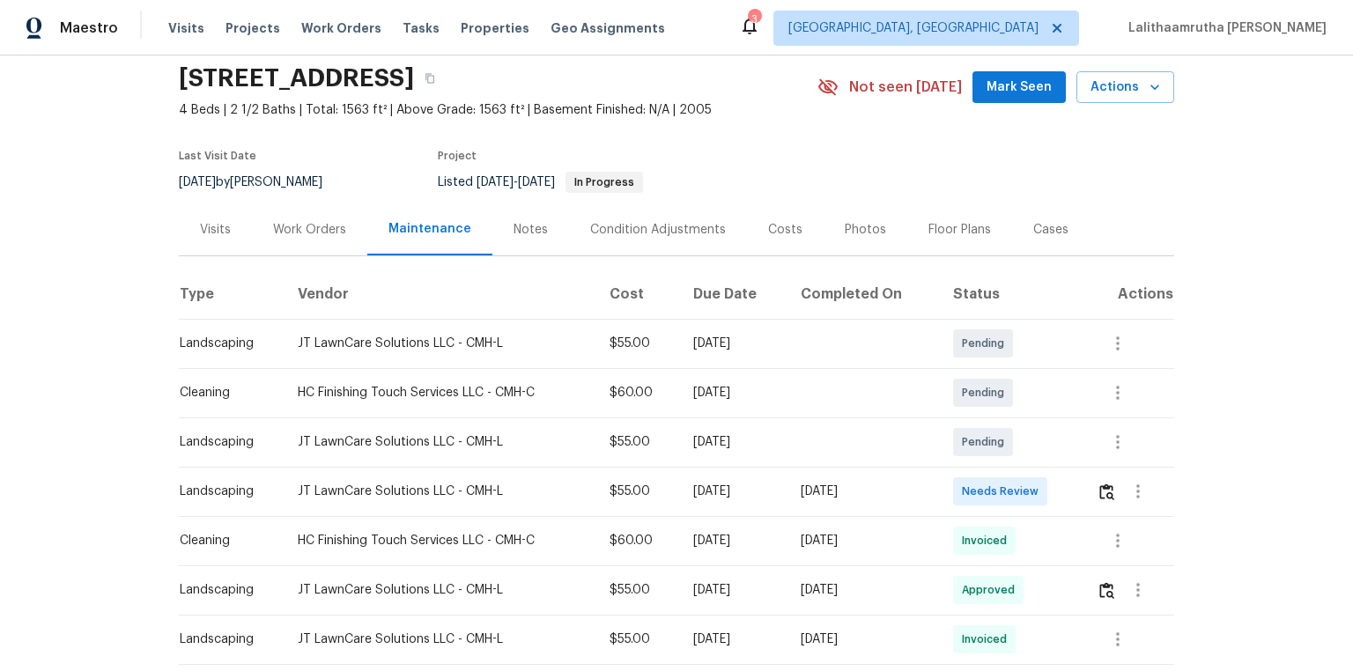
scroll to position [211, 0]
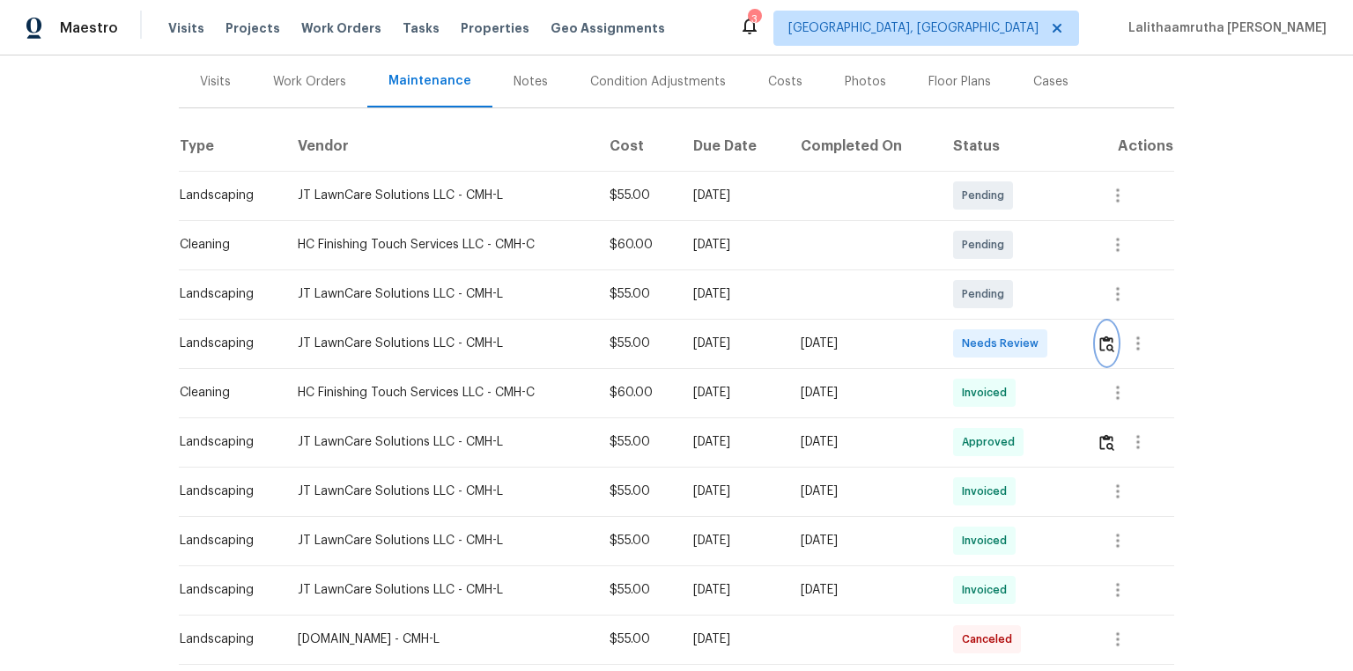
click at [962, 343] on img "button" at bounding box center [1107, 344] width 15 height 17
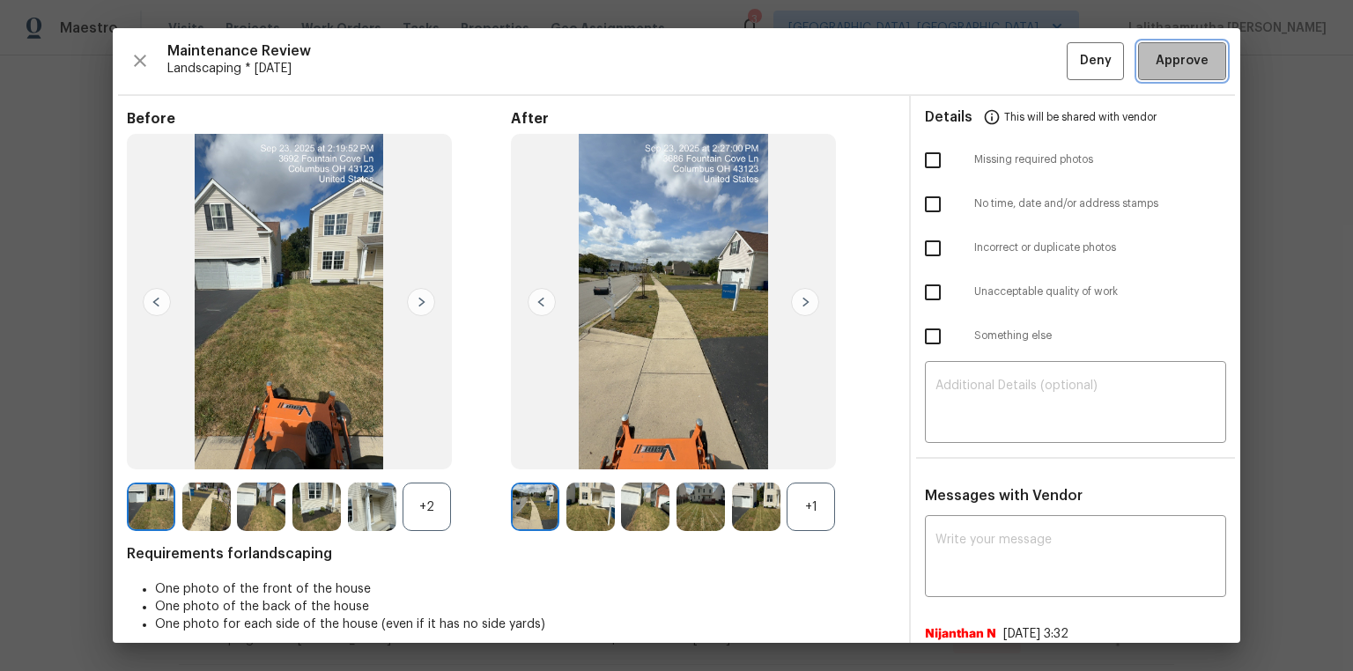
click at [962, 51] on span "Approve" at bounding box center [1182, 61] width 53 height 22
